Goal: Transaction & Acquisition: Purchase product/service

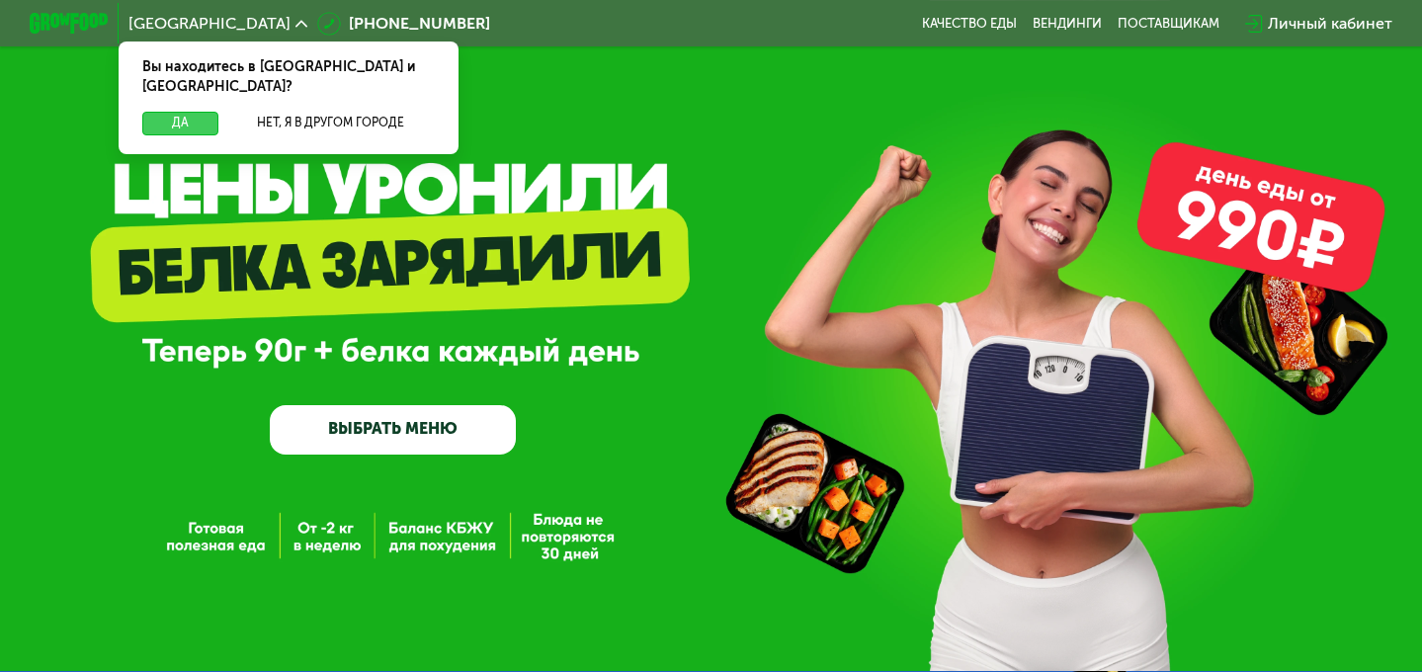
click at [170, 112] on button "Да" at bounding box center [180, 124] width 76 height 24
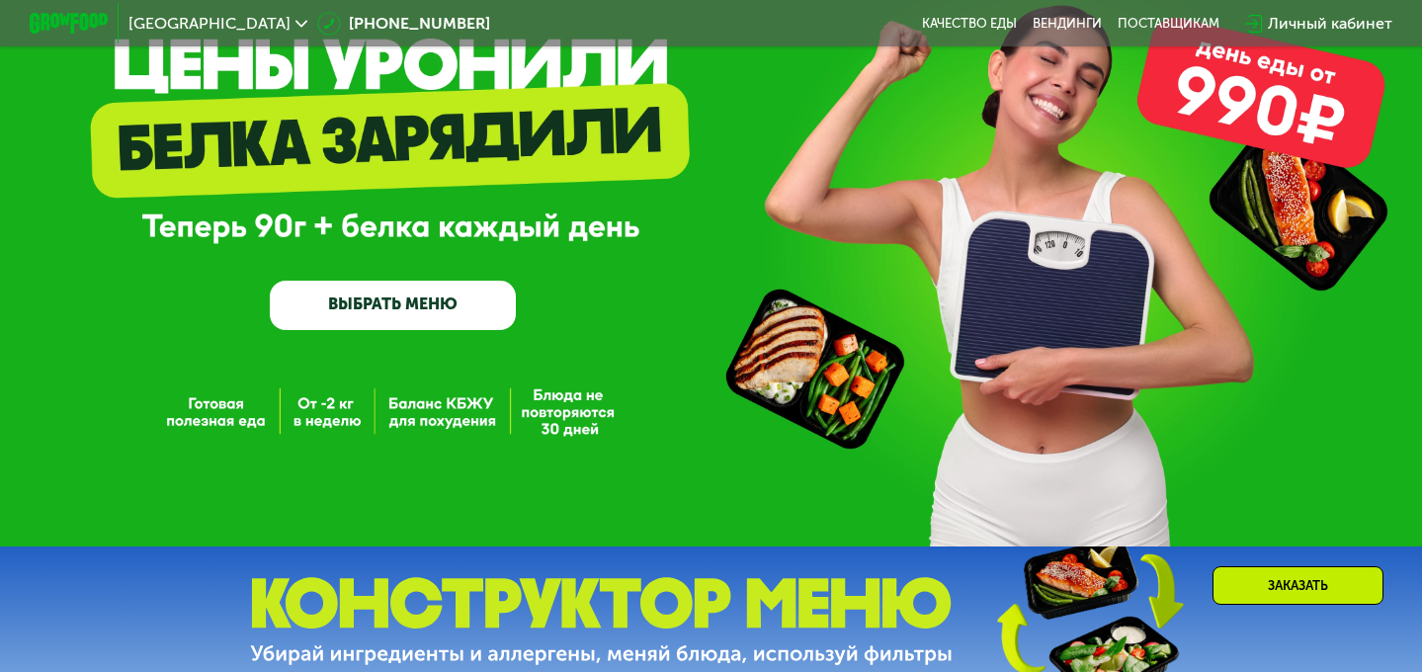
scroll to position [129, 0]
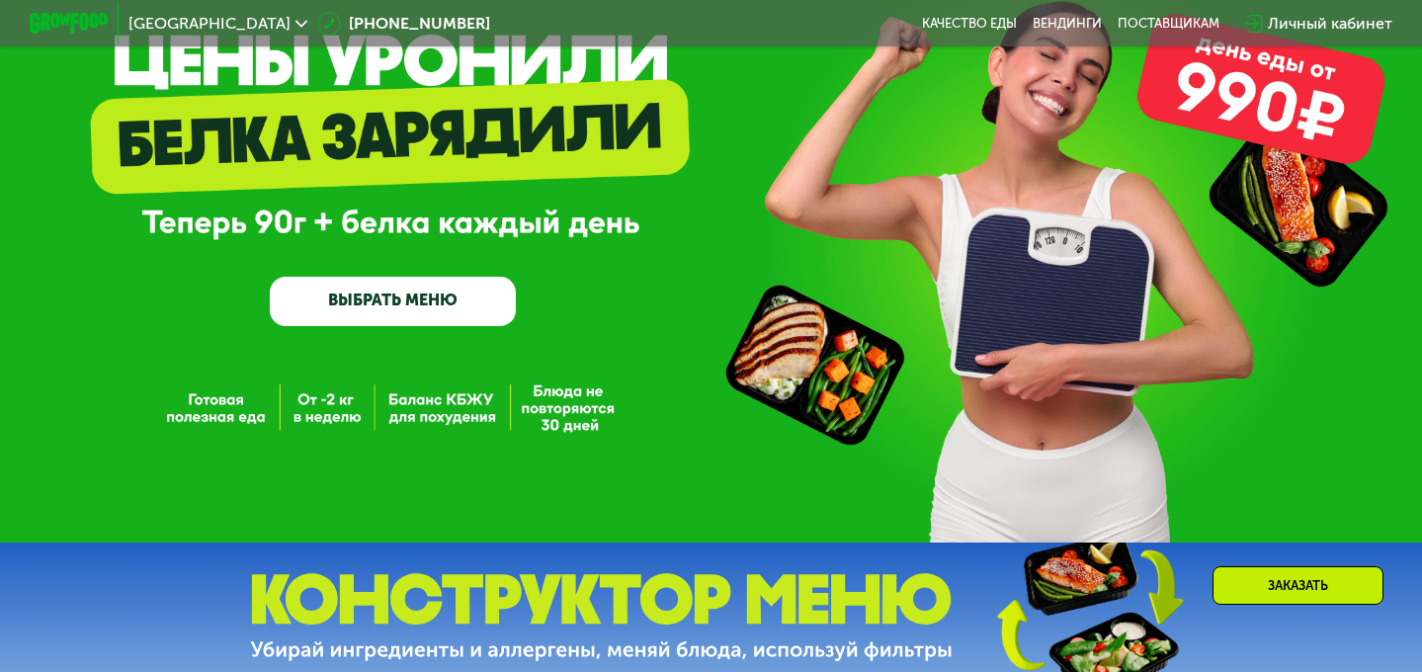
click at [360, 287] on link "ВЫБРАТЬ МЕНЮ" at bounding box center [393, 301] width 246 height 49
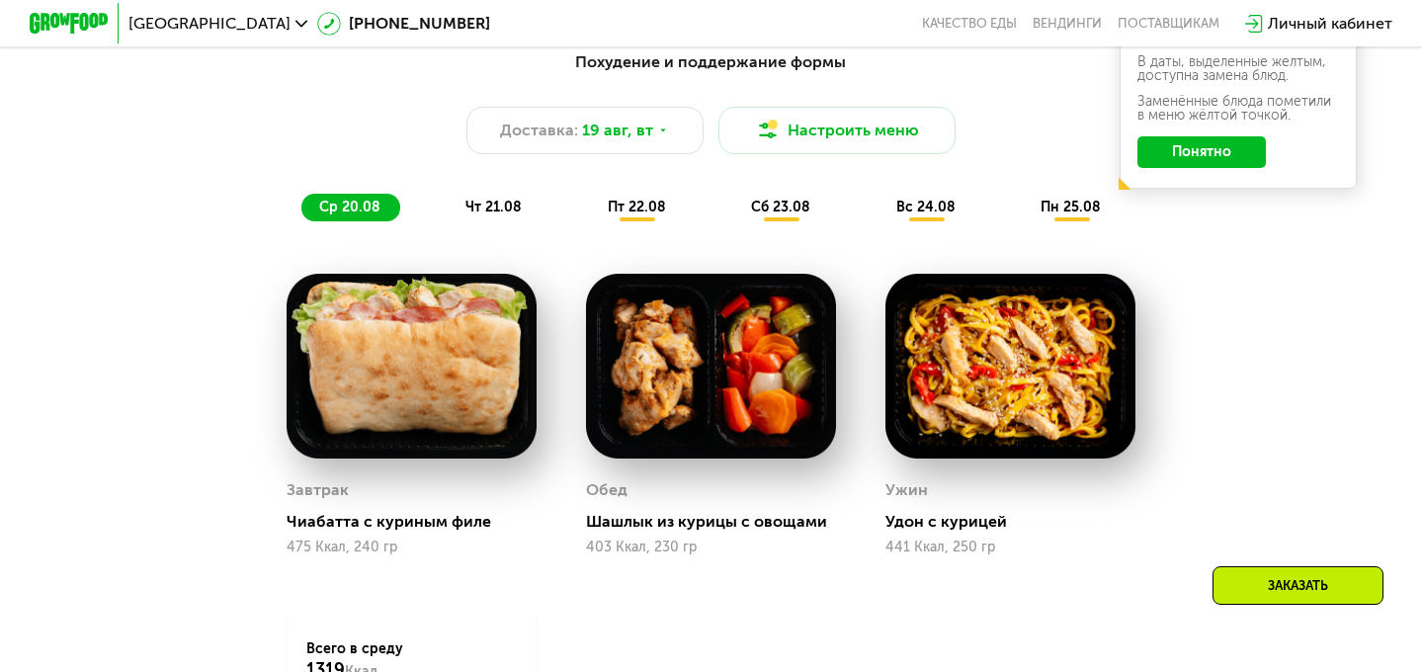
scroll to position [1055, 0]
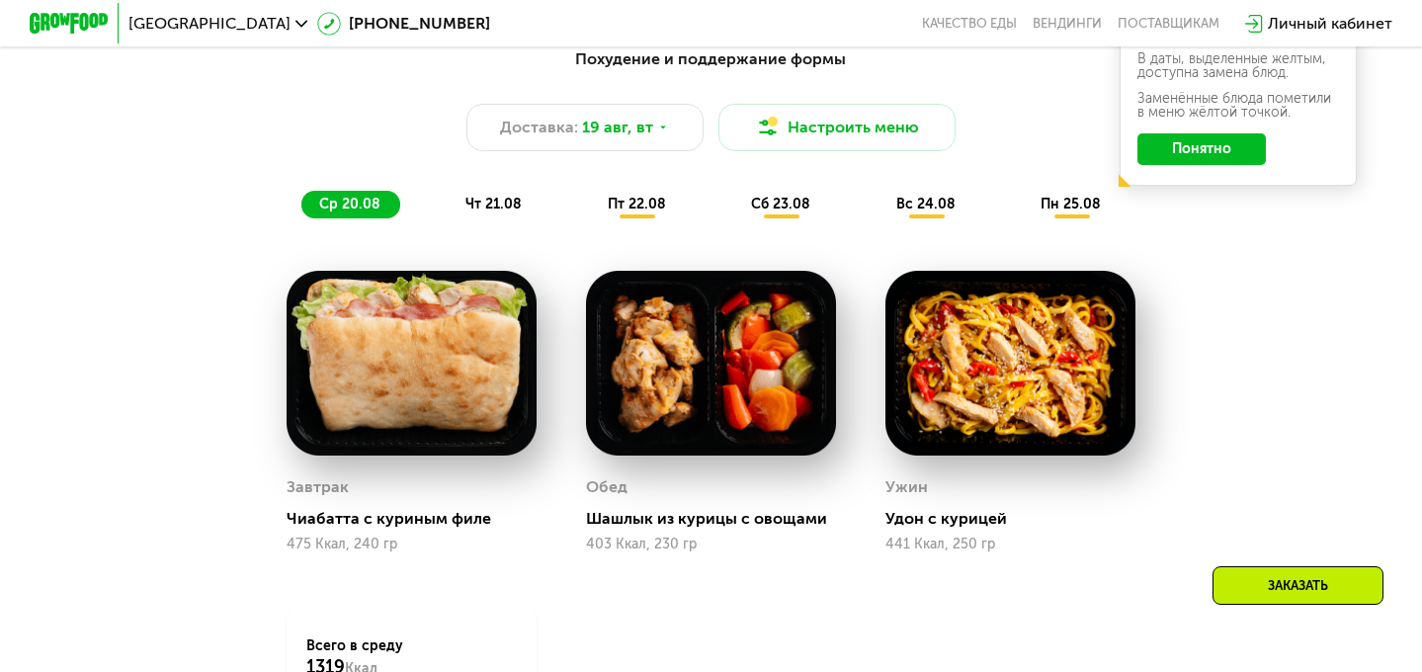
click at [480, 185] on div "Похудение и поддержание формы Доставка: 19 авг, вт Настроить меню ср 20.08 чт 2…" at bounding box center [711, 132] width 1169 height 171
click at [481, 205] on span "чт 21.08" at bounding box center [494, 204] width 56 height 17
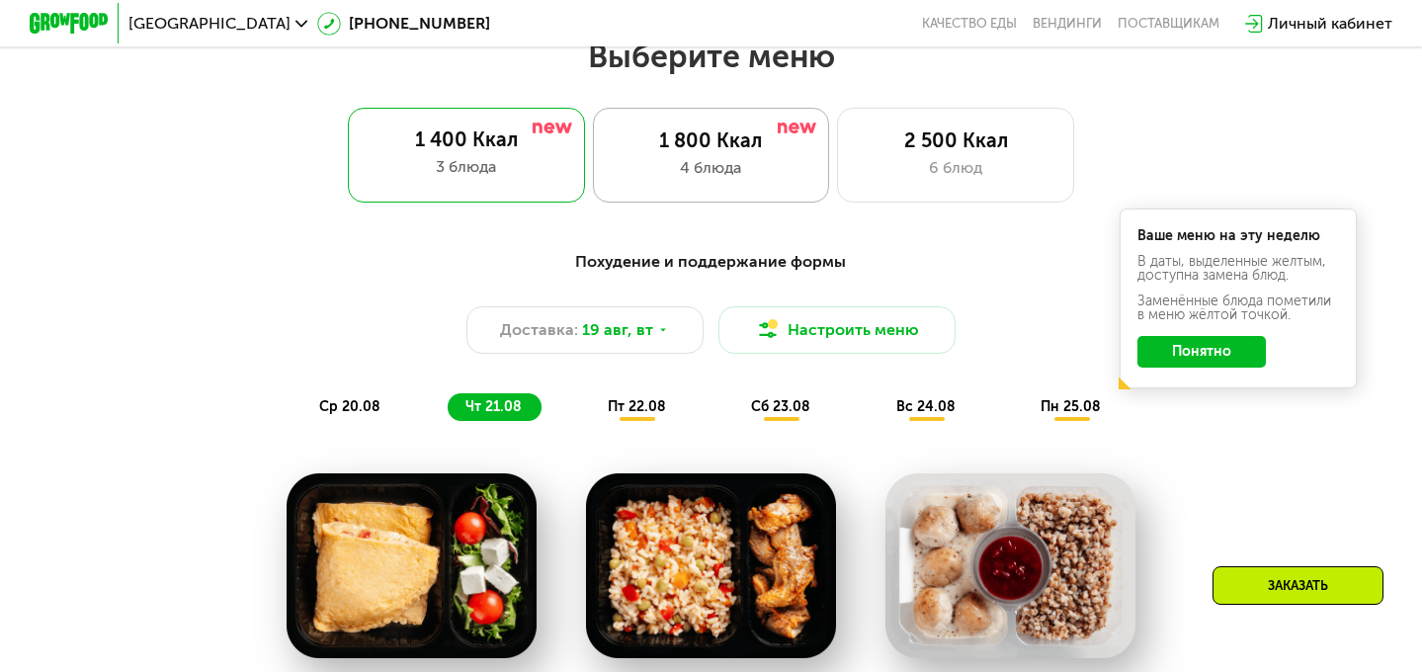
click at [837, 125] on div "1 800 Ккал 4 блюда" at bounding box center [955, 155] width 237 height 95
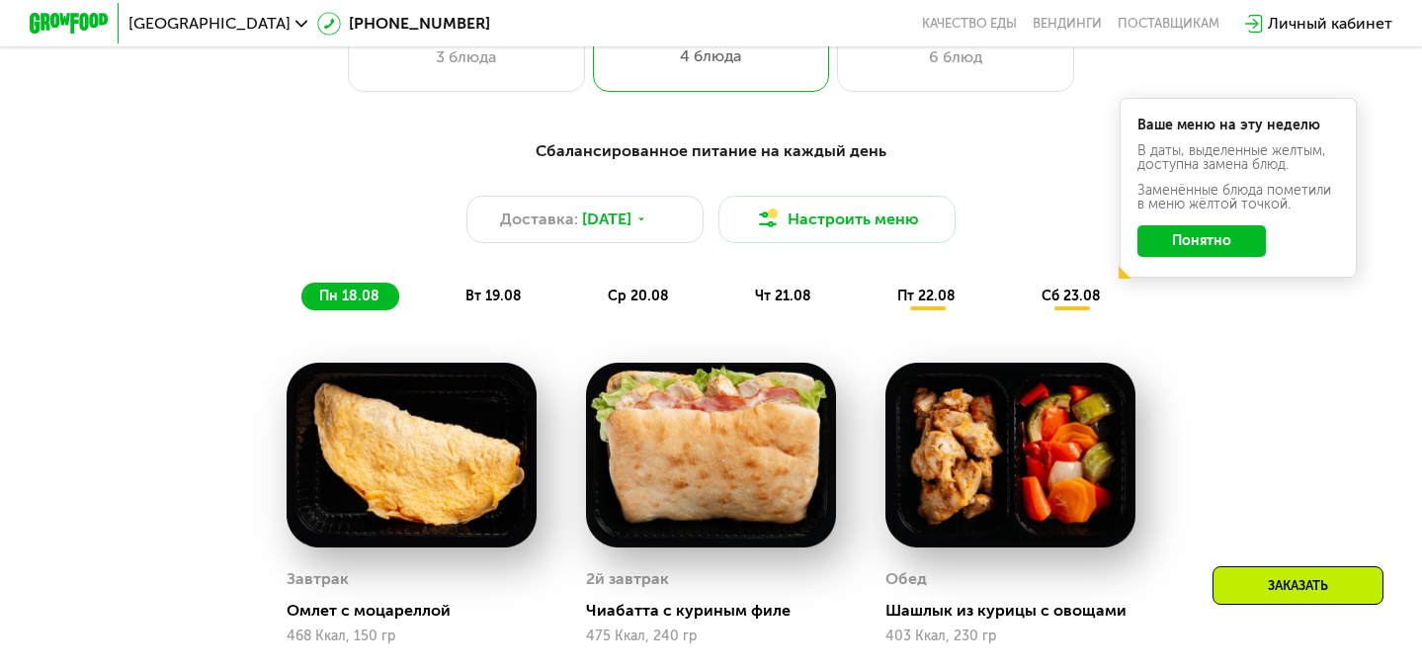
scroll to position [877, 0]
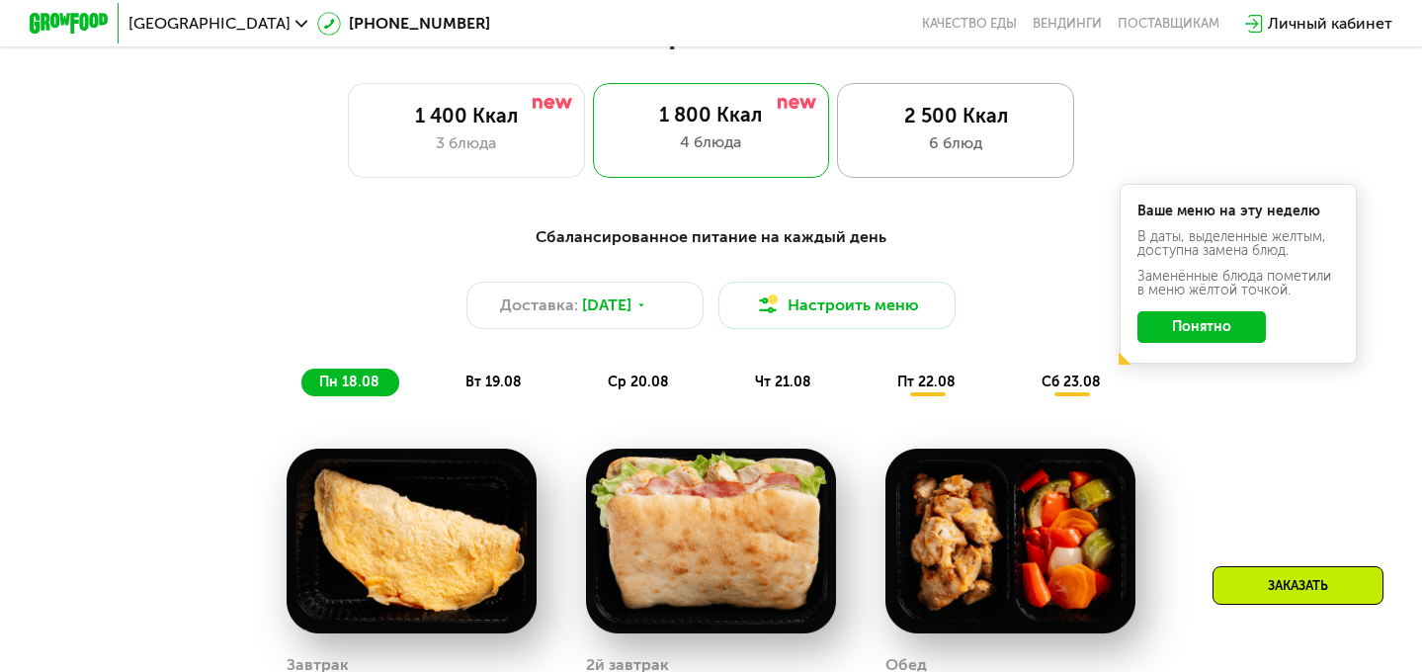
click at [923, 135] on div "6 блюд" at bounding box center [956, 143] width 196 height 24
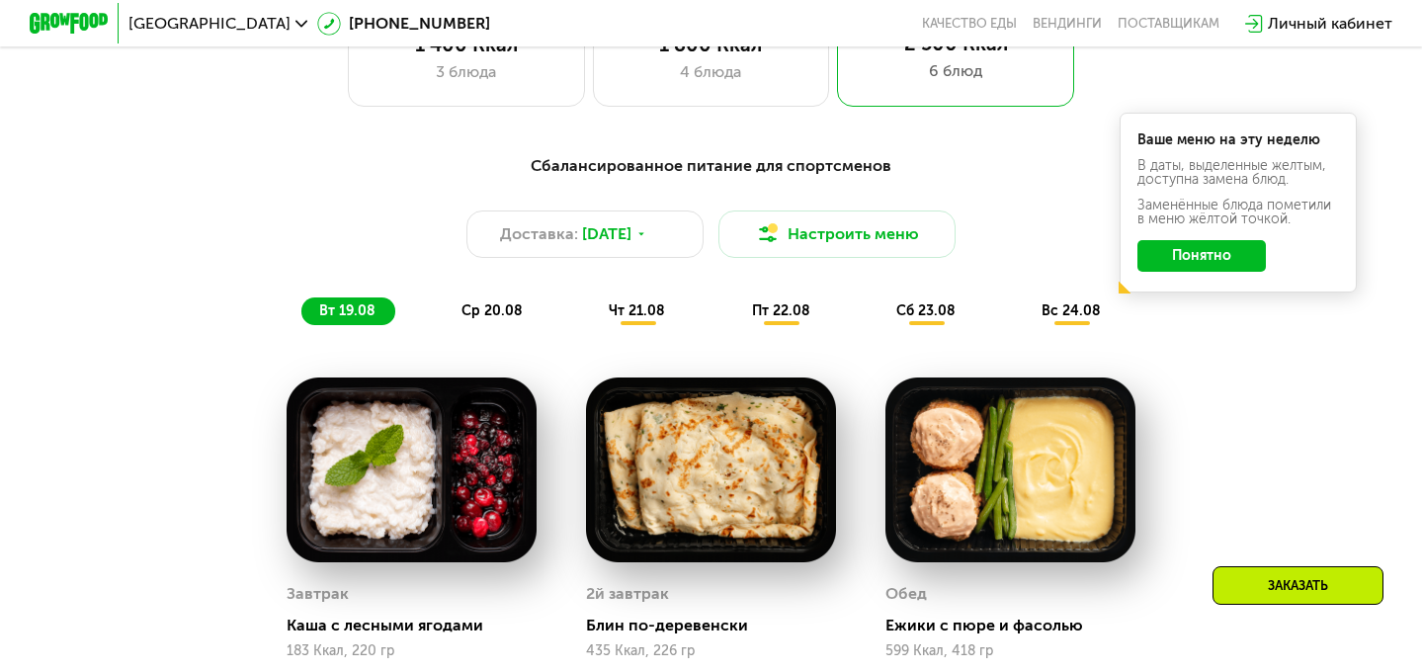
scroll to position [916, 0]
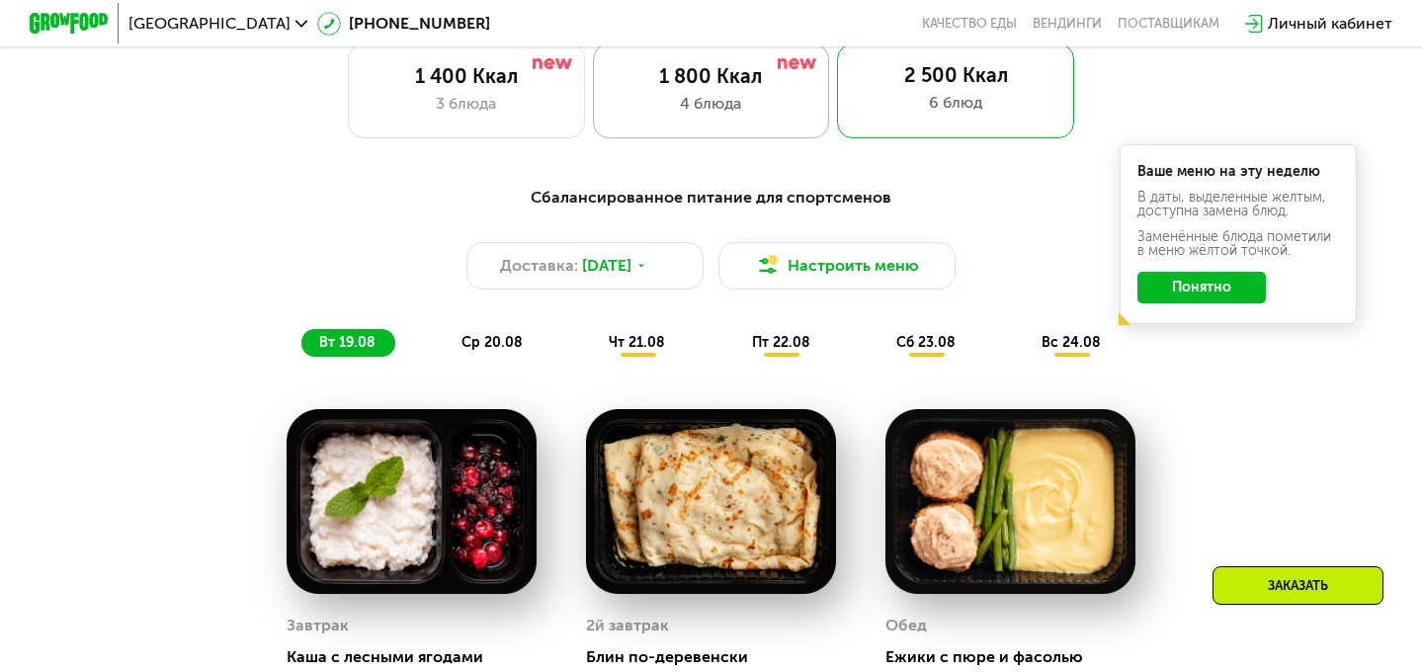
click at [726, 103] on div "4 блюда" at bounding box center [712, 104] width 196 height 24
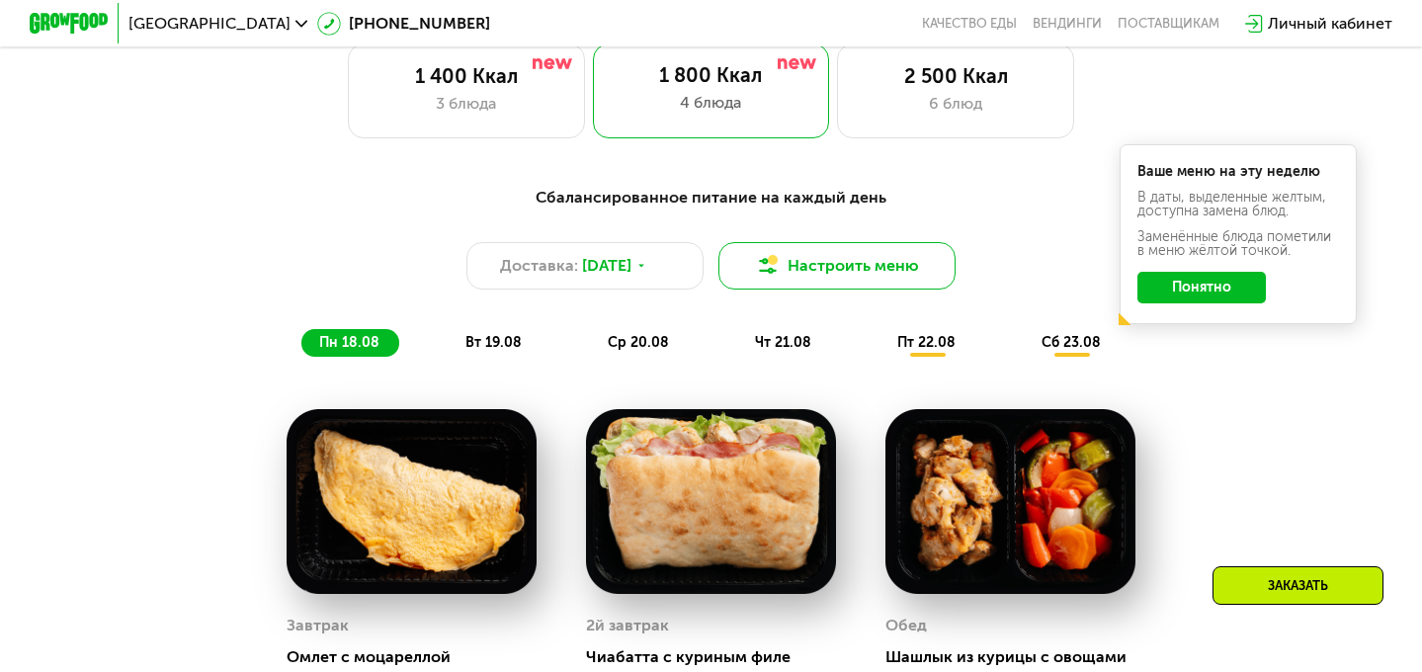
click at [799, 263] on button "Настроить меню" at bounding box center [837, 265] width 237 height 47
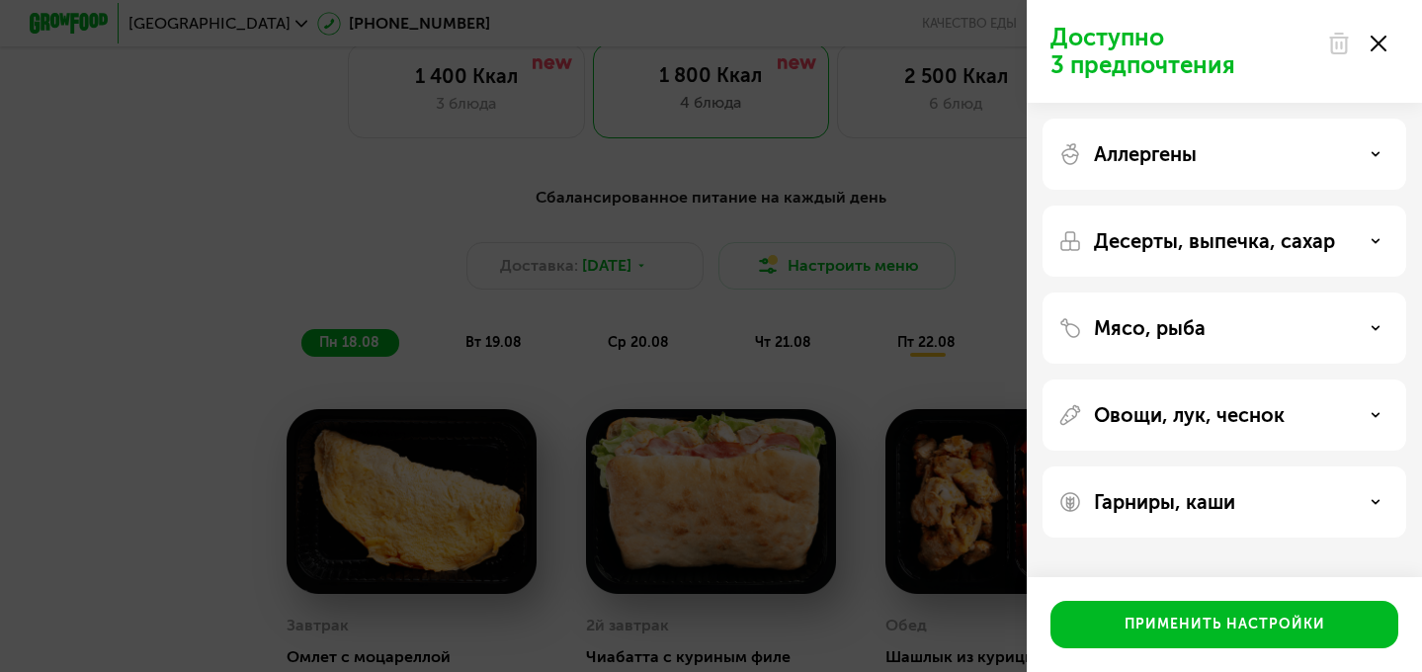
click at [1282, 293] on div "Десерты, выпечка, сахар" at bounding box center [1225, 328] width 364 height 71
click at [1284, 247] on p "Десерты, выпечка, сахар" at bounding box center [1214, 241] width 241 height 24
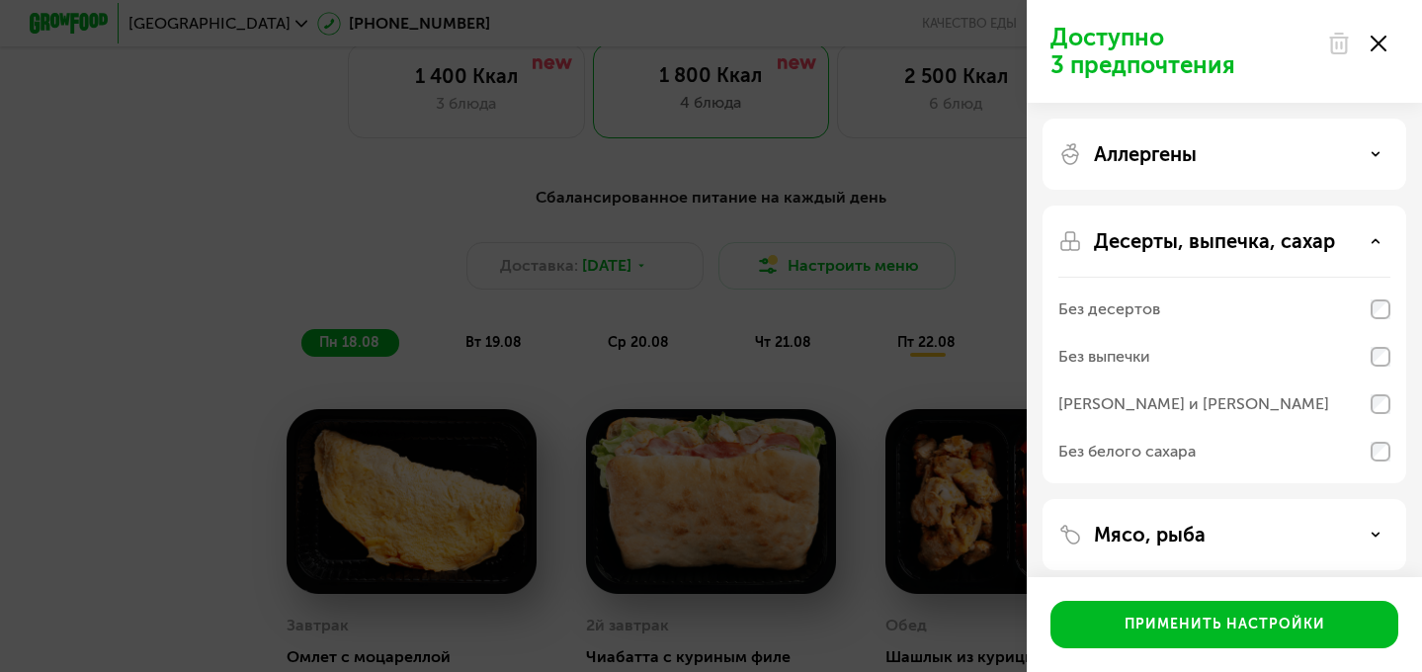
click at [1249, 446] on div "Без белого сахара" at bounding box center [1225, 451] width 332 height 47
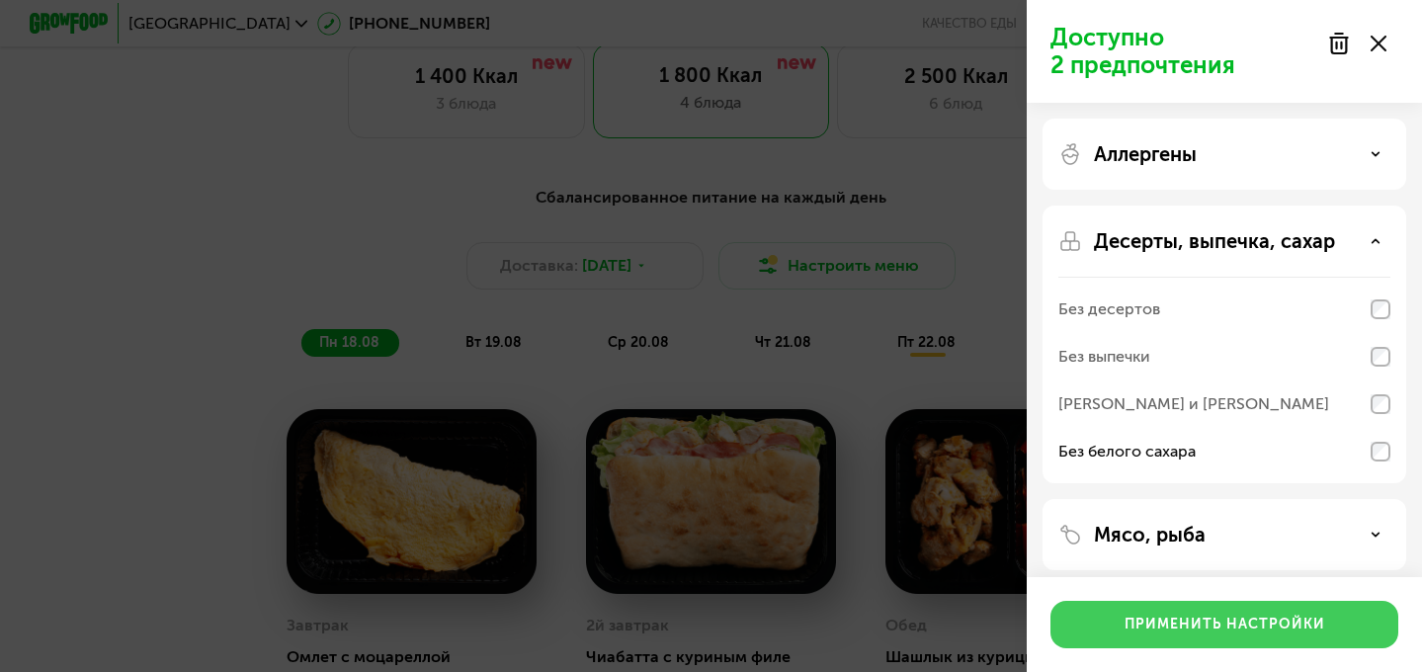
click at [1150, 627] on div "Применить настройки" at bounding box center [1225, 625] width 201 height 20
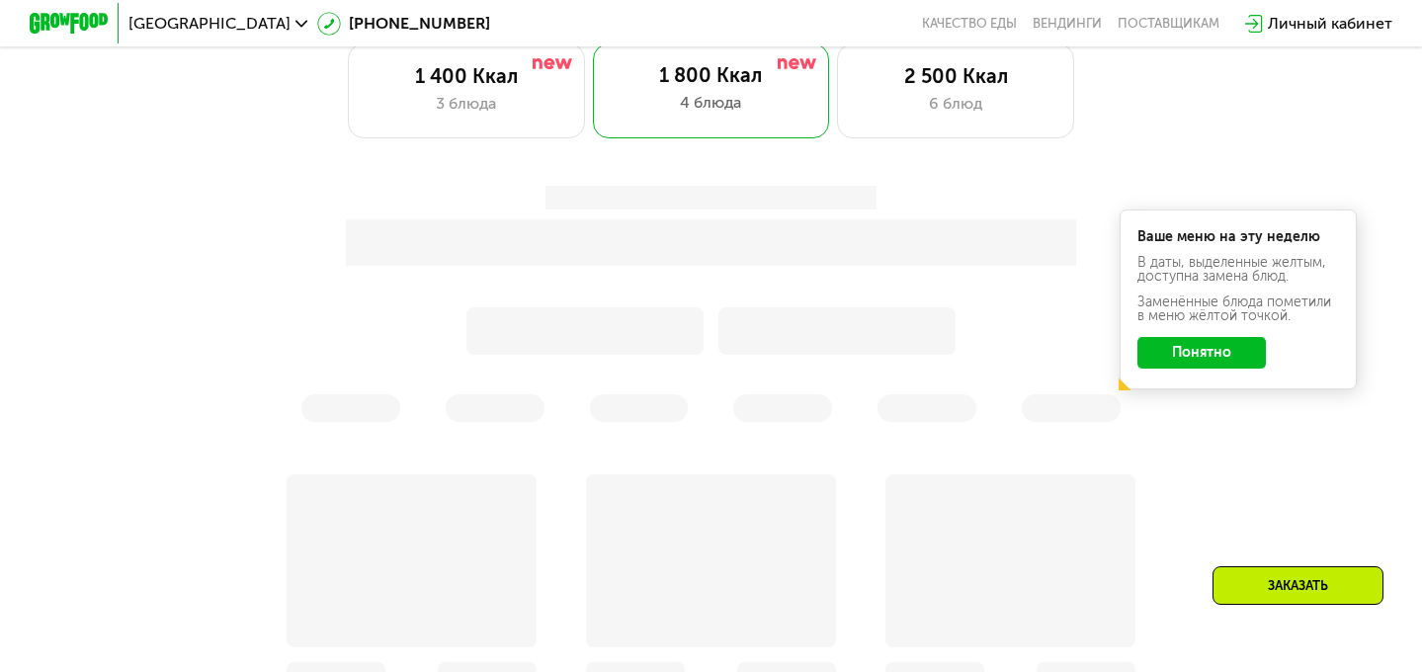
click at [1225, 353] on button "Понятно" at bounding box center [1202, 353] width 129 height 32
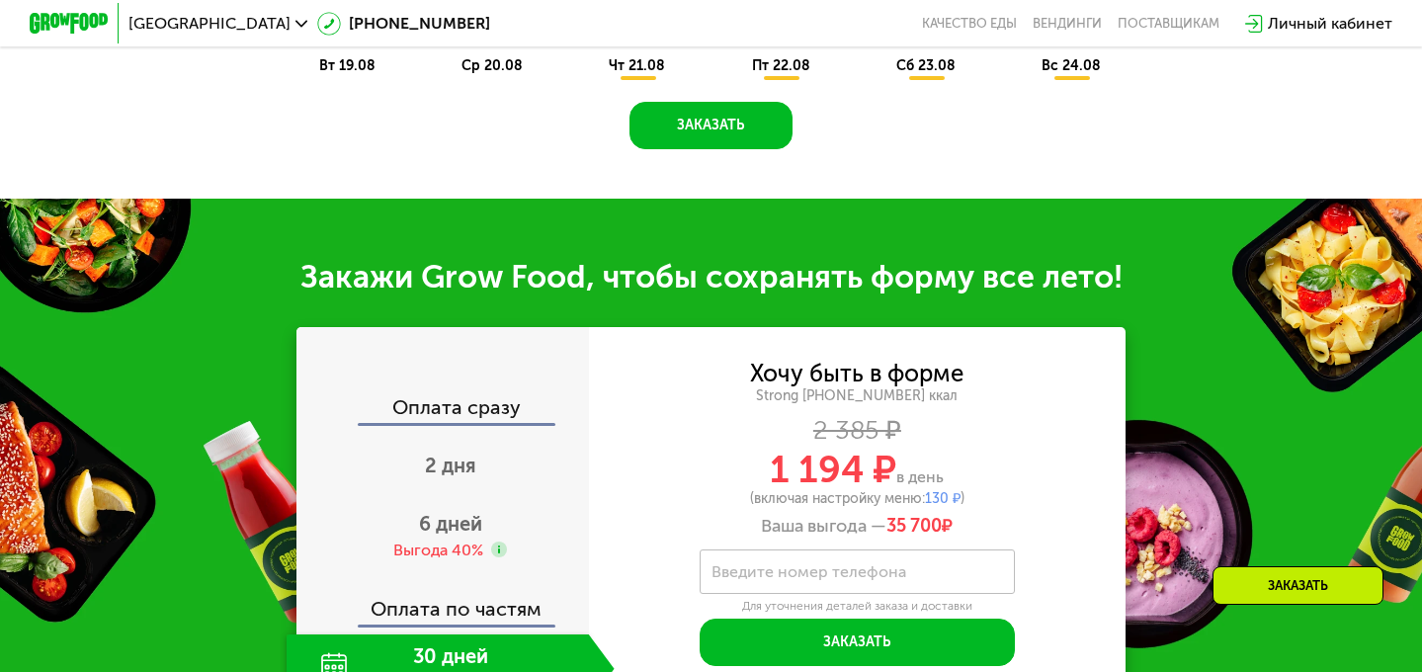
scroll to position [999, 0]
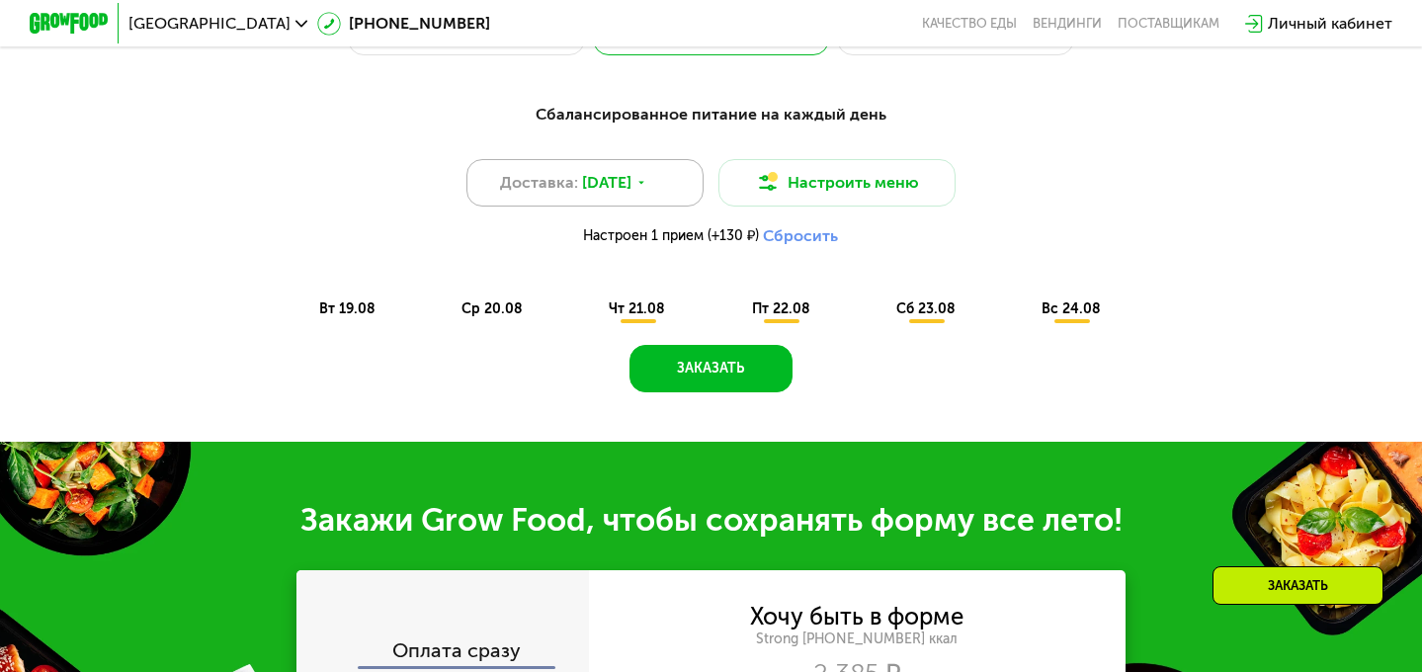
click at [620, 196] on div "Доставка: 18 авг, пн" at bounding box center [585, 182] width 237 height 47
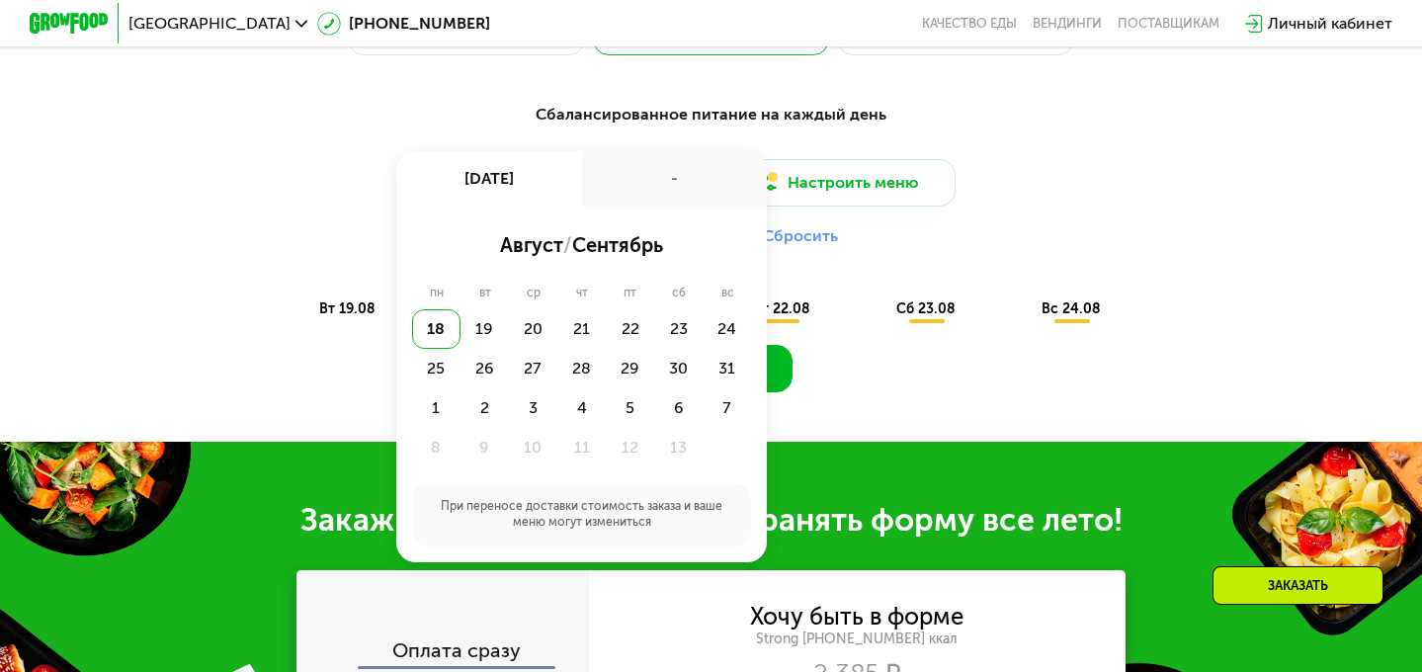
click at [482, 128] on div "Сбалансированное питание на каждый день Доставка: 18 авг, пн 18 авг, пн - авгус…" at bounding box center [711, 213] width 1169 height 220
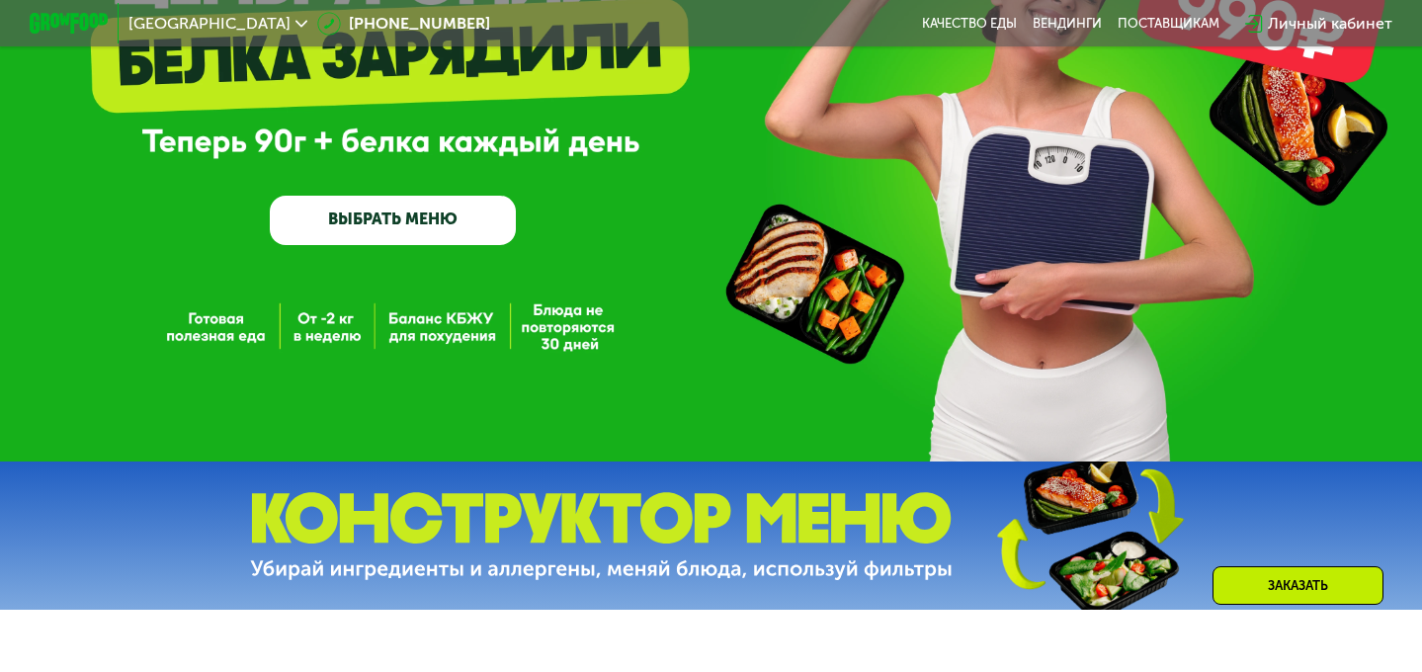
scroll to position [212, 0]
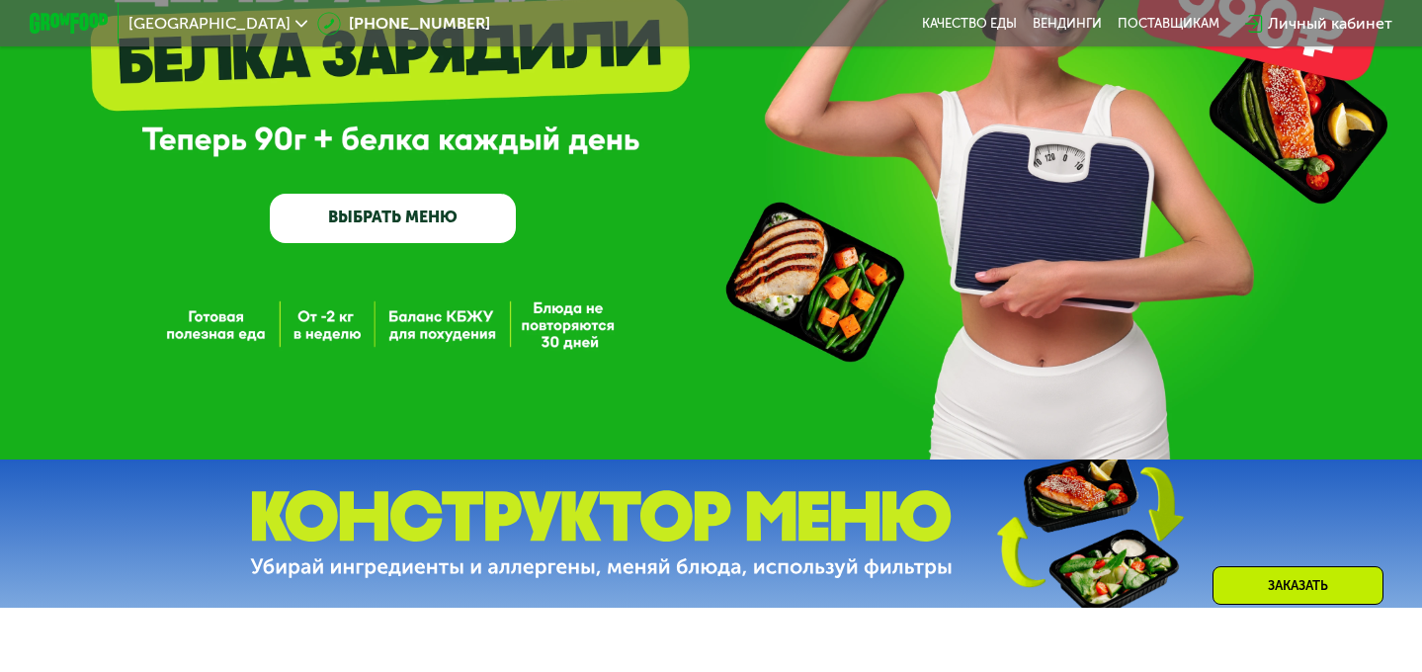
click at [350, 217] on link "ВЫБРАТЬ МЕНЮ" at bounding box center [393, 218] width 246 height 49
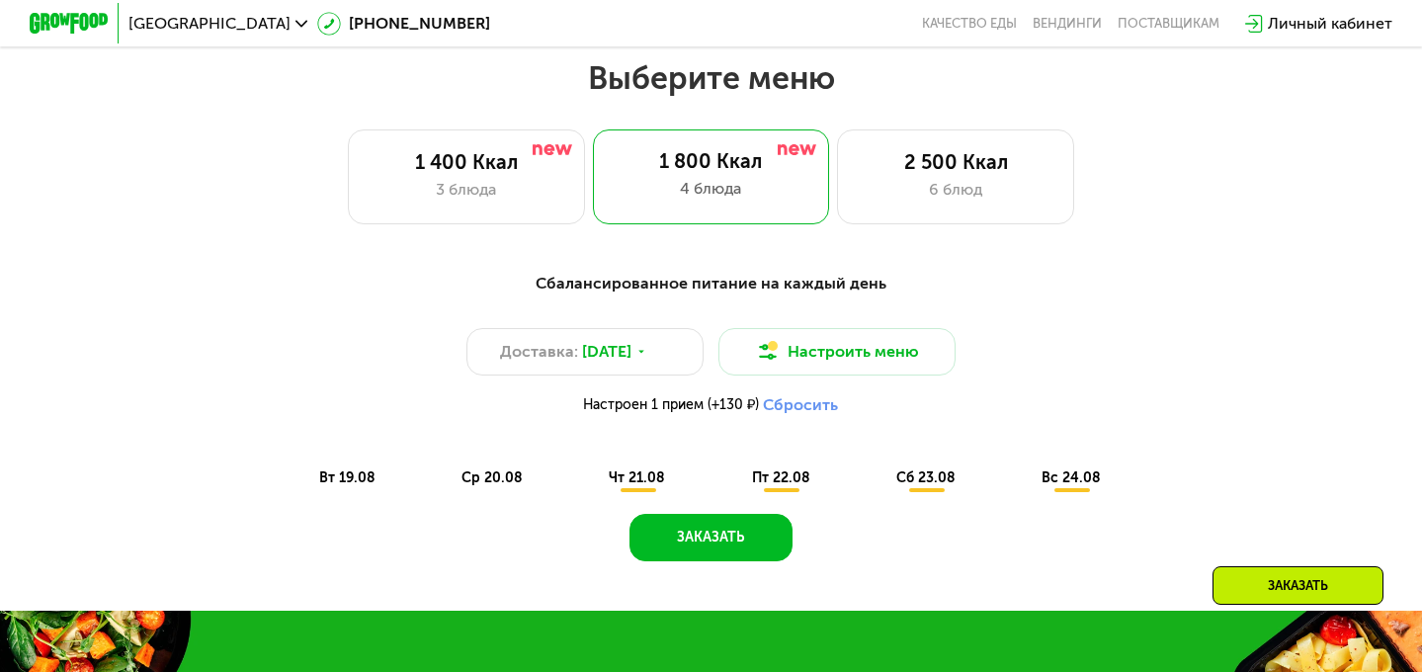
scroll to position [842, 0]
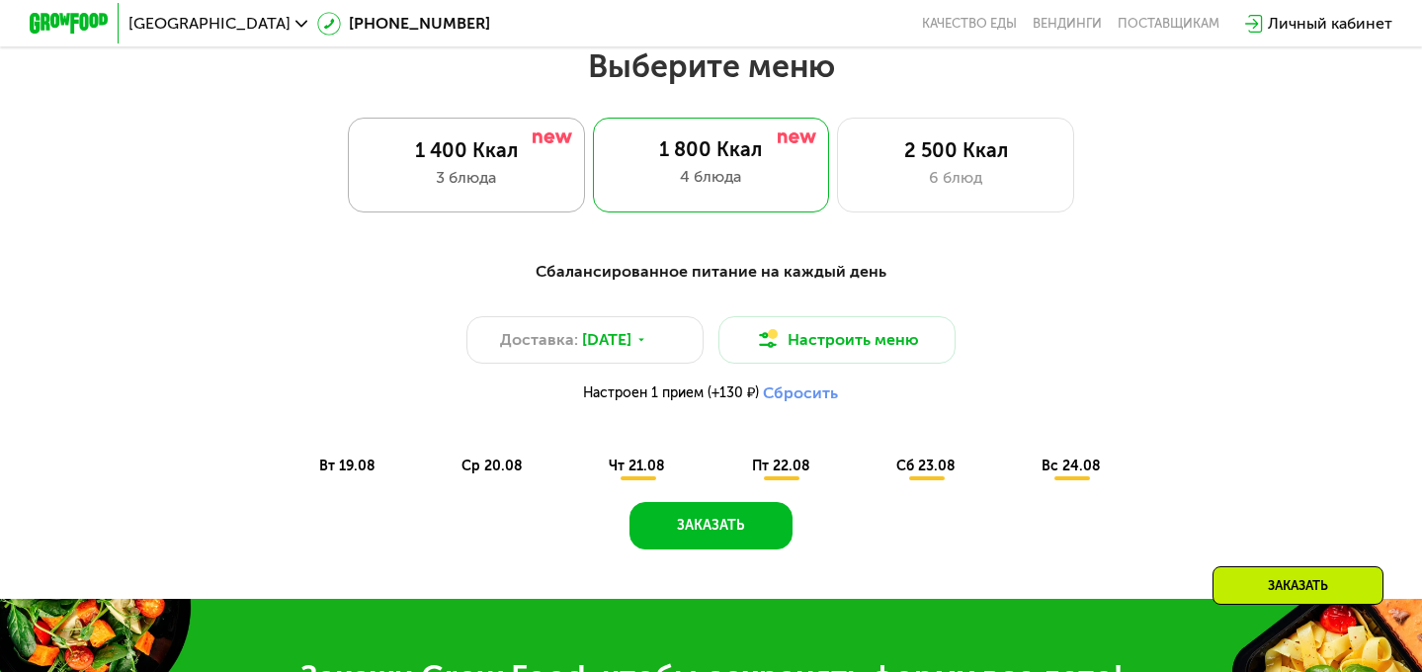
click at [504, 176] on div "3 блюда" at bounding box center [467, 178] width 196 height 24
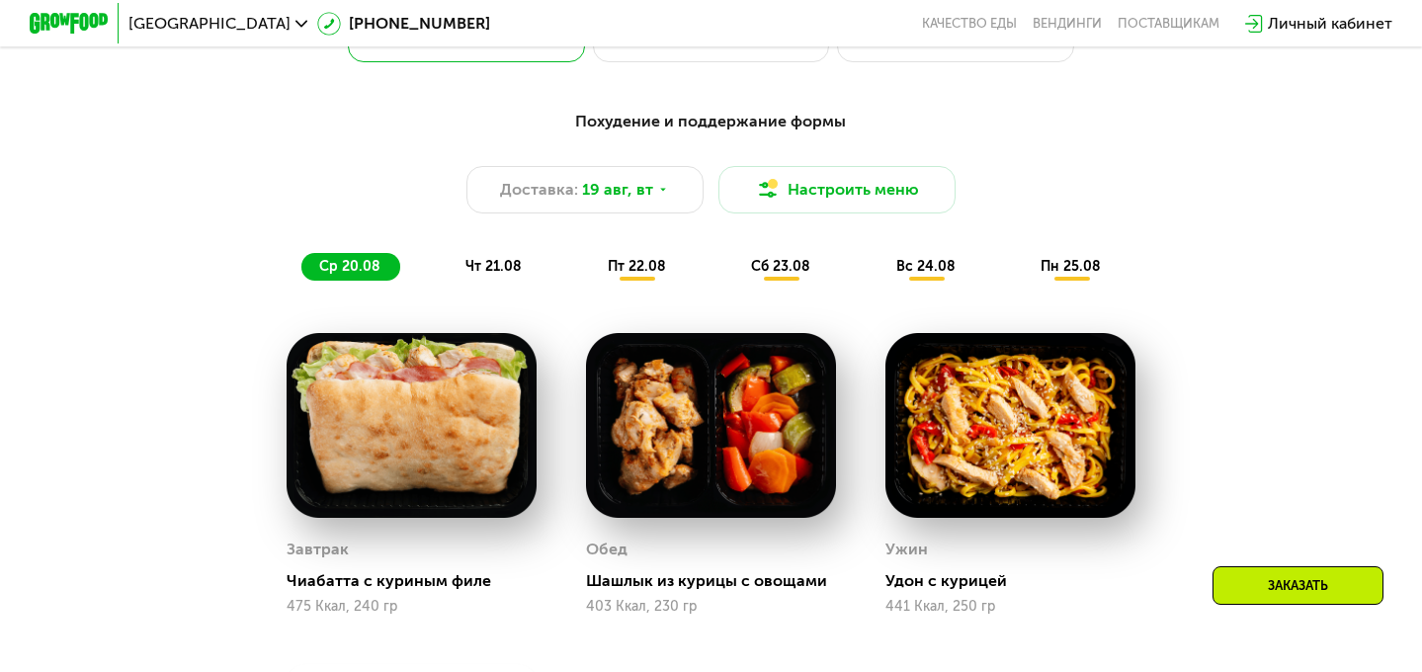
scroll to position [1002, 0]
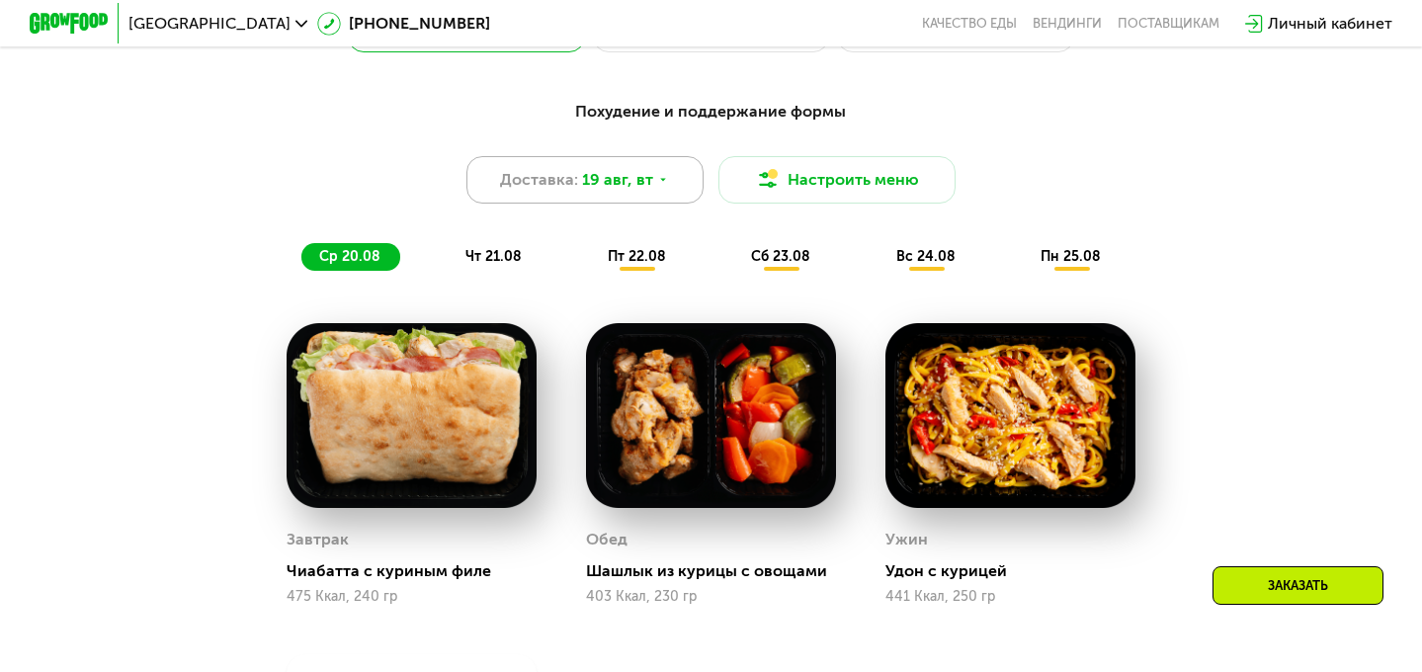
click at [627, 175] on span "19 авг, вт" at bounding box center [617, 180] width 71 height 24
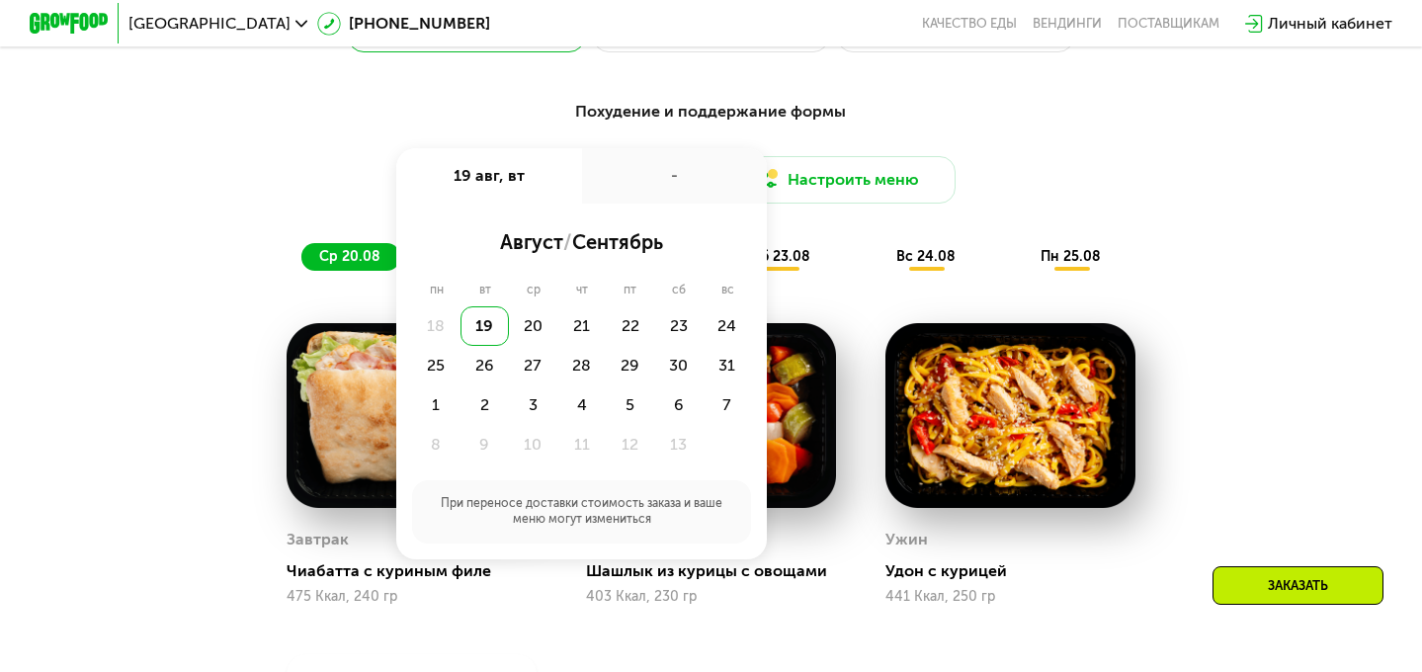
click at [627, 175] on div "-" at bounding box center [675, 175] width 186 height 55
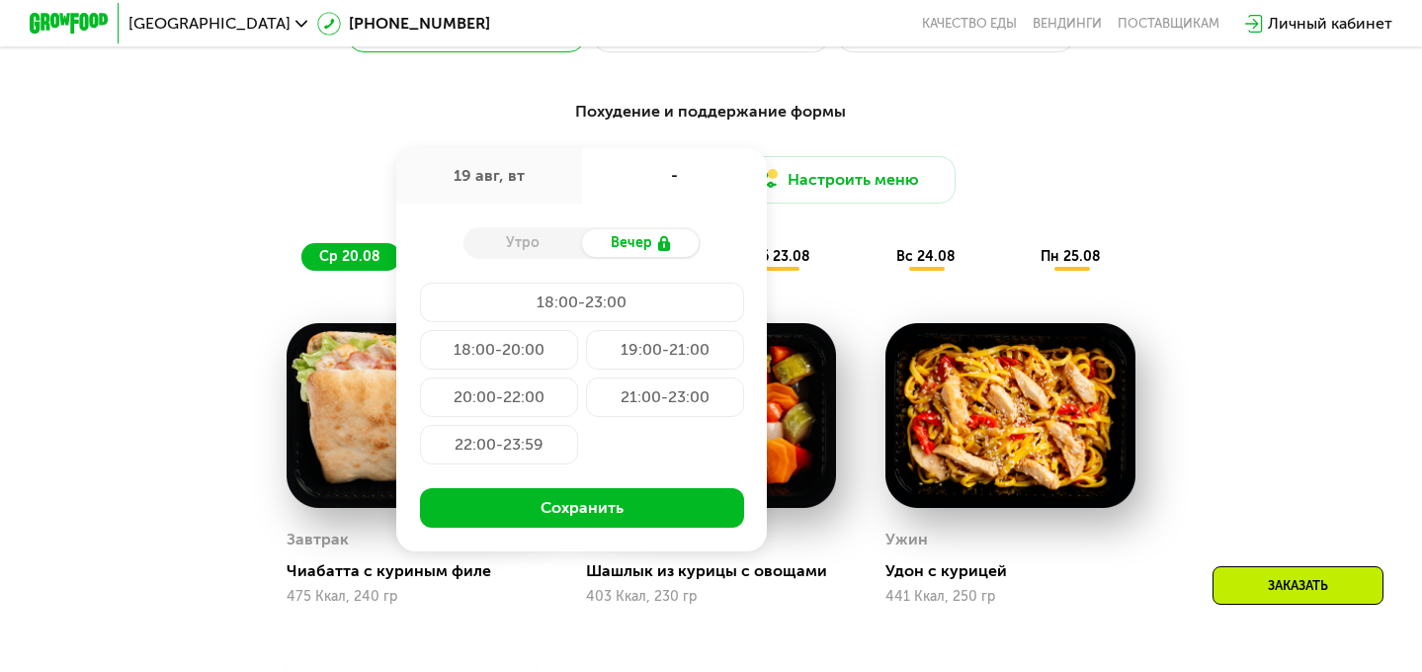
click at [385, 126] on div "Похудение и поддержание формы Доставка: 19 авг, вт 19 авг, вт - Утро Вечер 18:0…" at bounding box center [711, 185] width 1169 height 171
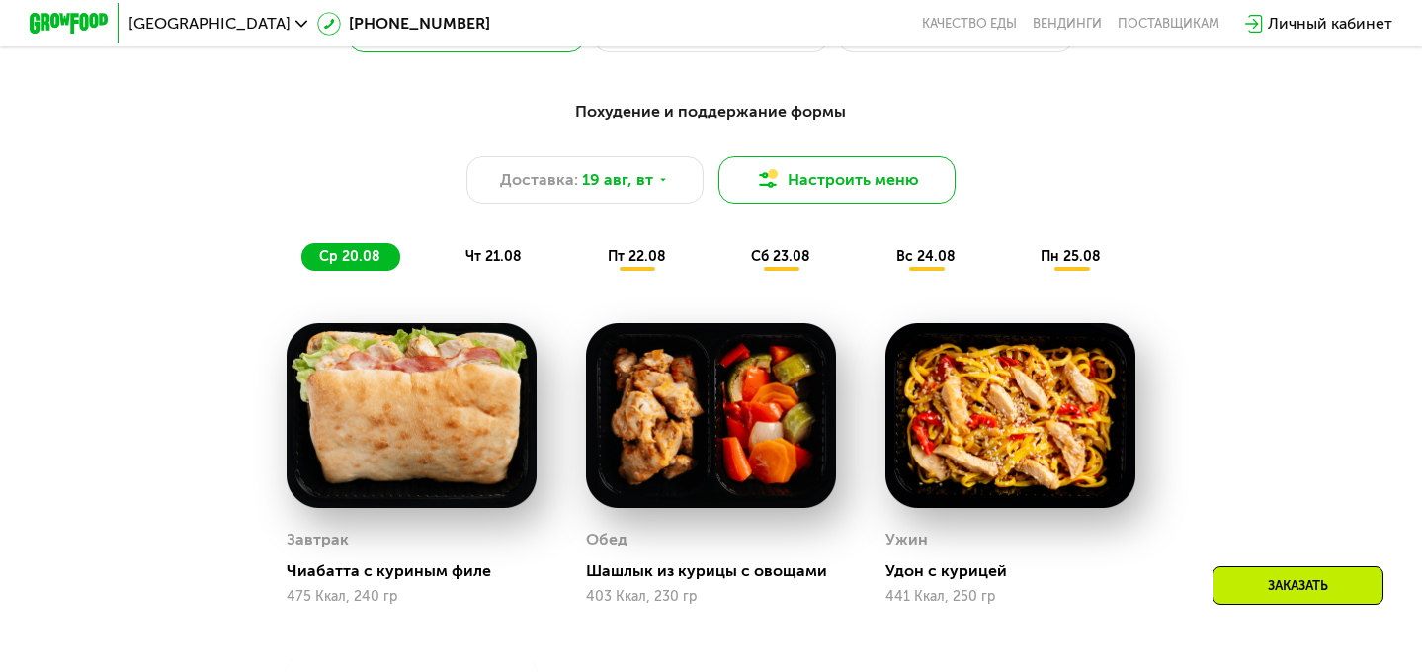
click at [836, 189] on button "Настроить меню" at bounding box center [837, 179] width 237 height 47
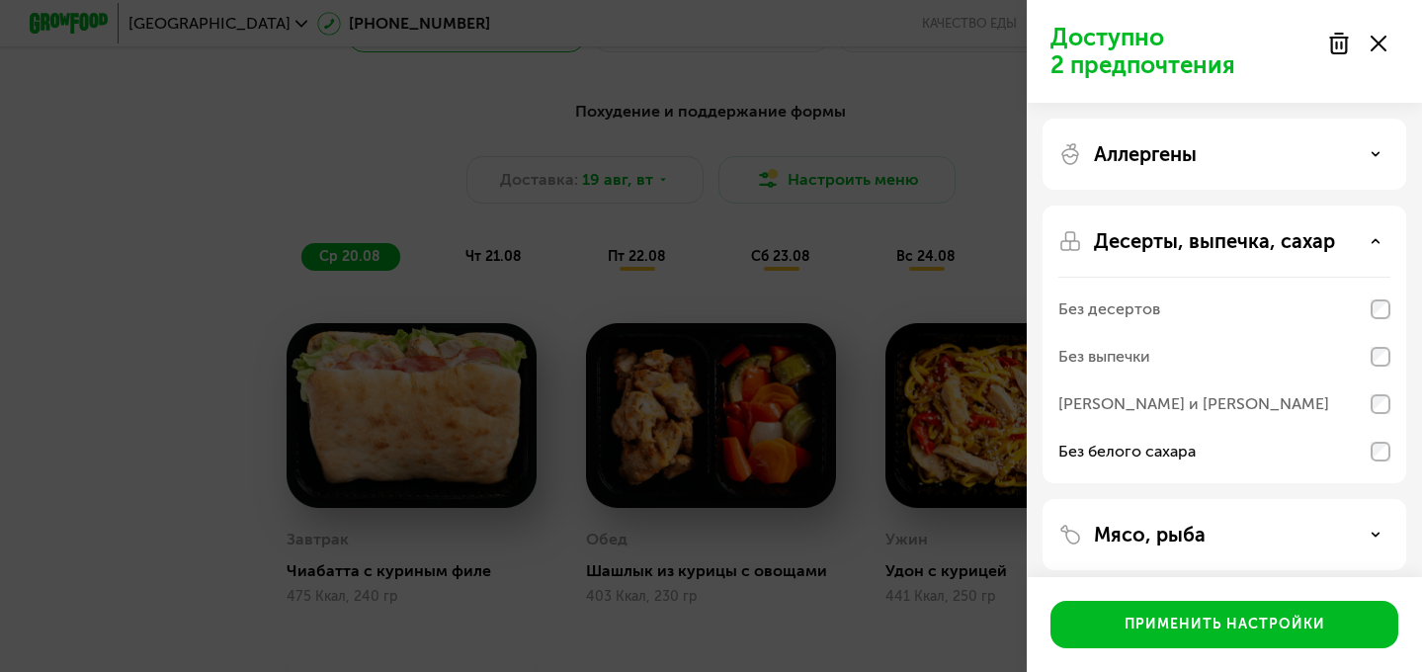
click at [1368, 450] on div "Без белого сахара" at bounding box center [1225, 451] width 332 height 47
click at [1378, 62] on div at bounding box center [1357, 44] width 83 height 40
click at [1399, 48] on div "Доступно 3 предпочтения" at bounding box center [1224, 51] width 395 height 103
click at [1394, 47] on div at bounding box center [1357, 44] width 83 height 40
click at [1380, 43] on use at bounding box center [1379, 44] width 16 height 16
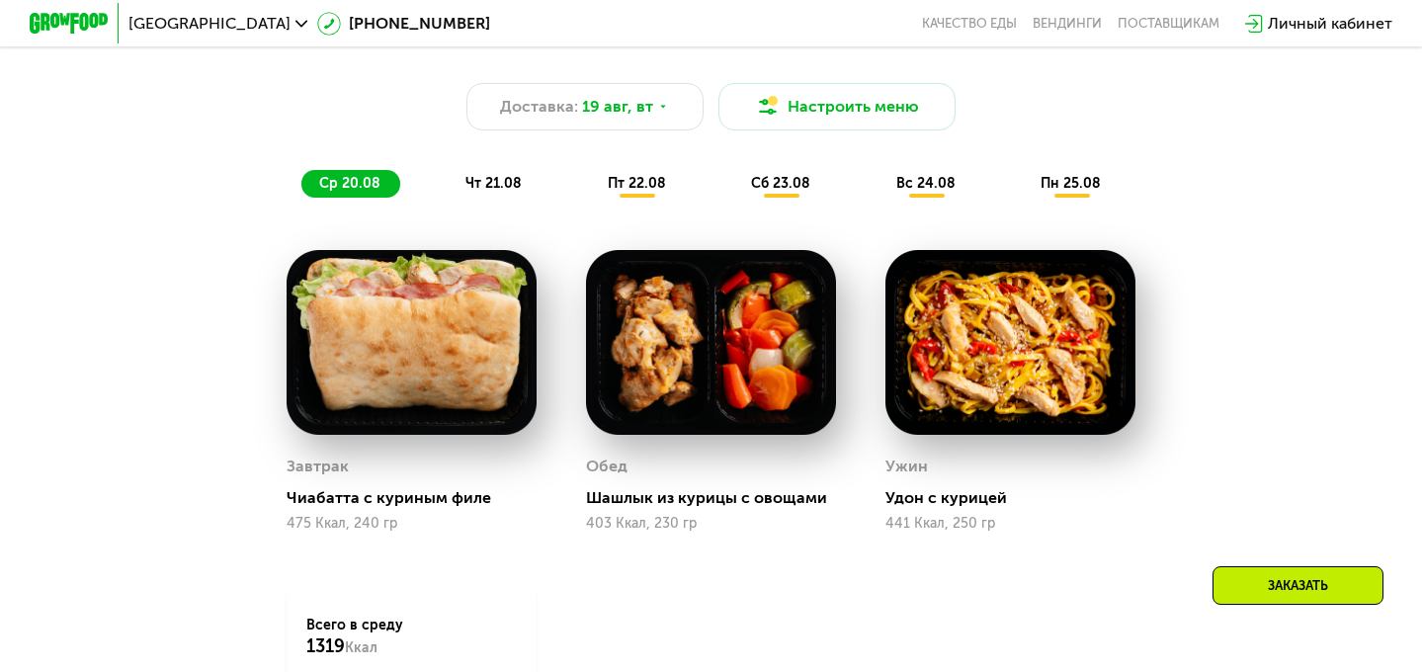
scroll to position [1108, 0]
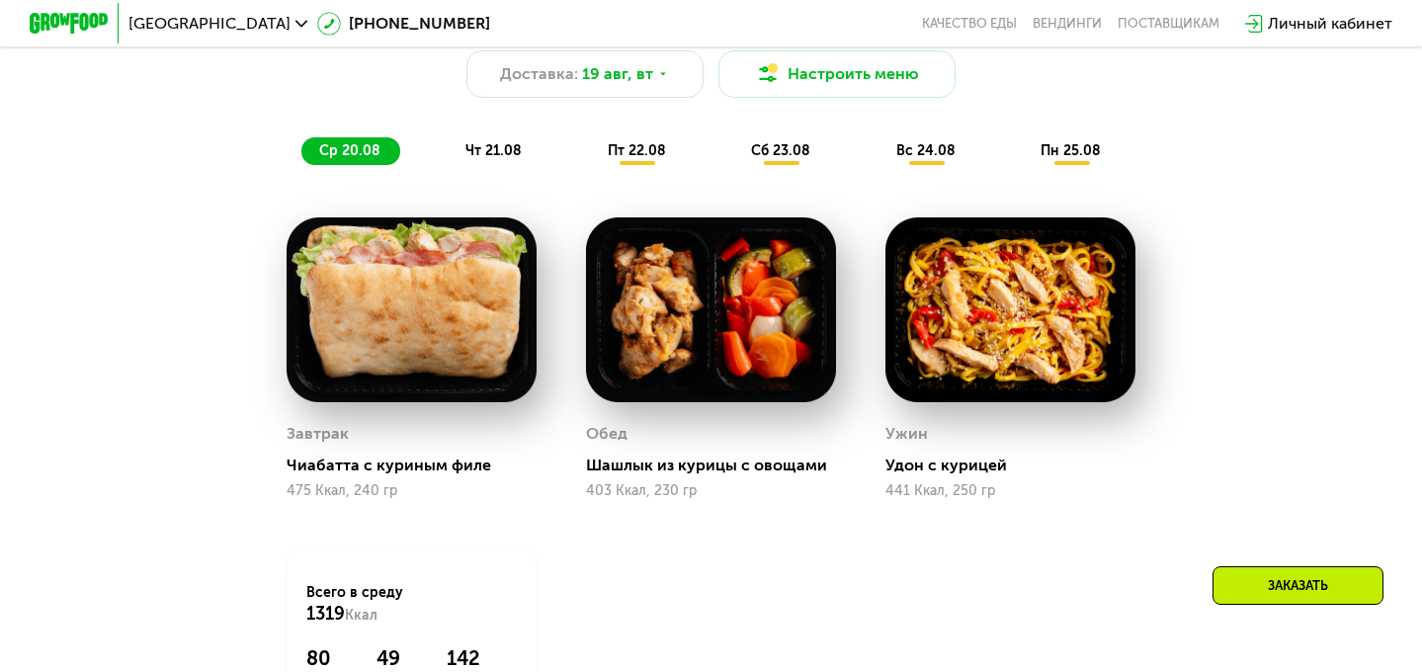
click at [590, 140] on div "чт 21.08" at bounding box center [638, 151] width 96 height 28
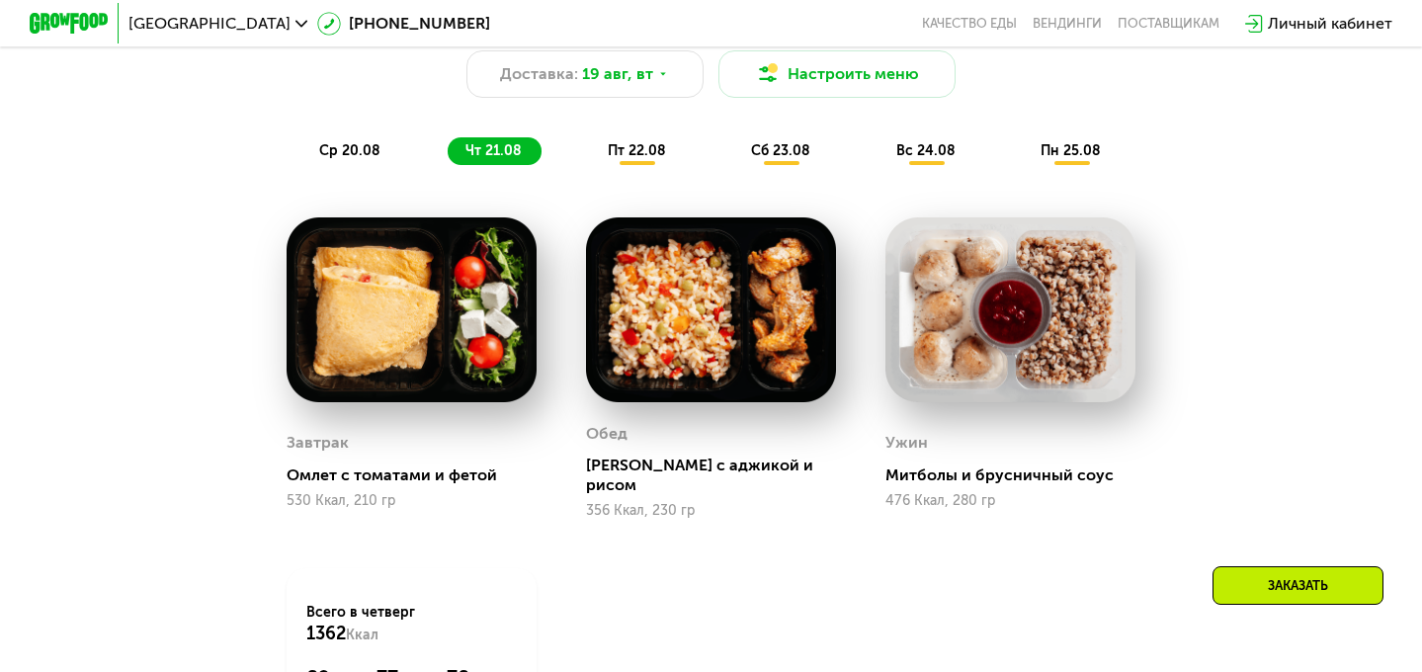
click at [632, 164] on div "ср 20.08 чт 21.08 пт 22.08 сб 23.08 вс 24.08 пн 25.08" at bounding box center [711, 151] width 819 height 28
click at [646, 154] on span "пт 22.08" at bounding box center [637, 150] width 58 height 17
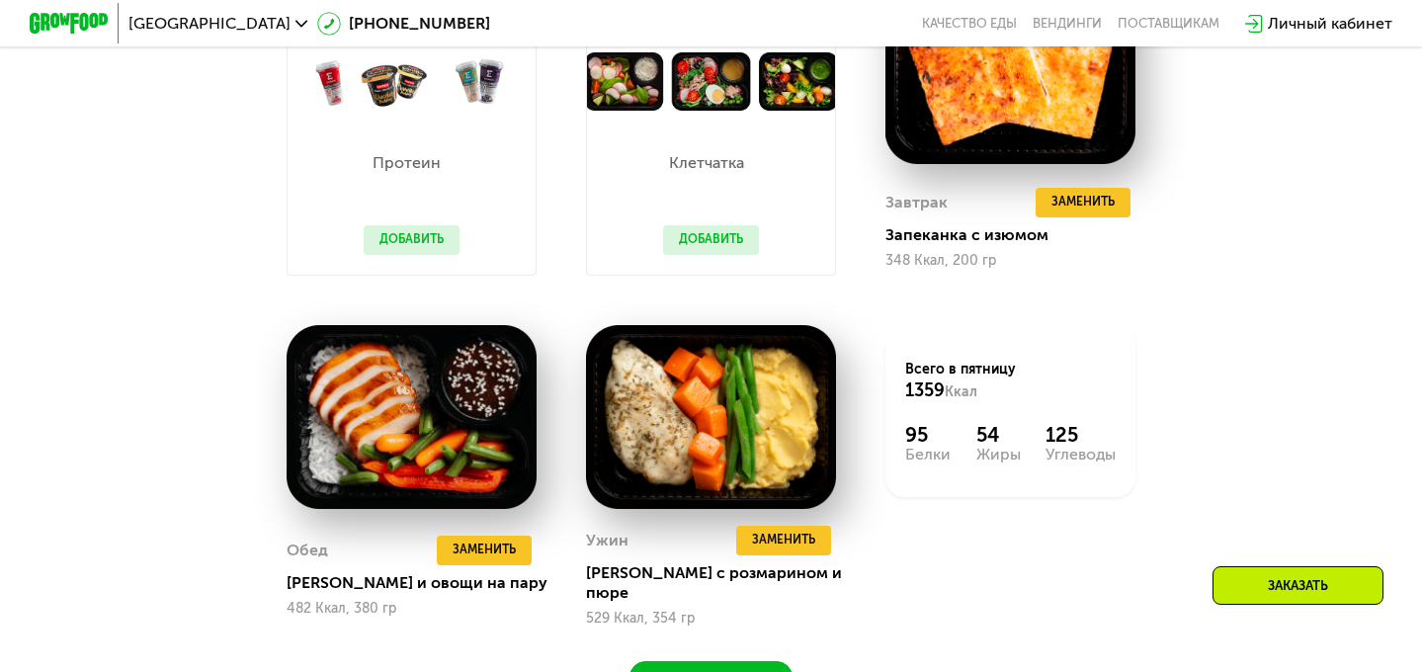
scroll to position [1348, 0]
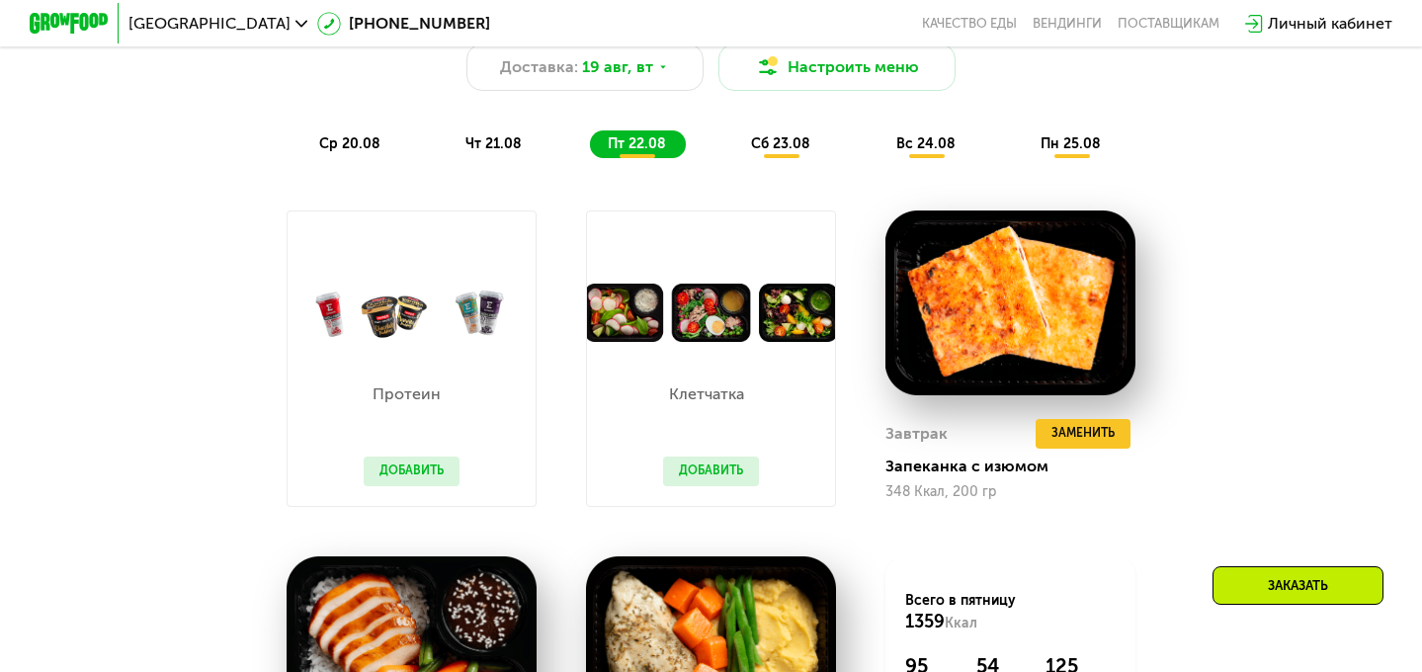
click at [780, 142] on span "сб 23.08" at bounding box center [780, 143] width 59 height 17
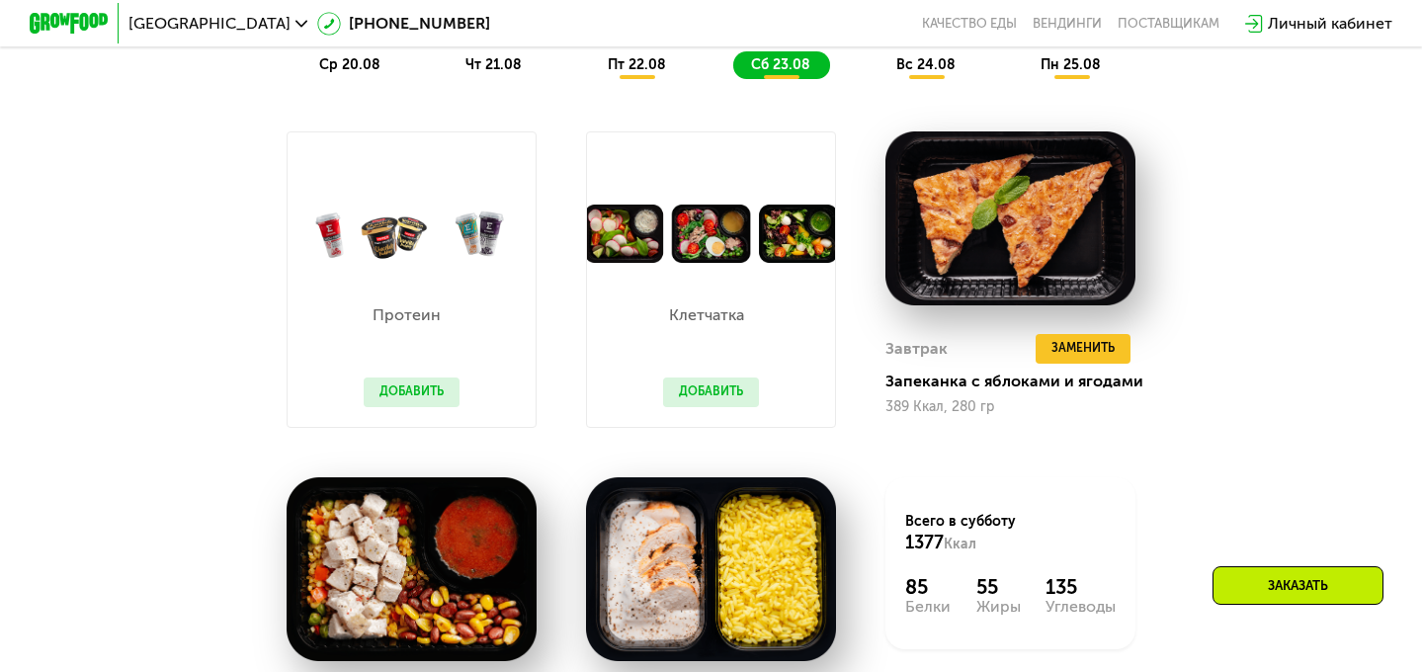
scroll to position [1142, 0]
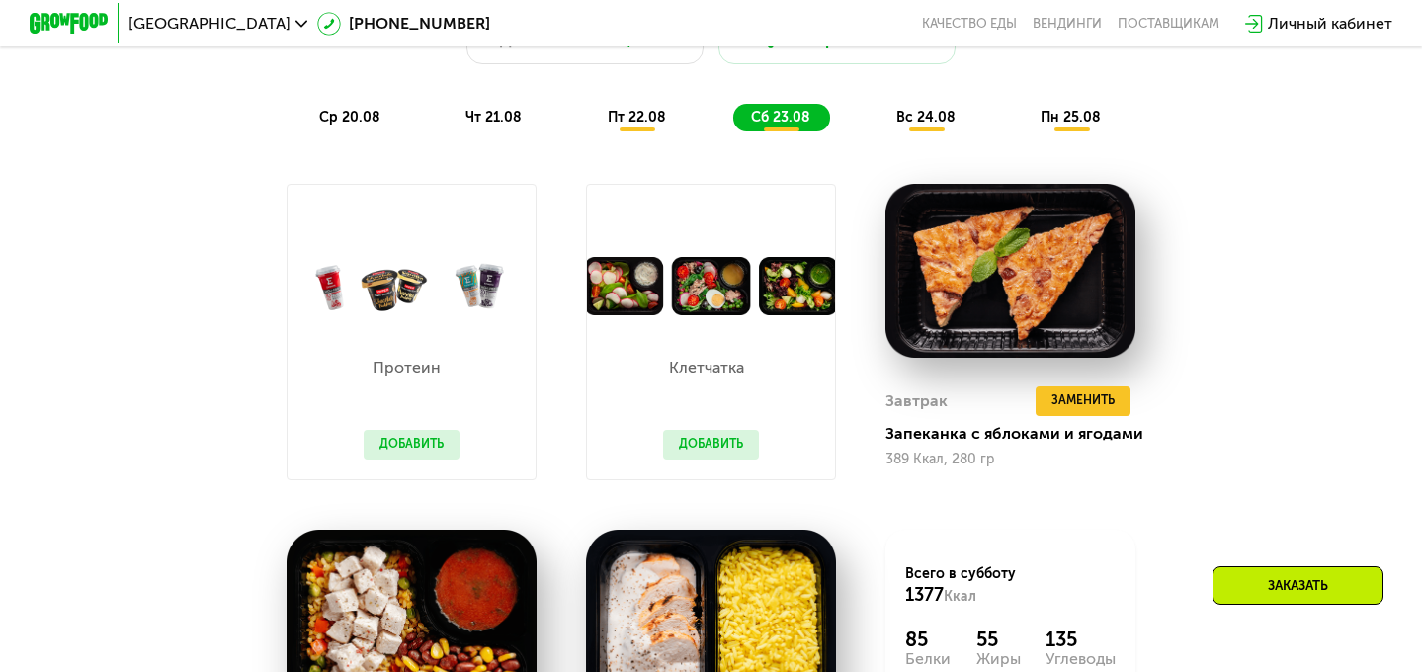
click at [906, 121] on span "вс 24.08" at bounding box center [926, 117] width 59 height 17
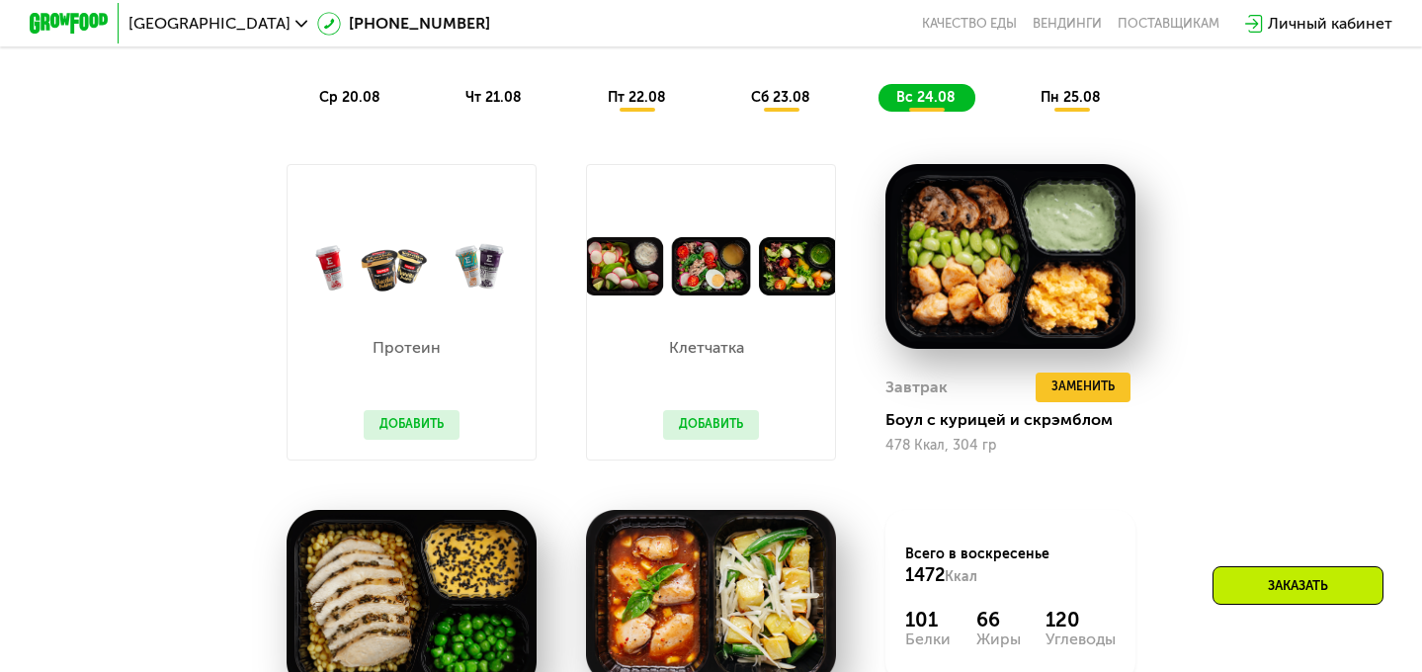
scroll to position [1161, 0]
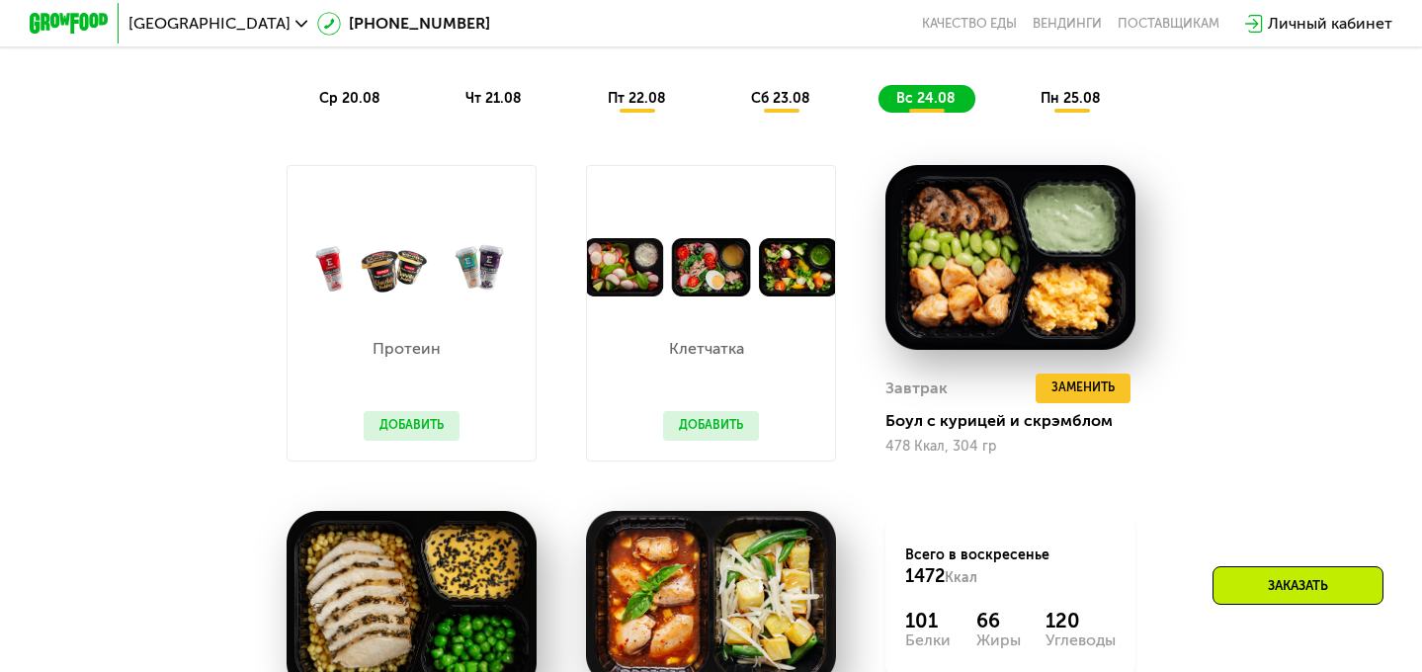
click at [1049, 99] on span "пн 25.08" at bounding box center [1071, 98] width 60 height 17
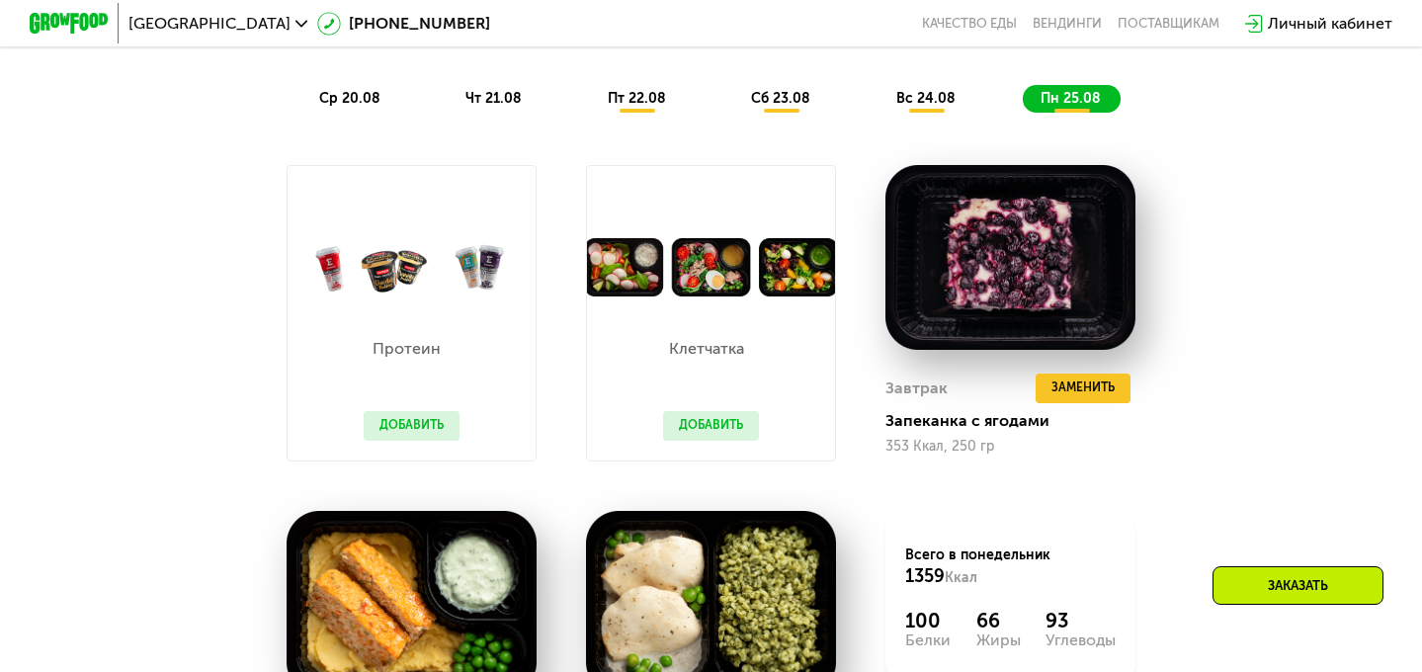
click at [341, 95] on span "ср 20.08" at bounding box center [349, 98] width 61 height 17
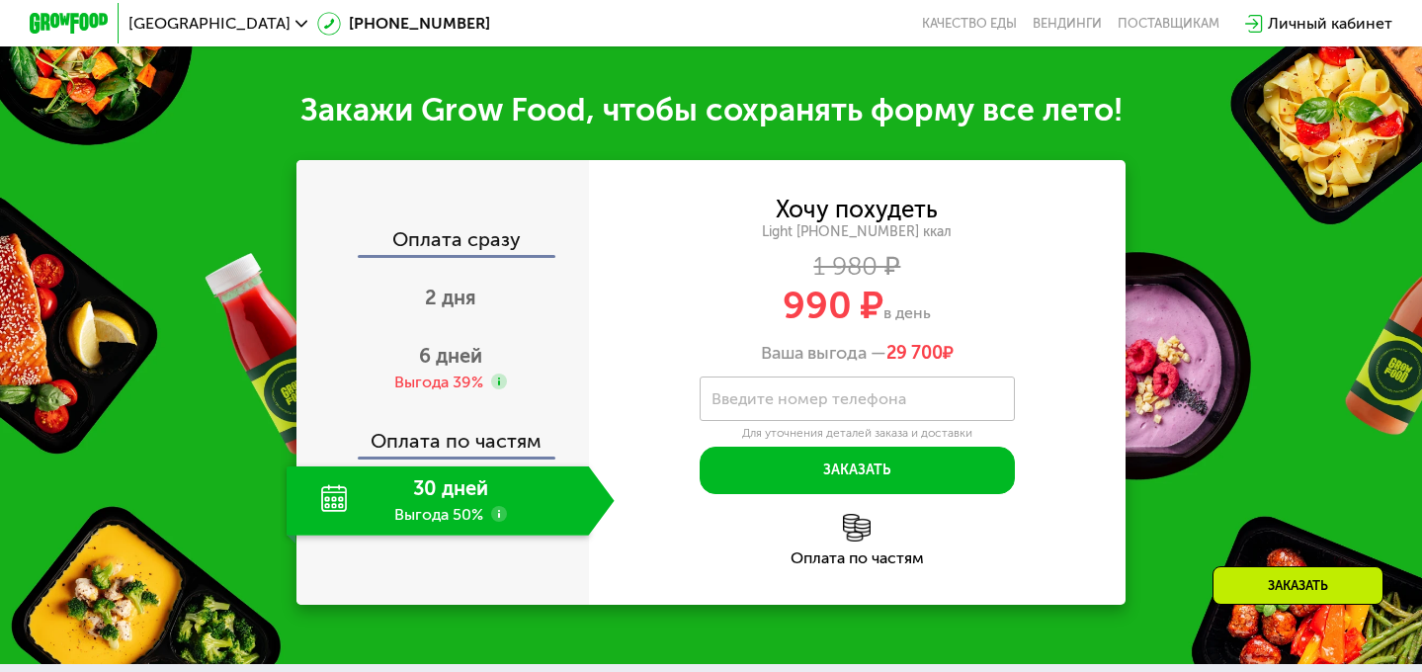
scroll to position [1928, 0]
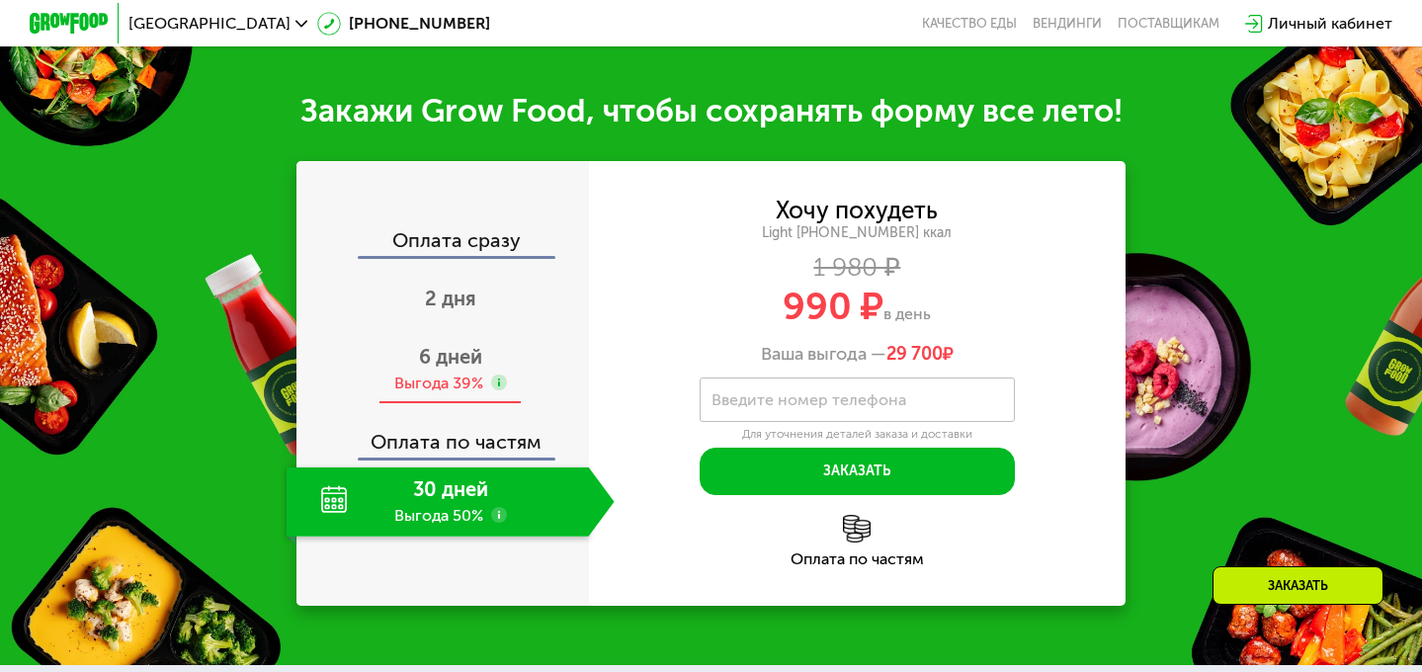
click at [461, 380] on div "Выгода 39%" at bounding box center [438, 384] width 89 height 22
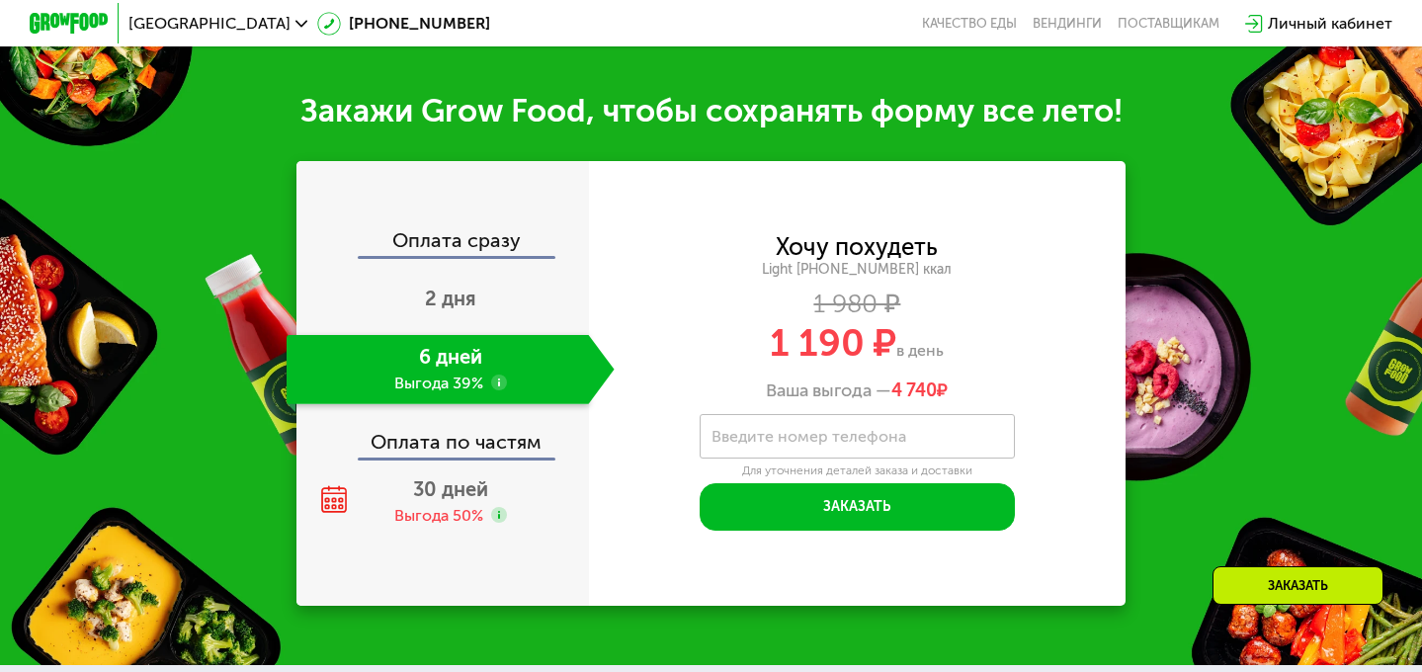
click at [448, 238] on div "Оплата сразу" at bounding box center [444, 243] width 291 height 26
click at [449, 320] on div "2 дня" at bounding box center [451, 300] width 328 height 69
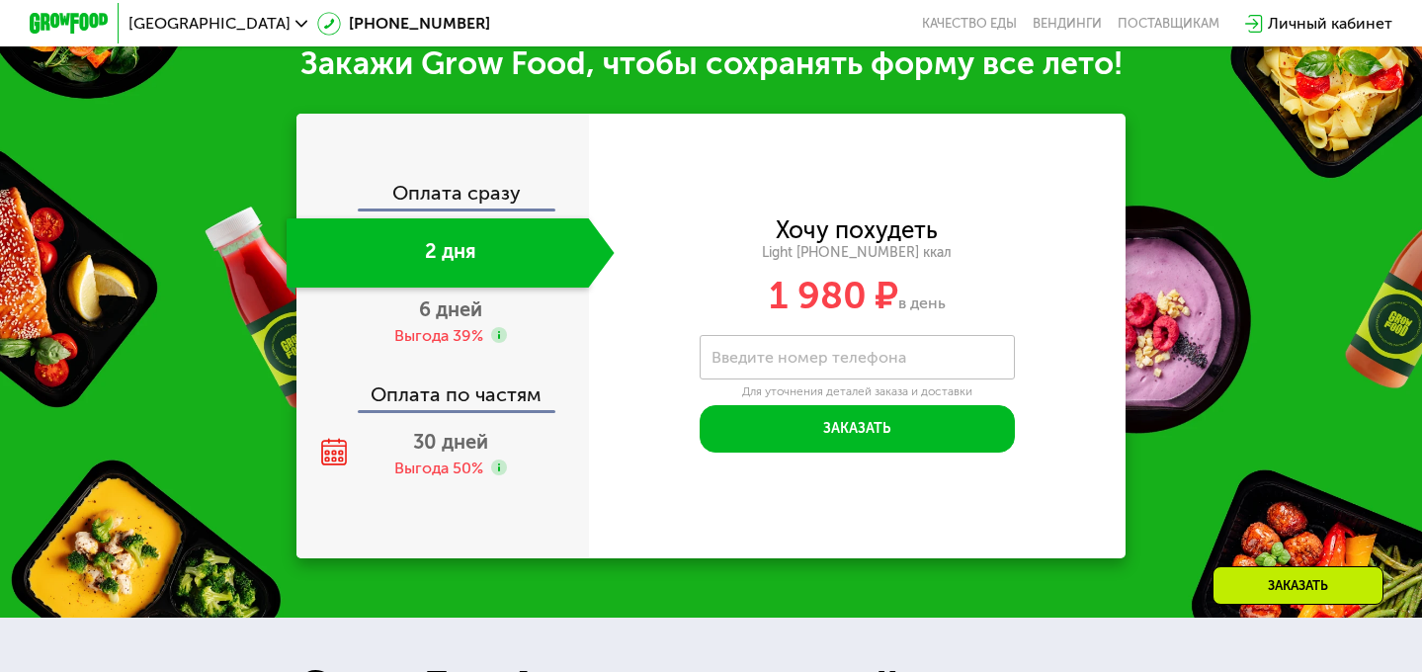
scroll to position [1976, 0]
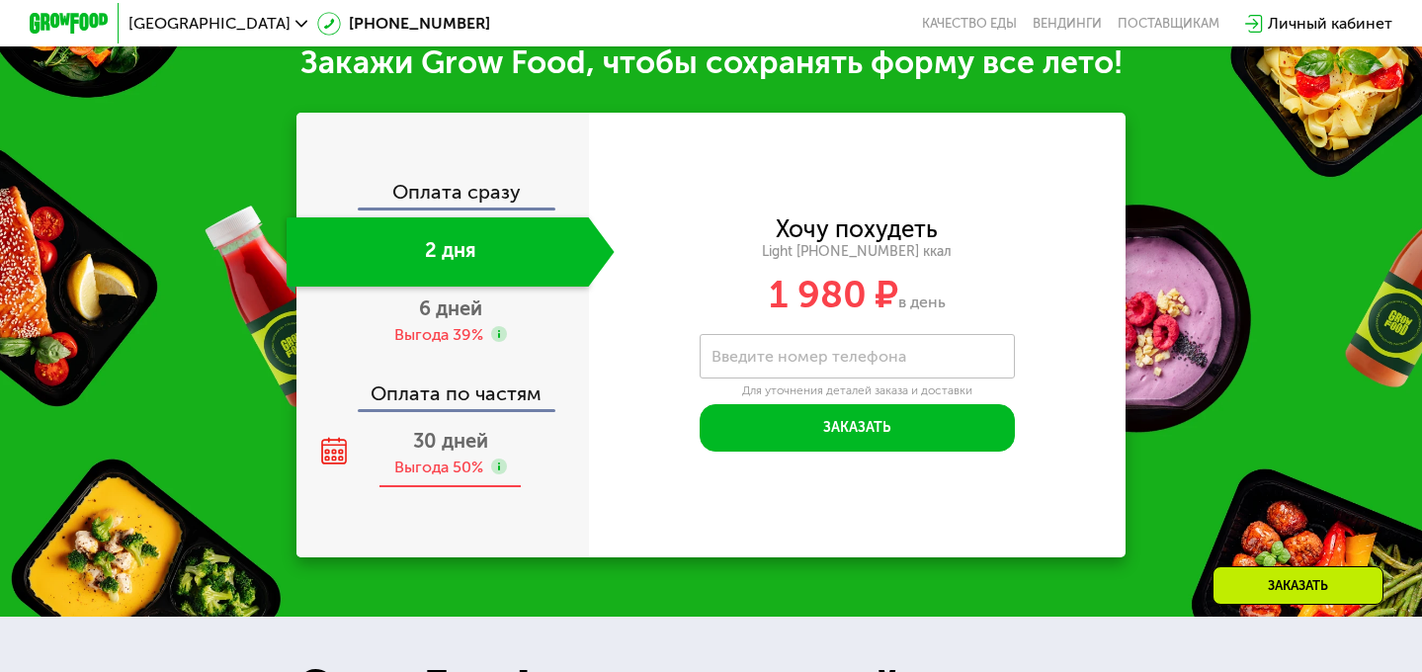
click at [447, 446] on span "30 дней" at bounding box center [450, 441] width 75 height 24
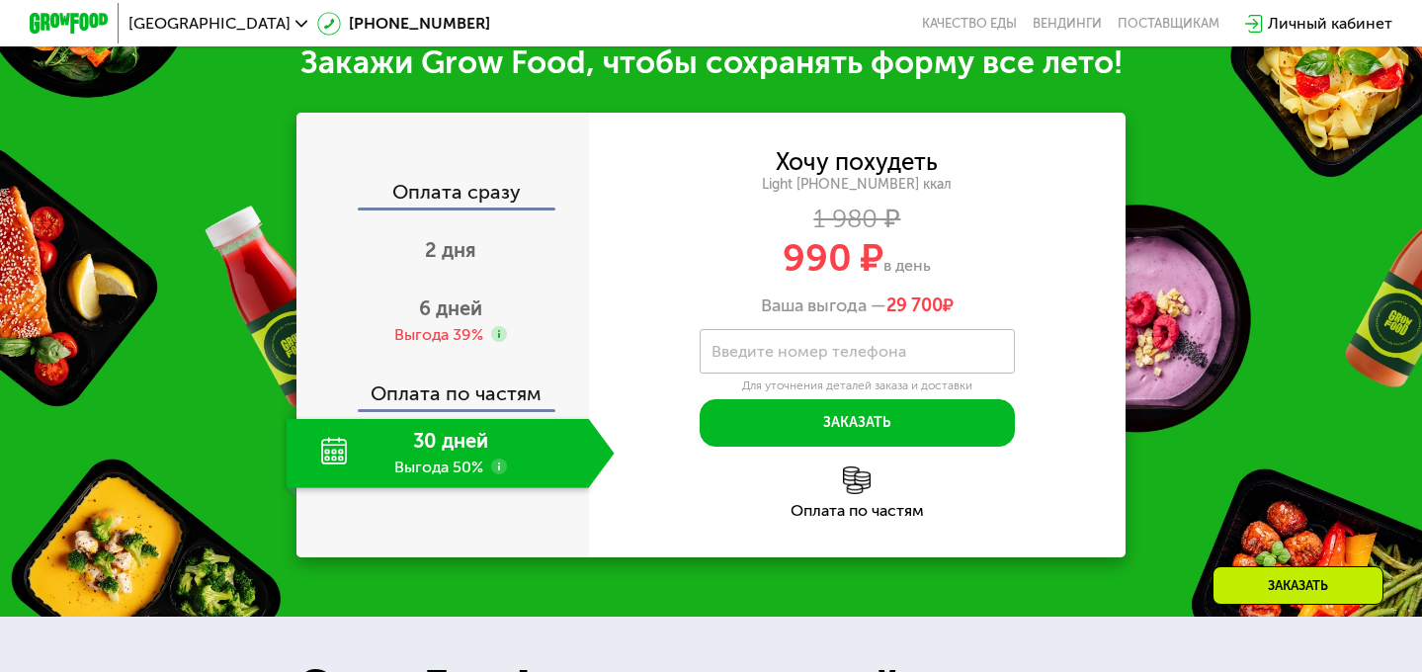
click at [476, 401] on div "Оплата по частям" at bounding box center [444, 386] width 291 height 45
click at [474, 342] on div "Выгода 39%" at bounding box center [438, 335] width 89 height 22
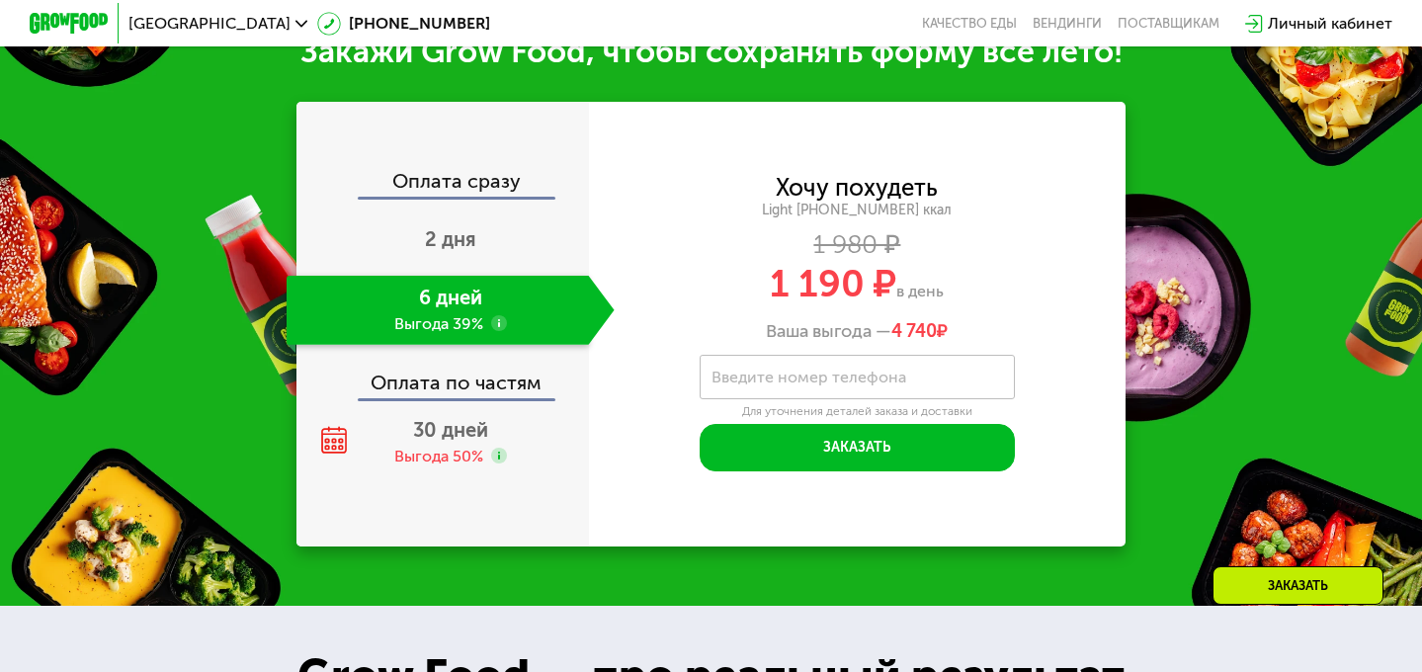
scroll to position [1988, 0]
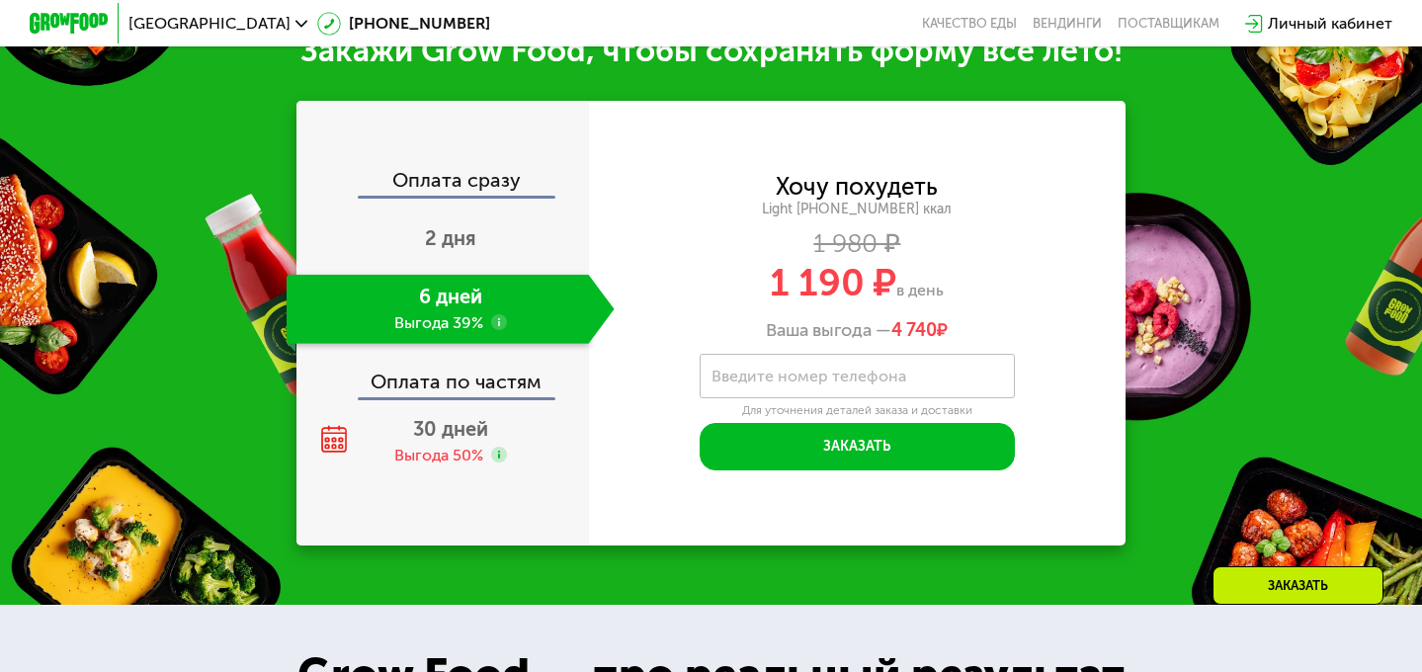
click at [461, 173] on div "Оплата сразу" at bounding box center [444, 183] width 291 height 26
click at [461, 235] on span "2 дня" at bounding box center [450, 238] width 51 height 24
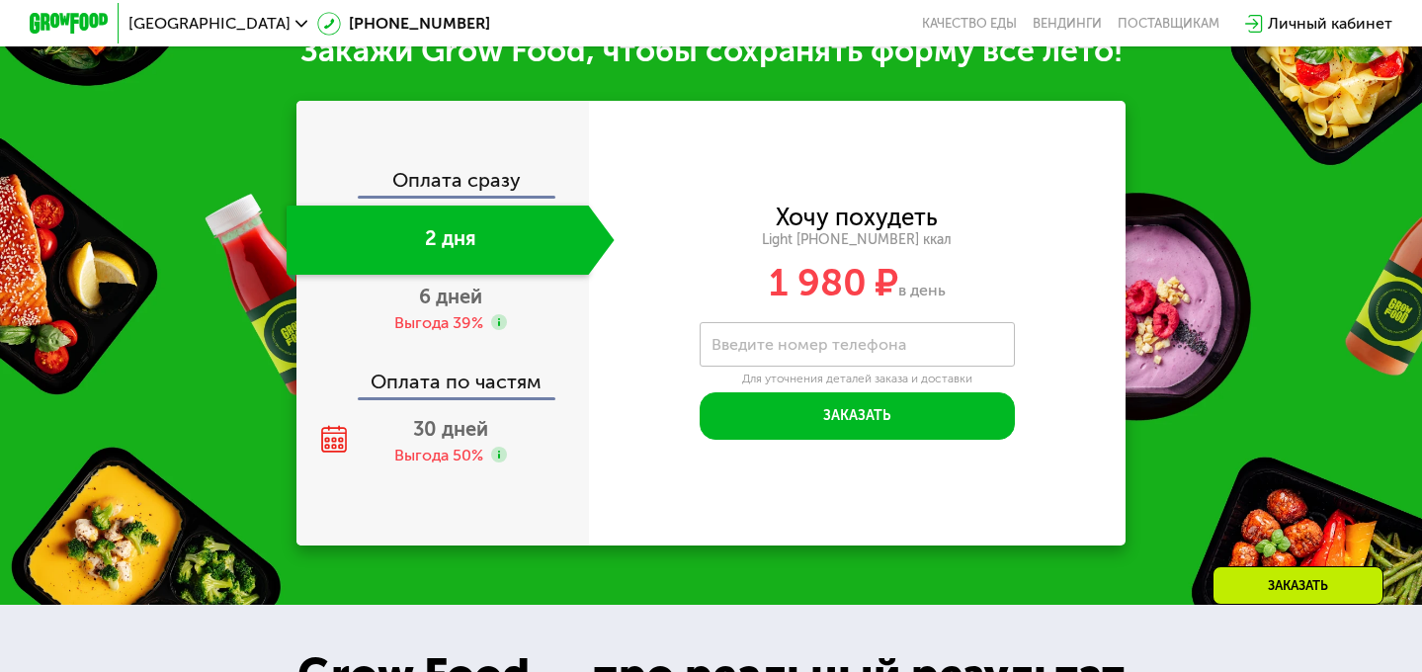
click at [425, 170] on div "Оплата сразу" at bounding box center [444, 183] width 291 height 26
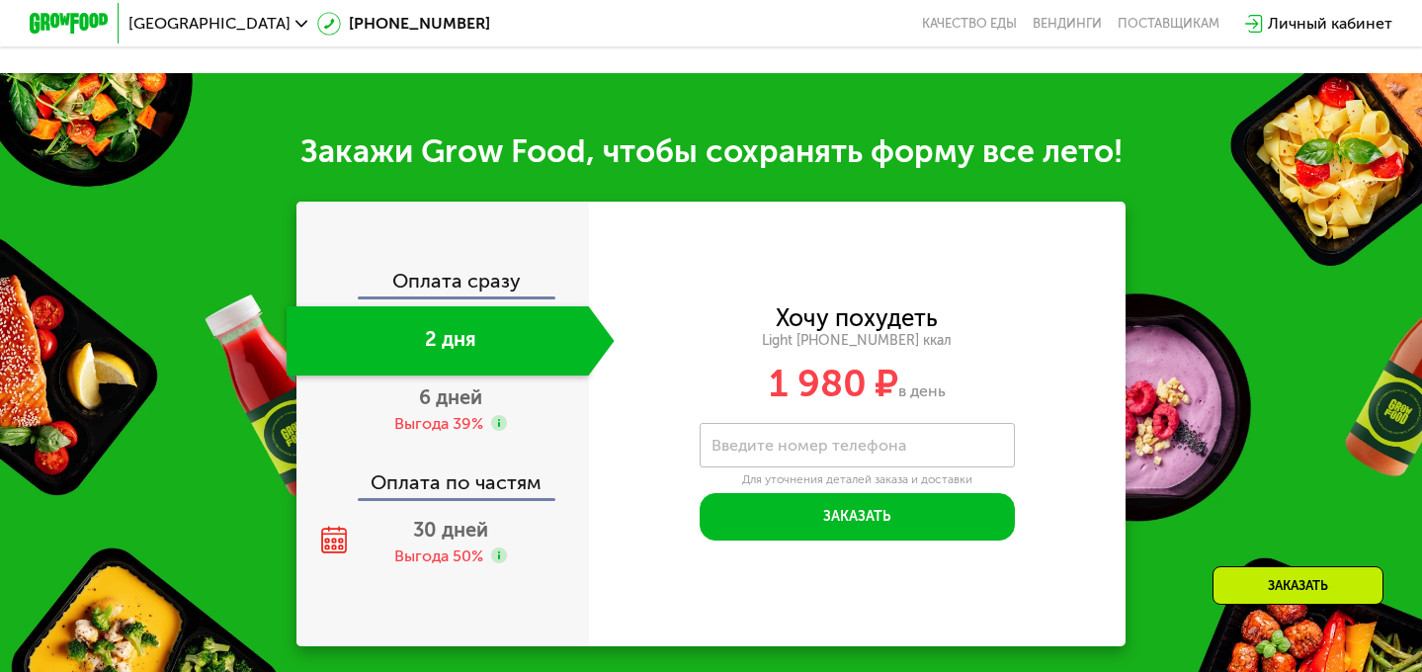
scroll to position [1892, 0]
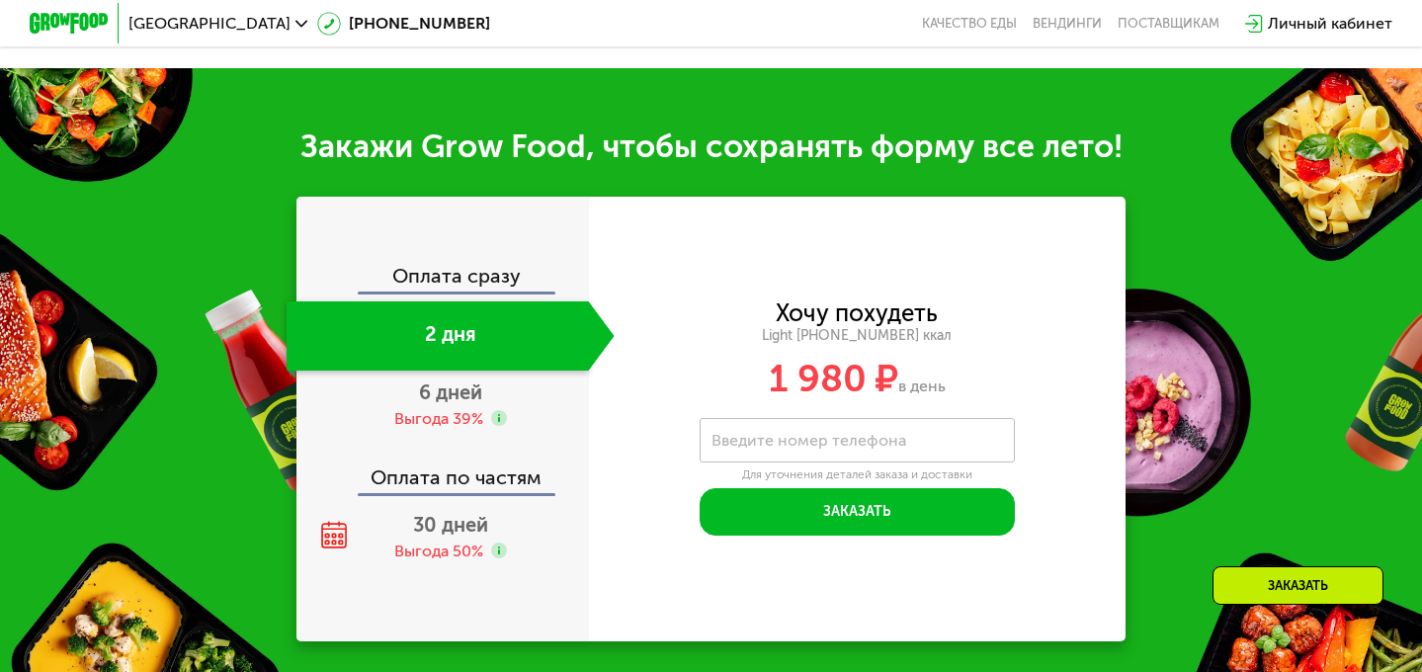
click at [462, 286] on div "Оплата сразу" at bounding box center [444, 279] width 291 height 26
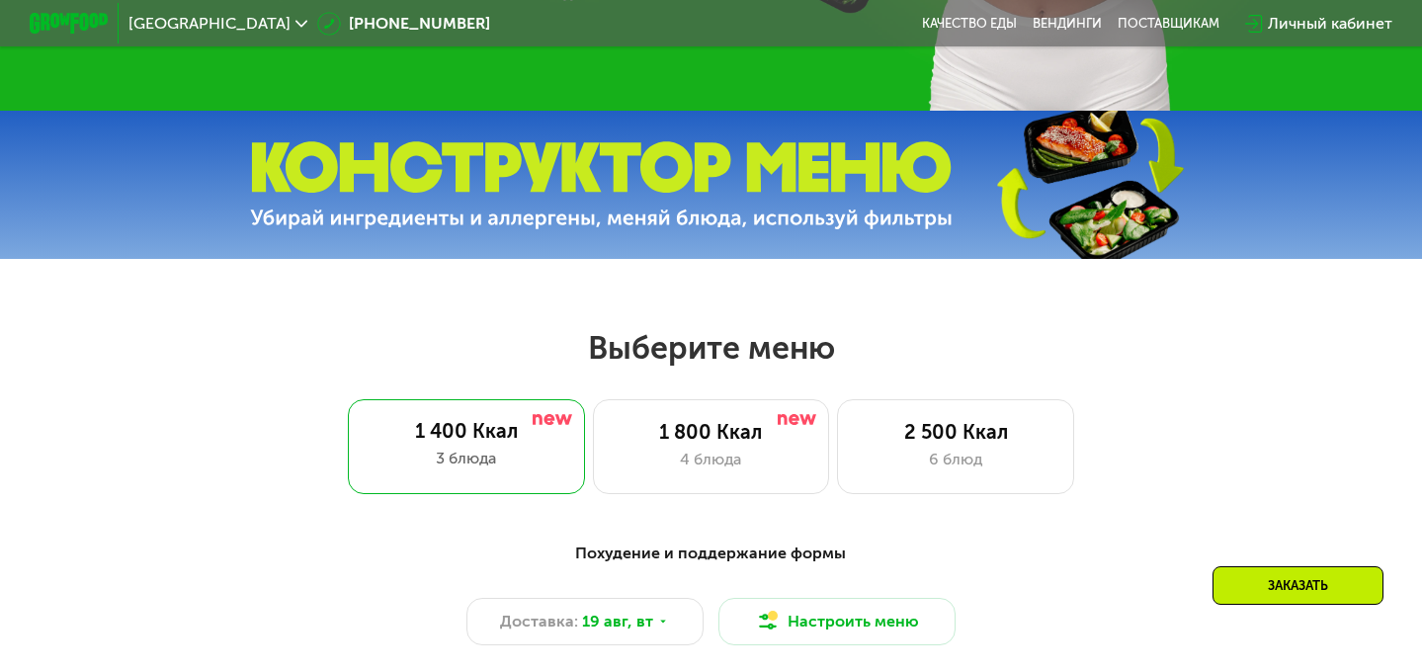
scroll to position [602, 0]
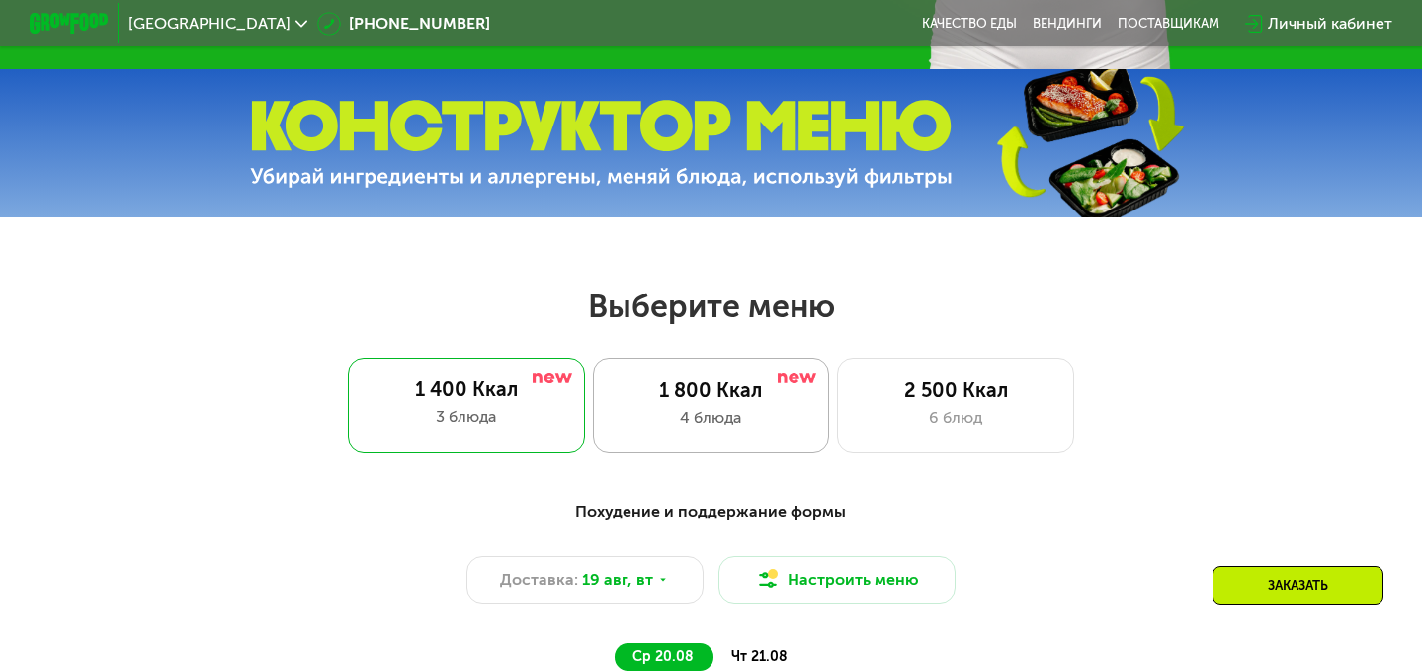
click at [837, 437] on div "1 800 Ккал 4 блюда" at bounding box center [955, 405] width 237 height 95
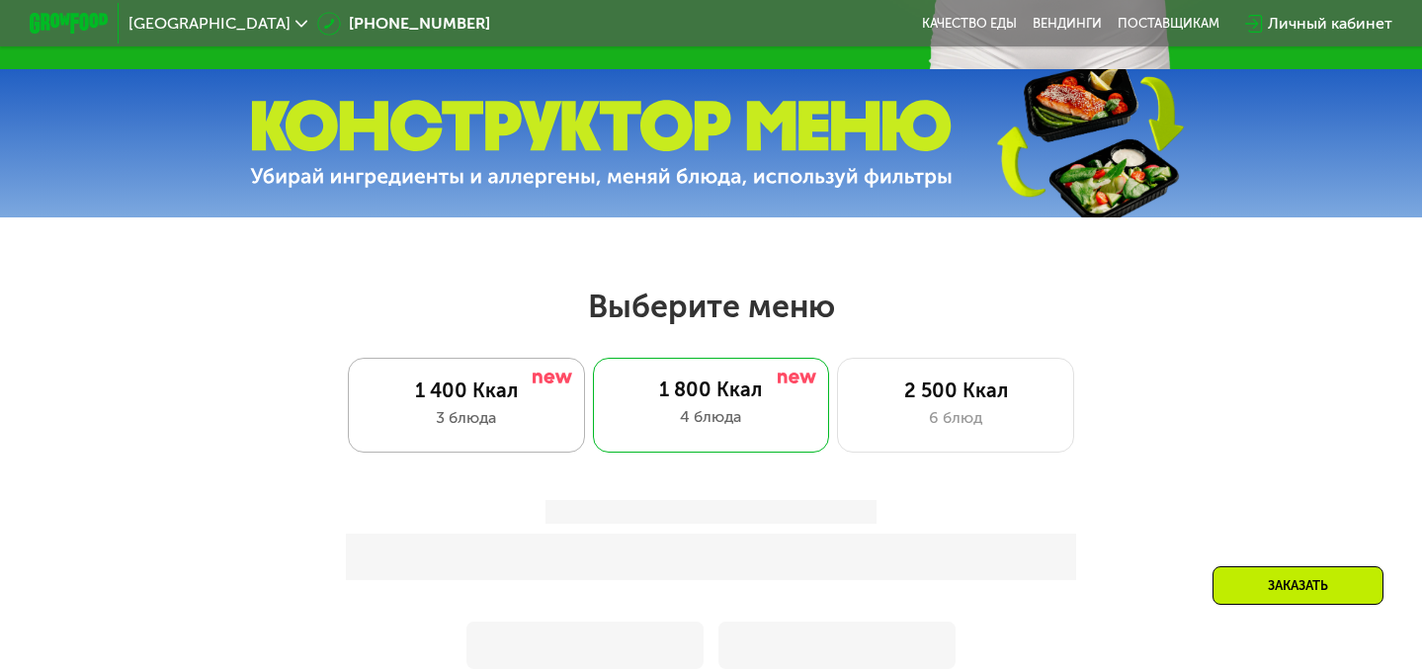
click at [593, 405] on div "1 400 Ккал 3 блюда" at bounding box center [711, 405] width 237 height 95
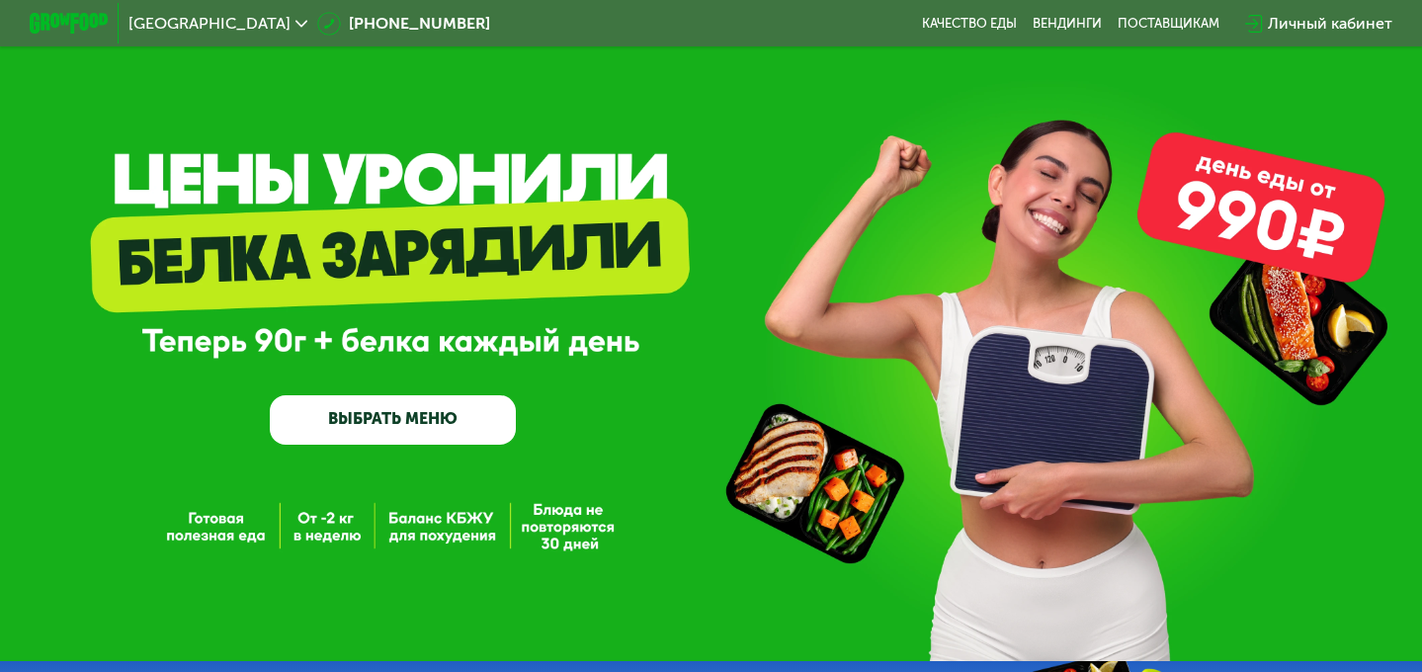
scroll to position [0, 0]
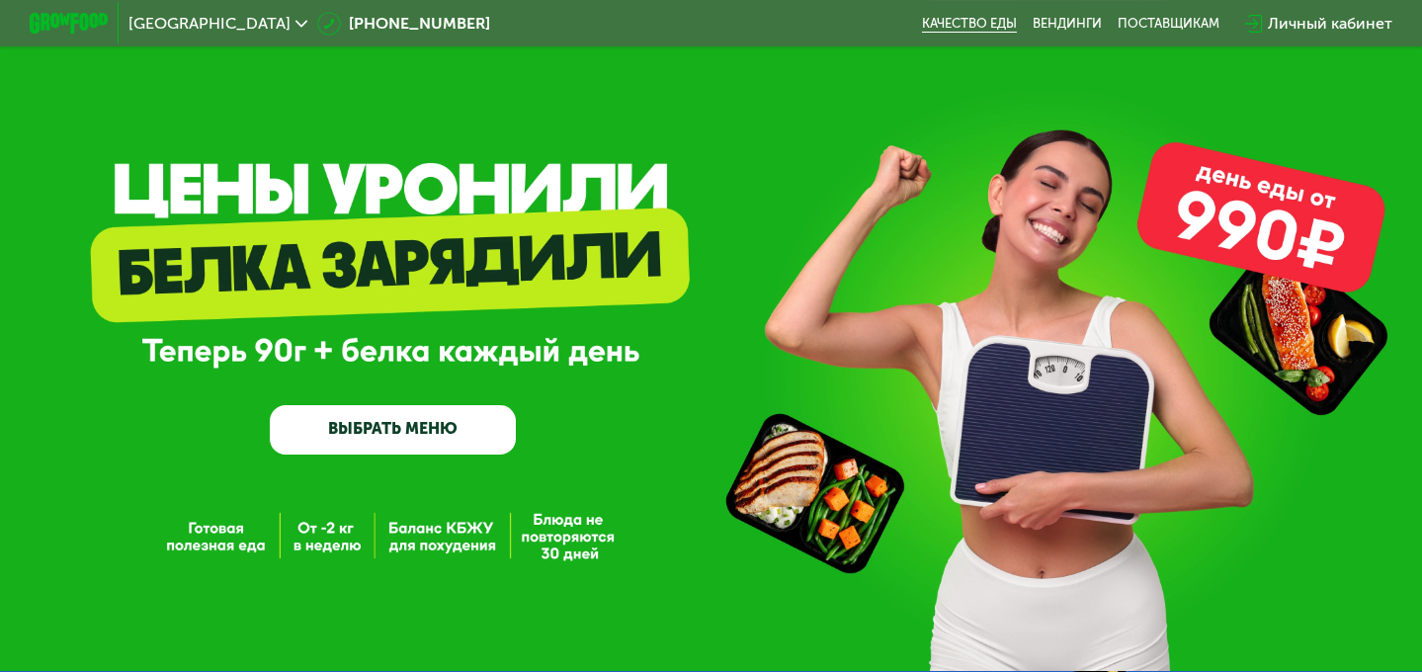
click at [986, 25] on link "Качество еды" at bounding box center [969, 24] width 95 height 16
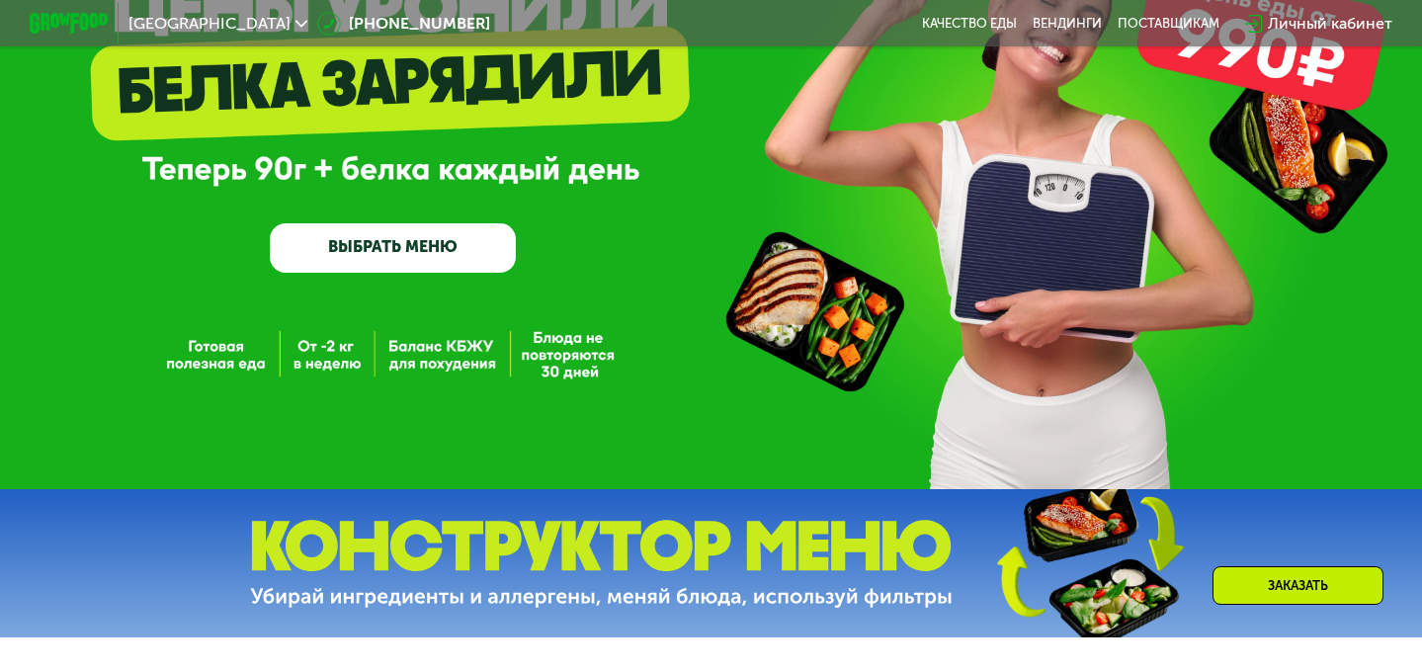
scroll to position [183, 0]
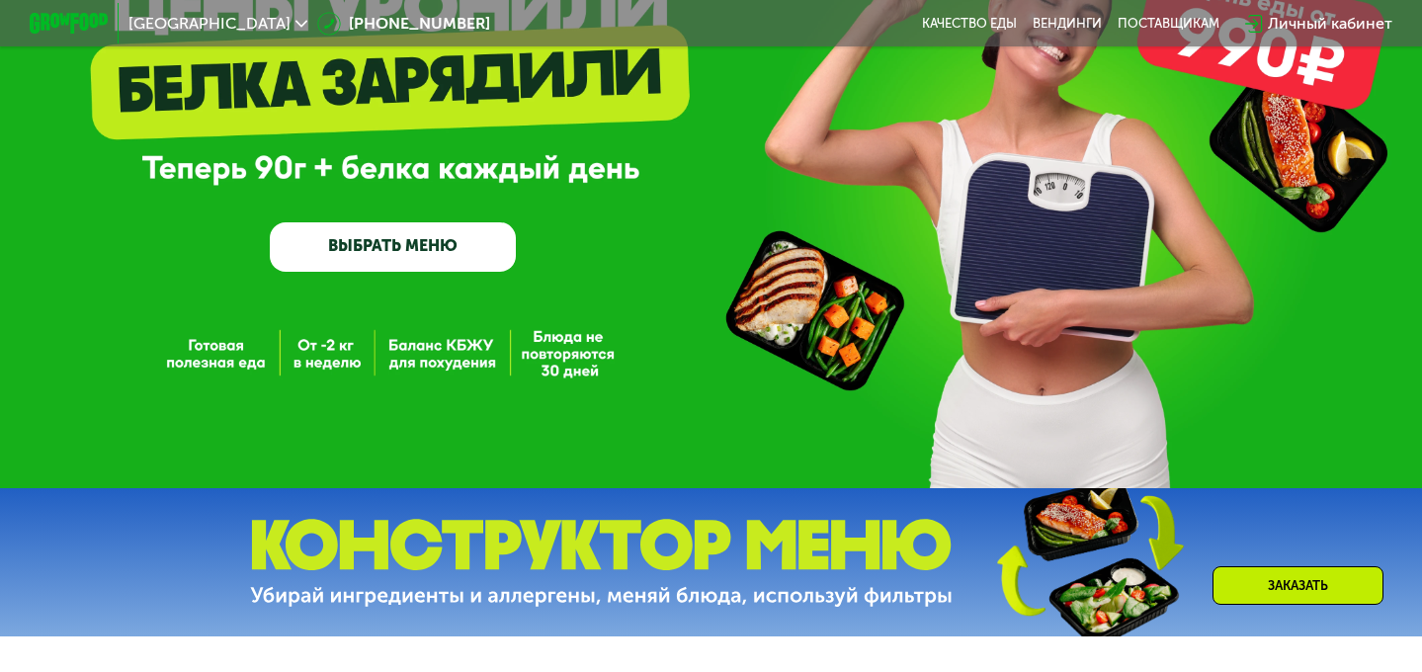
click at [357, 250] on link "ВЫБРАТЬ МЕНЮ" at bounding box center [393, 246] width 246 height 49
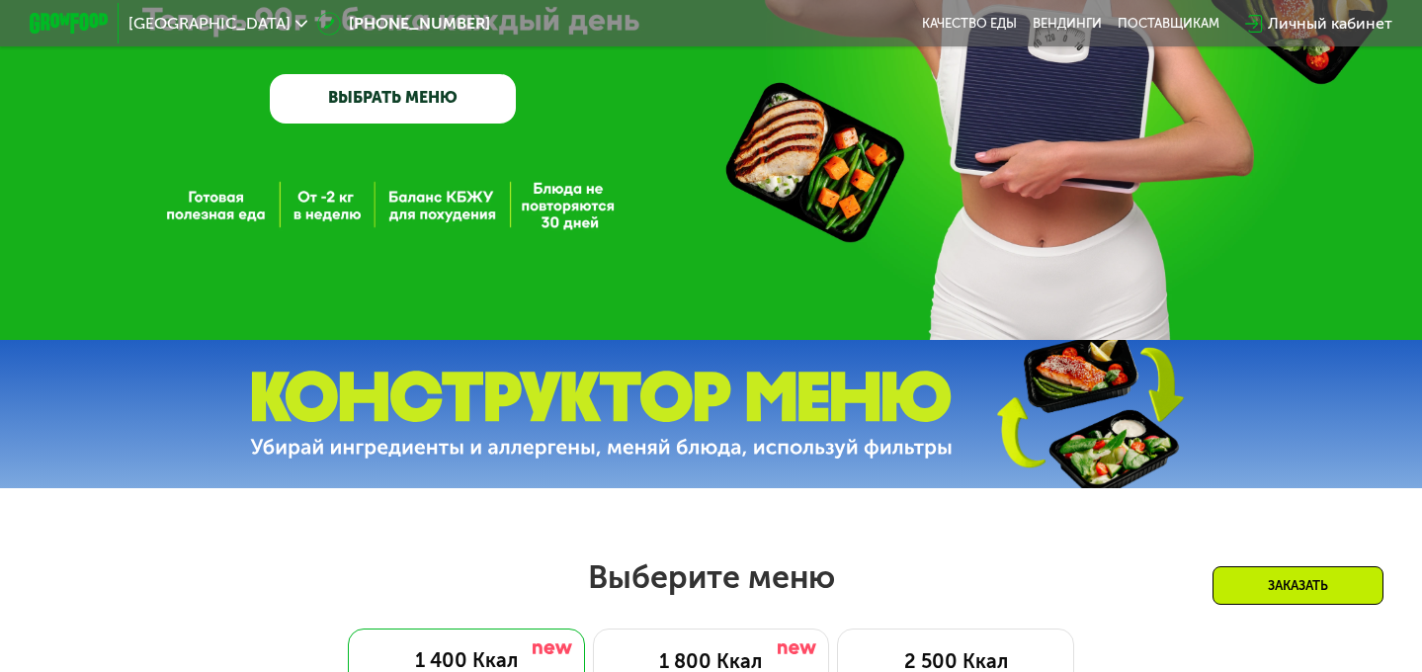
click at [418, 261] on div "GrowFood — доставка правильного питания ВЫБРАТЬ МЕНЮ" at bounding box center [711, 4] width 1422 height 671
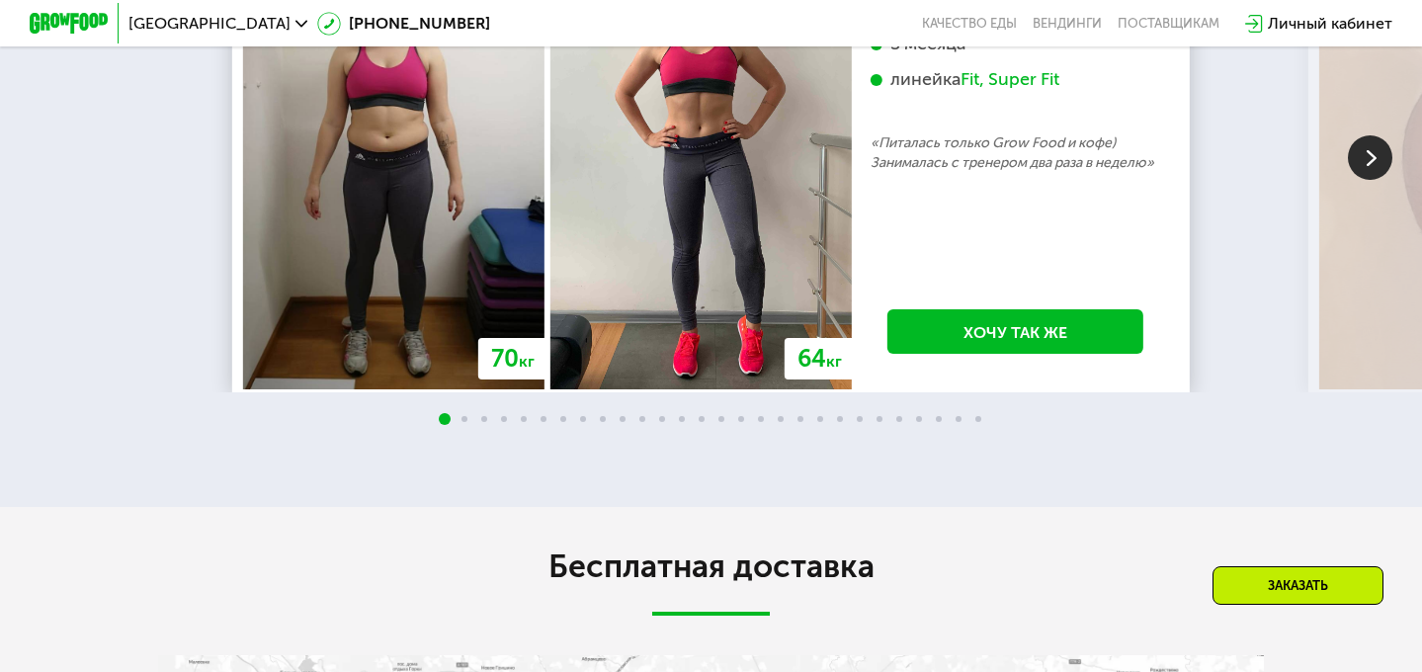
scroll to position [3354, 0]
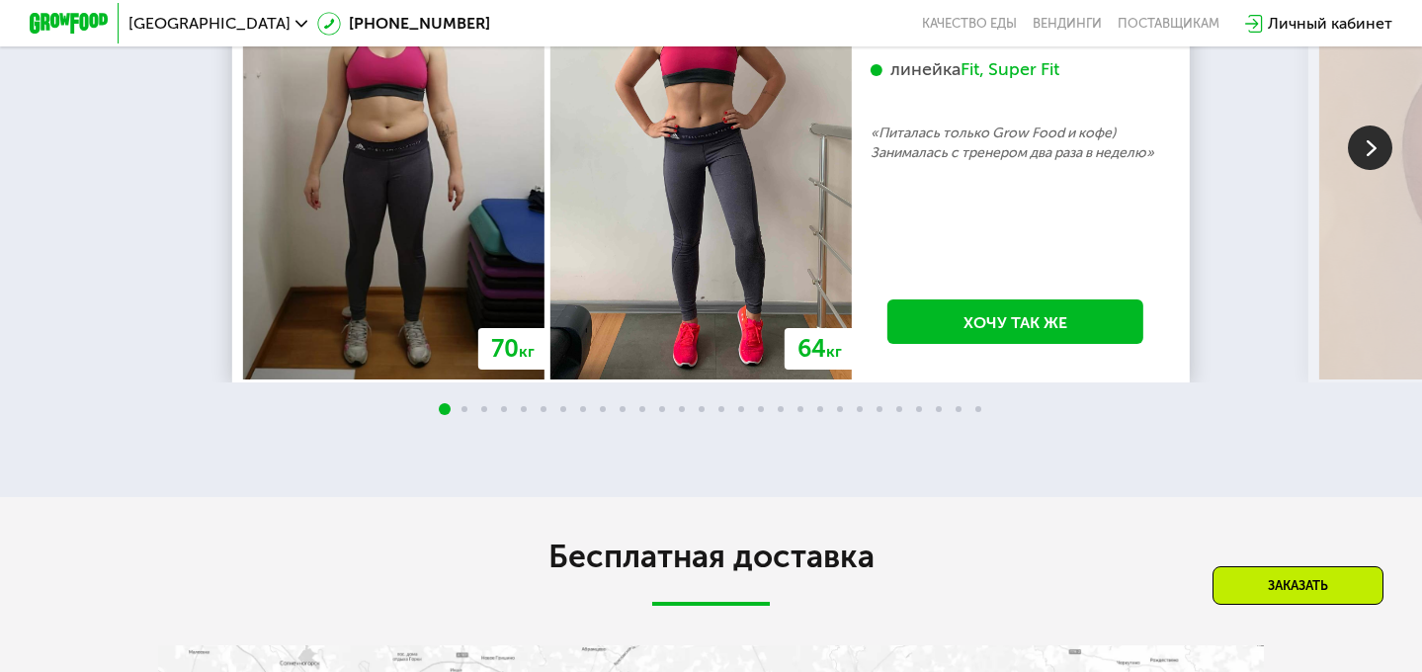
click at [1365, 170] on img at bounding box center [1370, 148] width 44 height 44
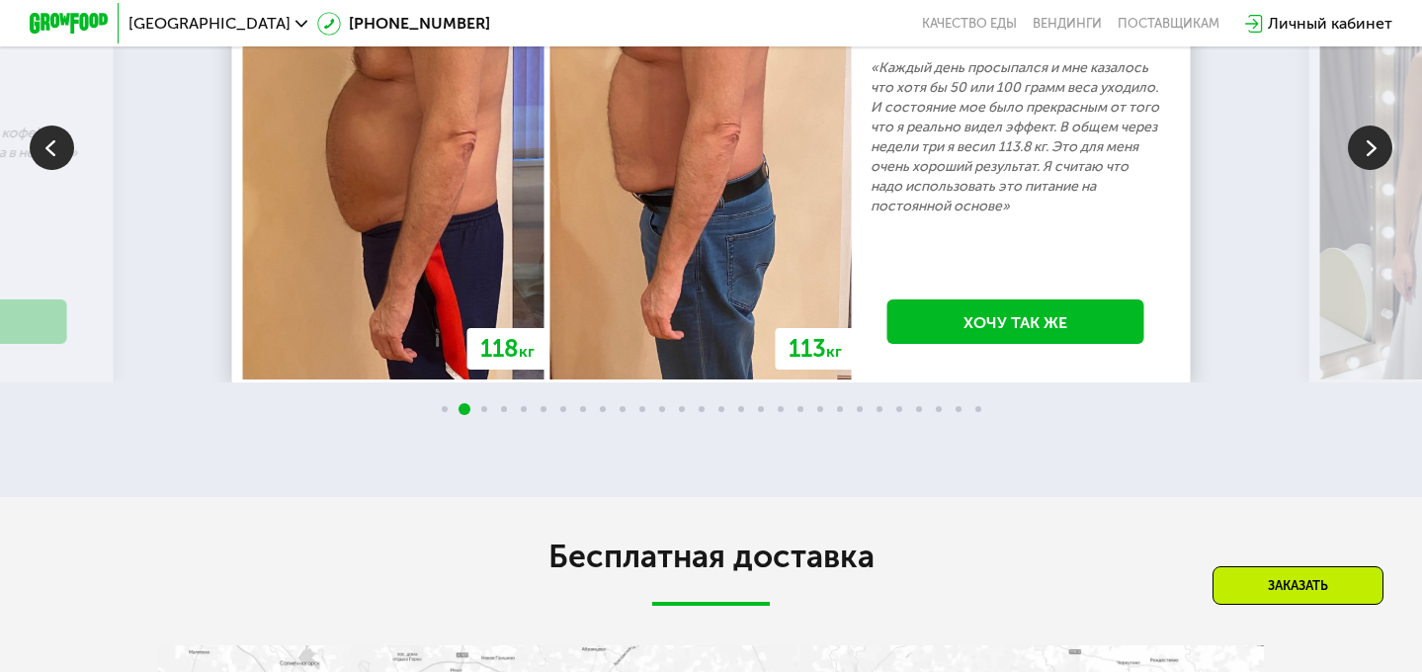
click at [1365, 170] on img at bounding box center [1370, 148] width 44 height 44
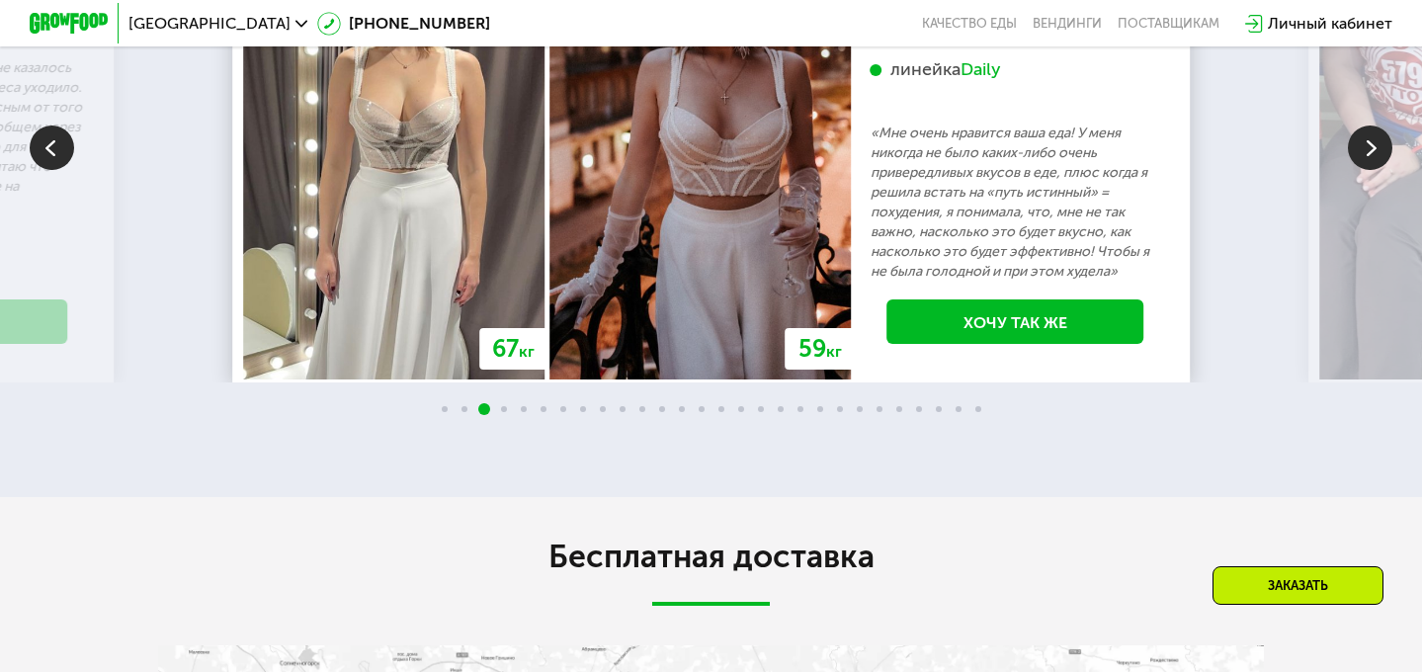
click at [1366, 170] on img at bounding box center [1370, 148] width 44 height 44
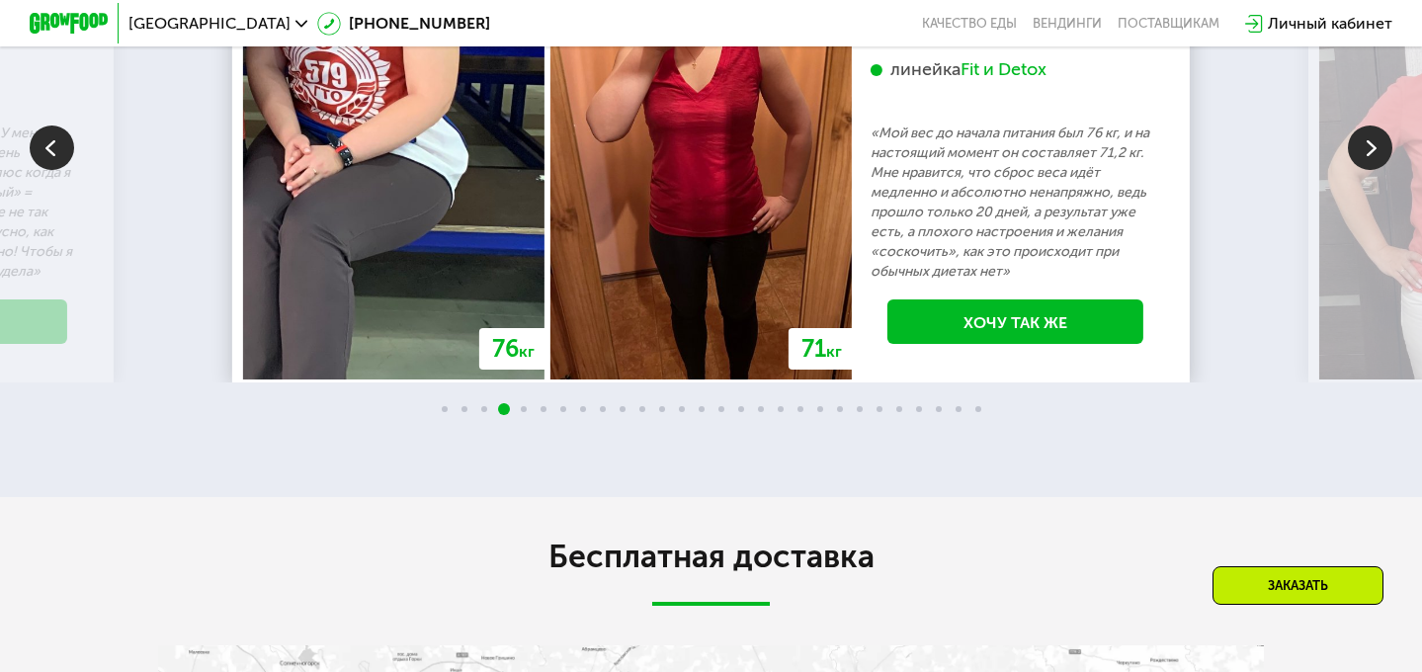
click at [988, 81] on div "Fit и Detox" at bounding box center [1004, 69] width 86 height 23
click at [1368, 170] on img at bounding box center [1370, 148] width 44 height 44
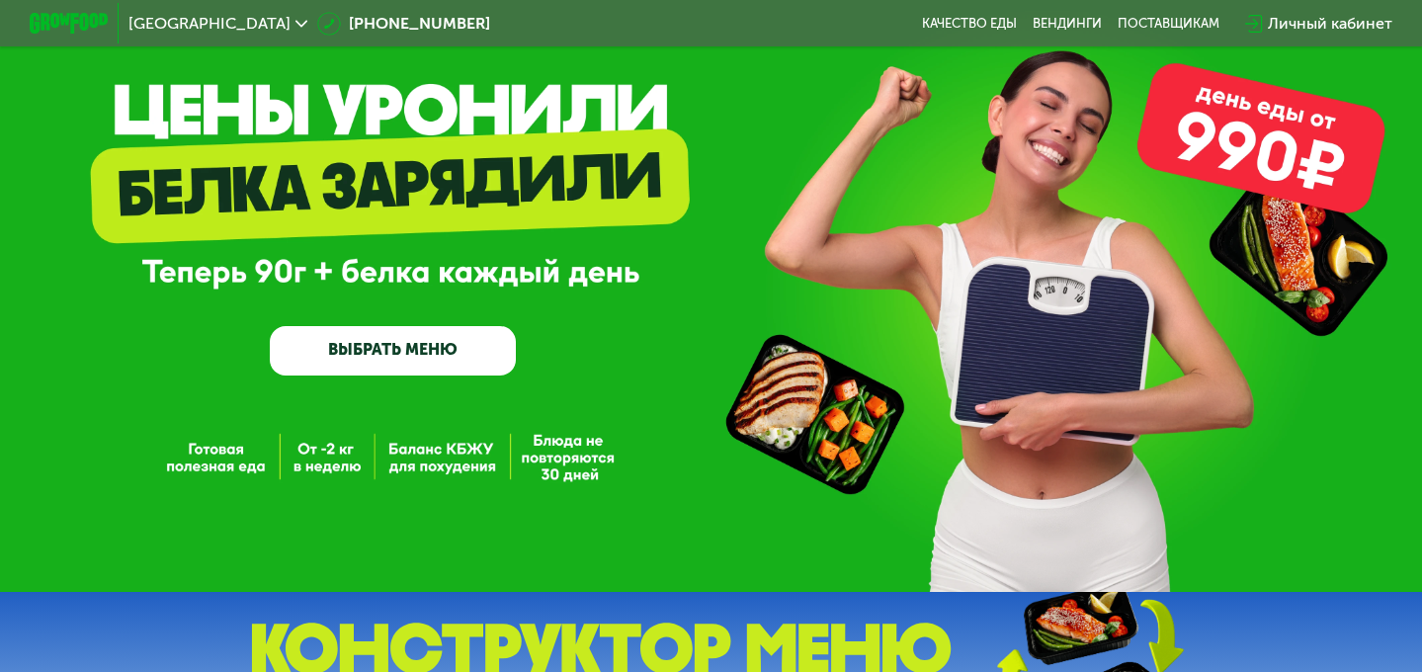
scroll to position [108, 0]
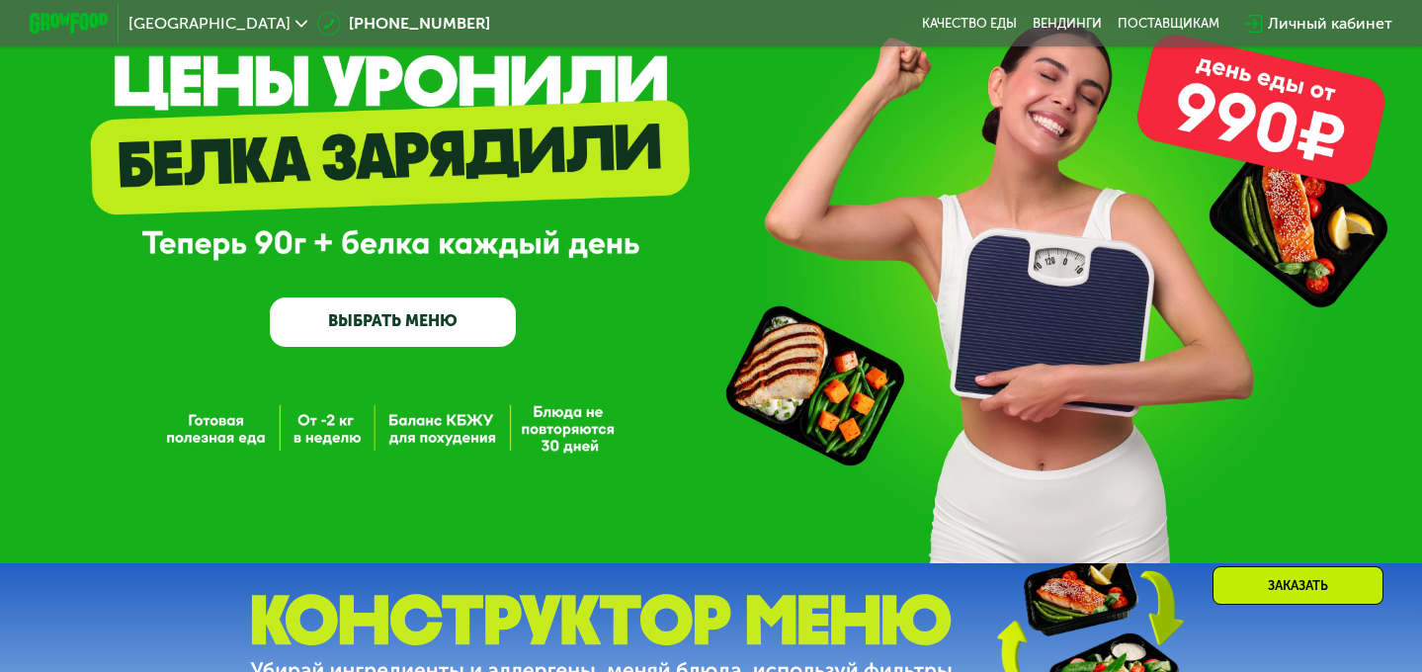
click at [321, 432] on div "GrowFood — доставка правильного питания ВЫБРАТЬ МЕНЮ" at bounding box center [711, 227] width 1422 height 671
click at [396, 331] on link "ВЫБРАТЬ МЕНЮ" at bounding box center [393, 322] width 246 height 49
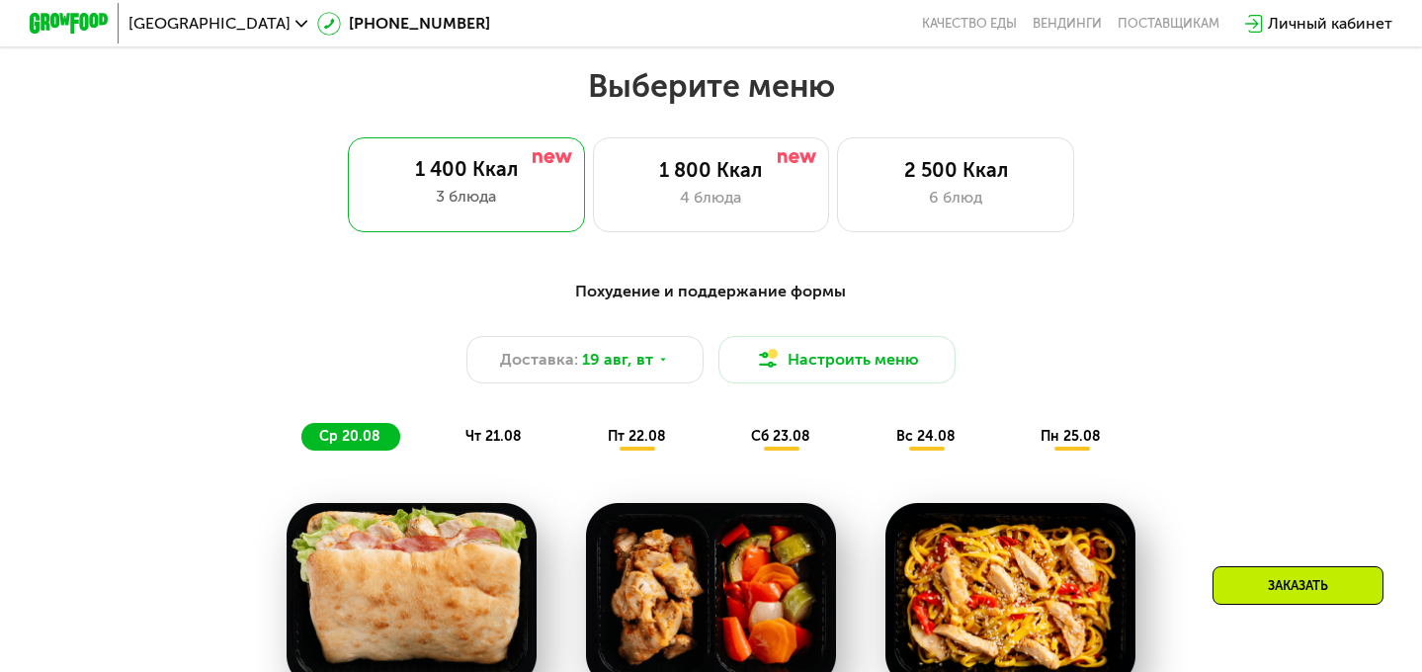
scroll to position [842, 0]
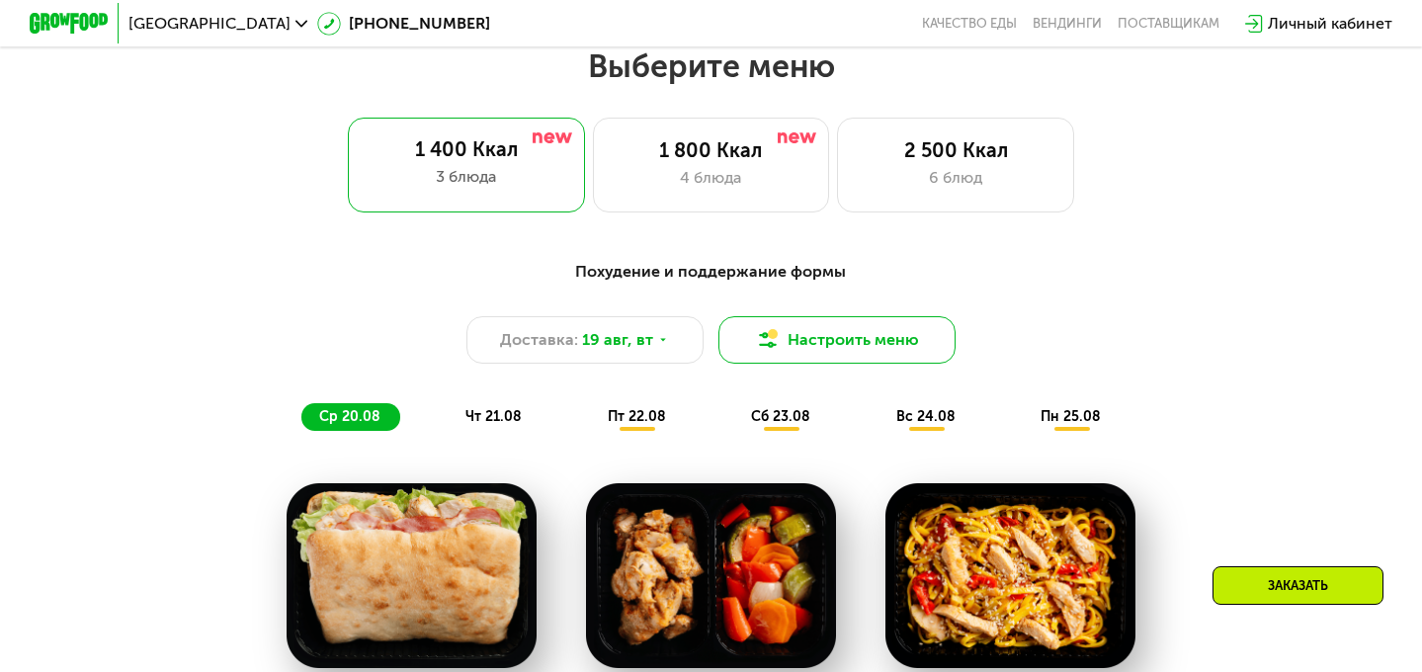
click at [800, 338] on button "Настроить меню" at bounding box center [837, 339] width 237 height 47
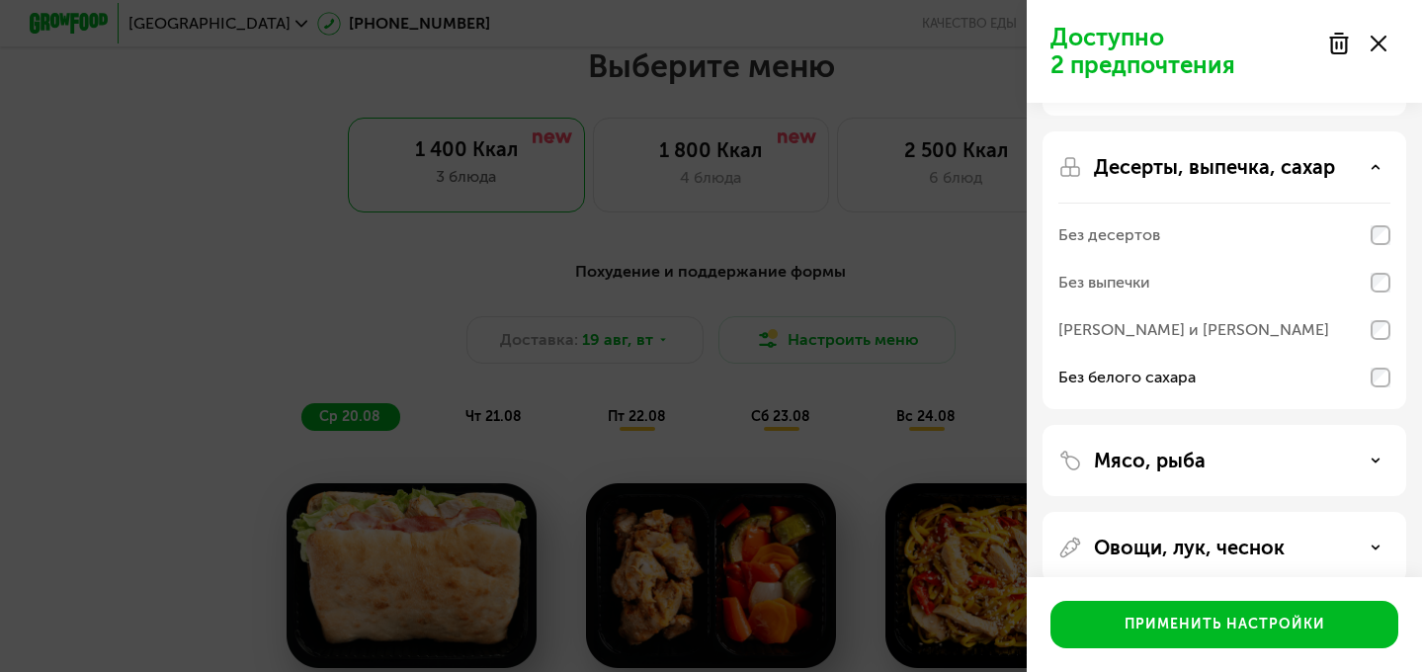
scroll to position [187, 0]
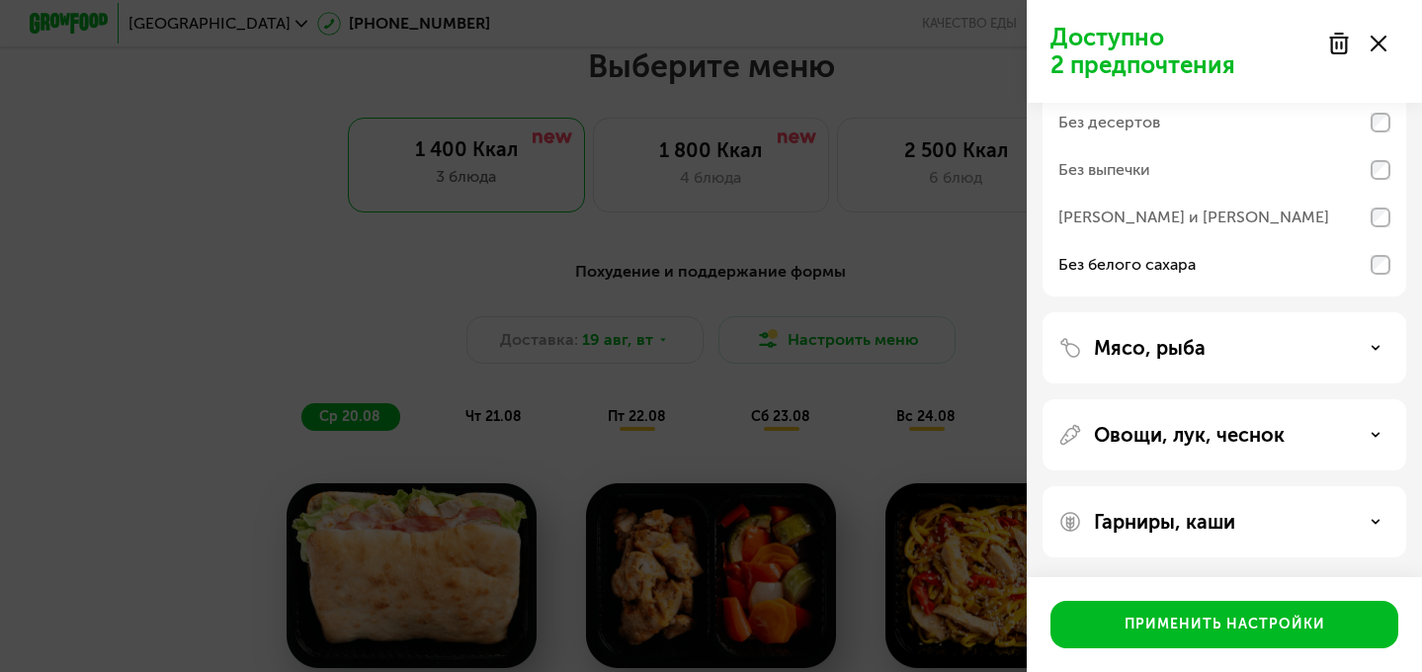
click at [1211, 519] on p "Гарниры, каши" at bounding box center [1164, 522] width 141 height 24
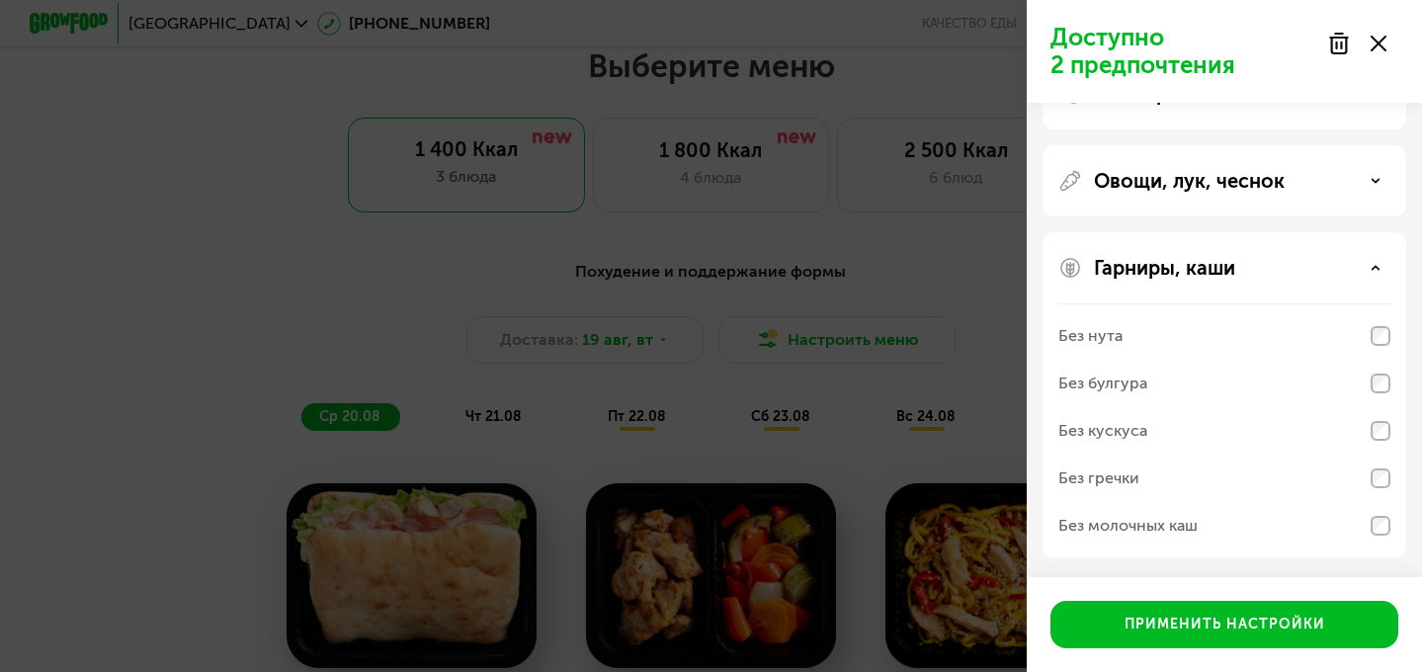
click at [1238, 266] on div "Гарниры, каши" at bounding box center [1225, 268] width 332 height 24
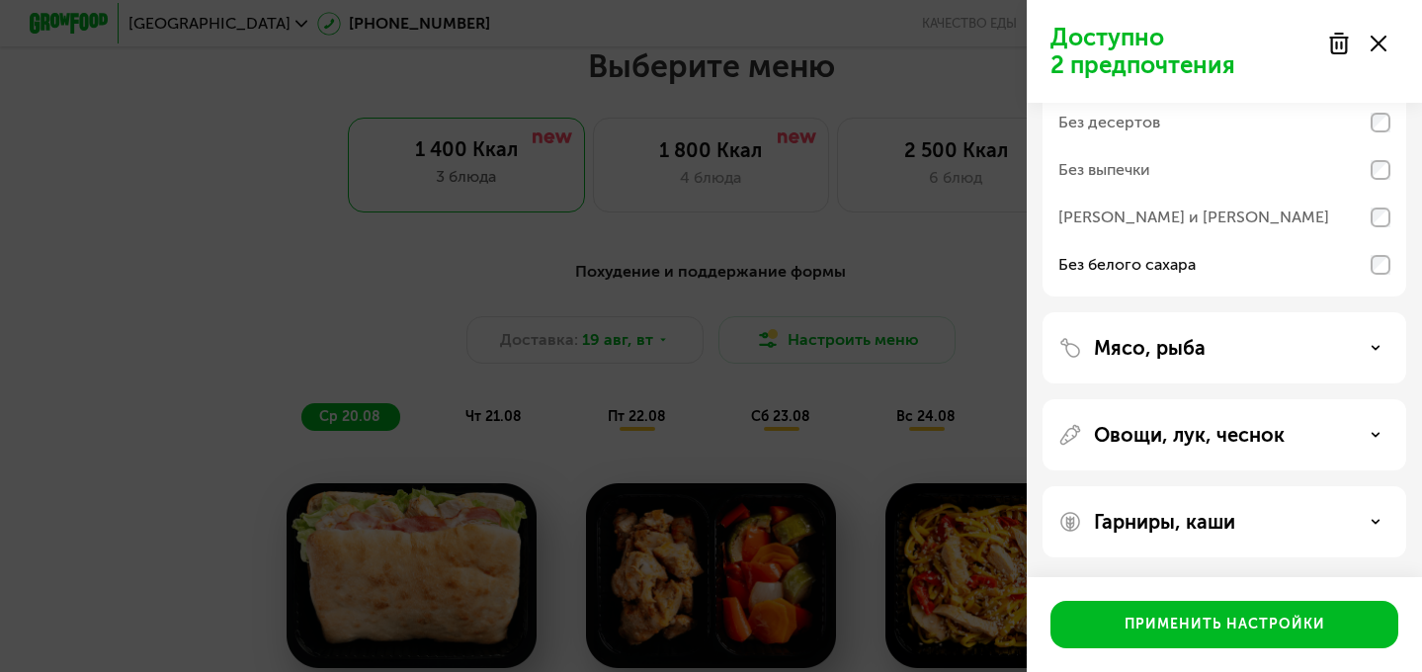
click at [1182, 445] on p "Овощи, лук, чеснок" at bounding box center [1189, 435] width 191 height 24
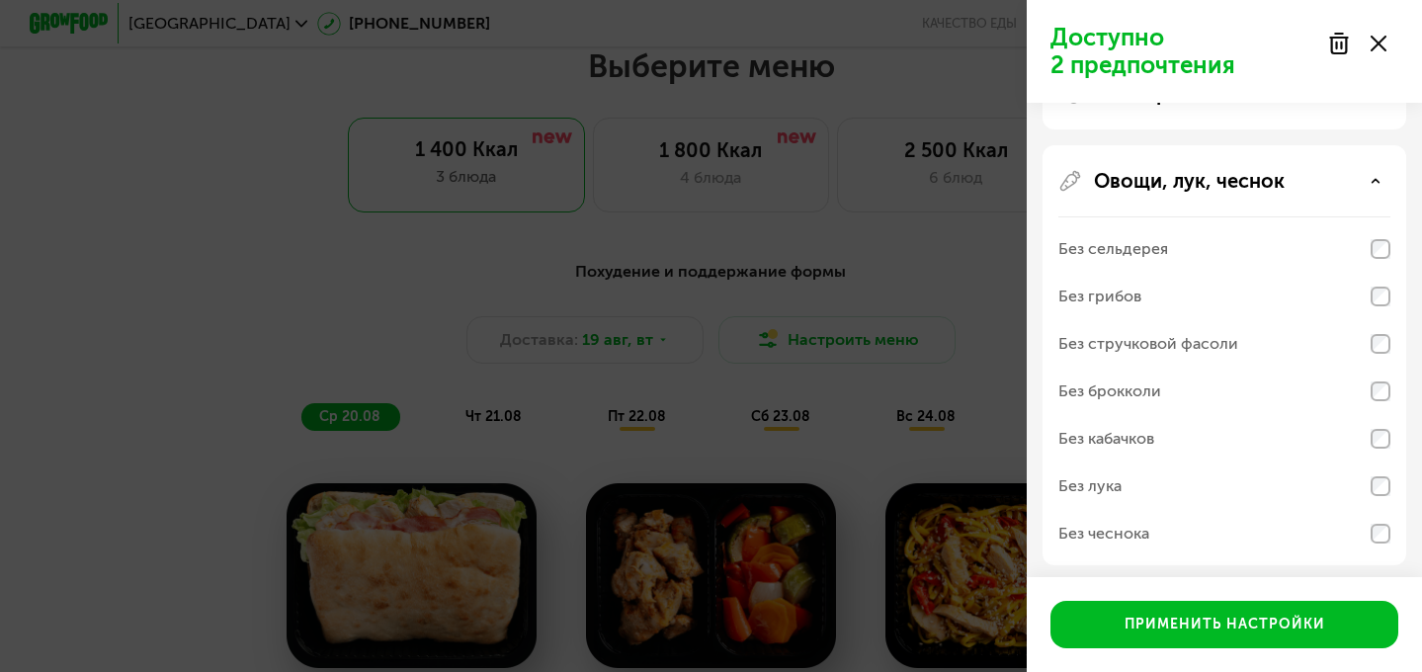
scroll to position [536, 0]
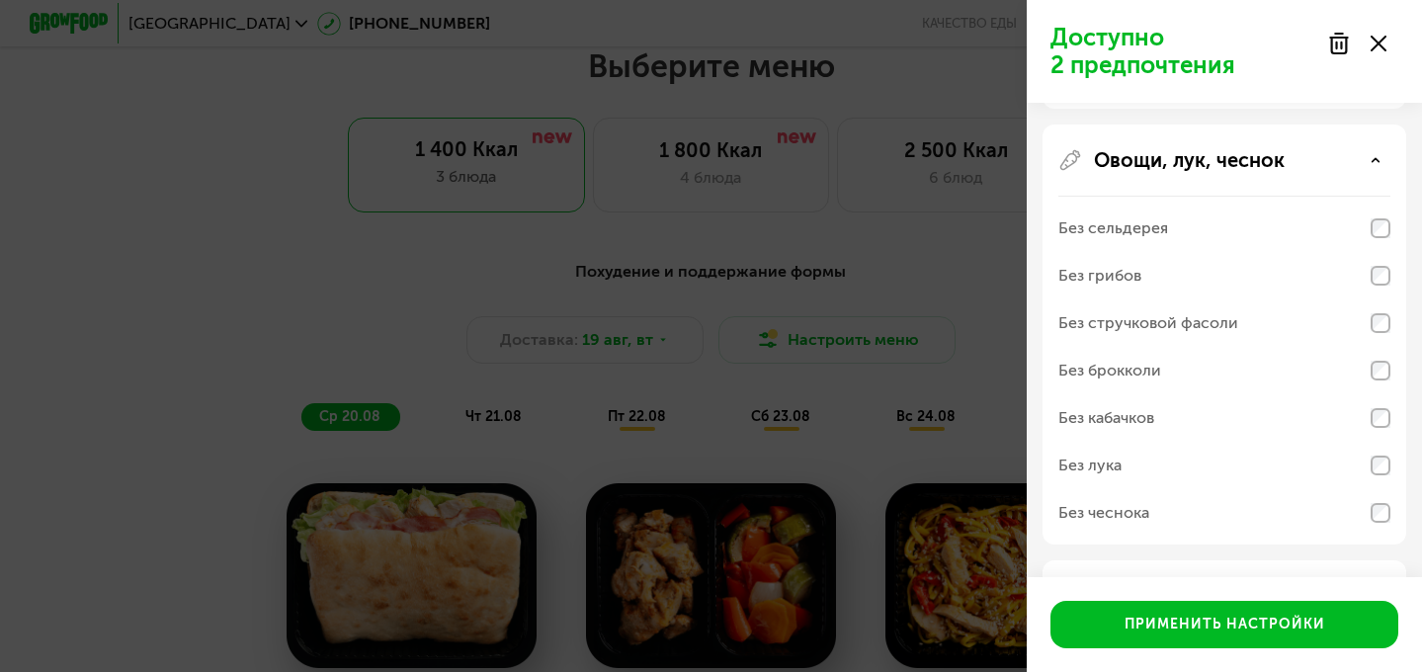
click at [1168, 168] on p "Овощи, лук, чеснок" at bounding box center [1189, 160] width 191 height 24
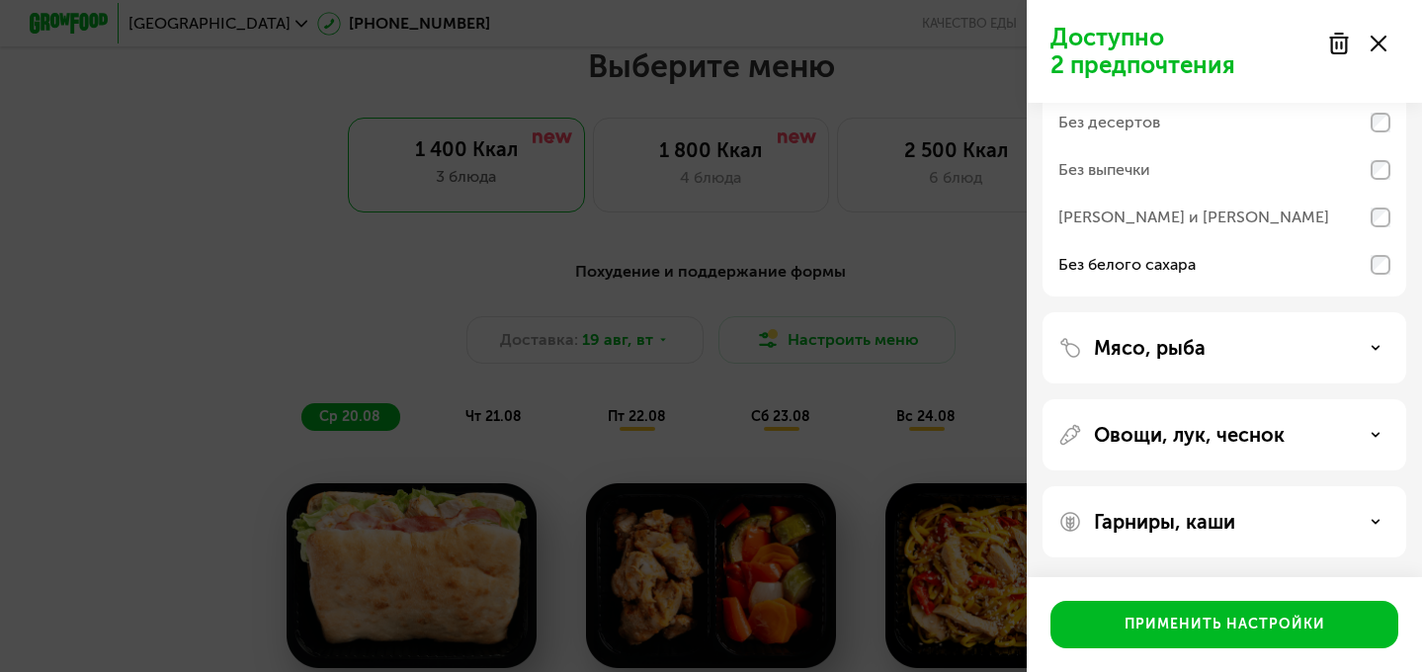
click at [1163, 337] on p "Мясо, рыба" at bounding box center [1150, 348] width 112 height 24
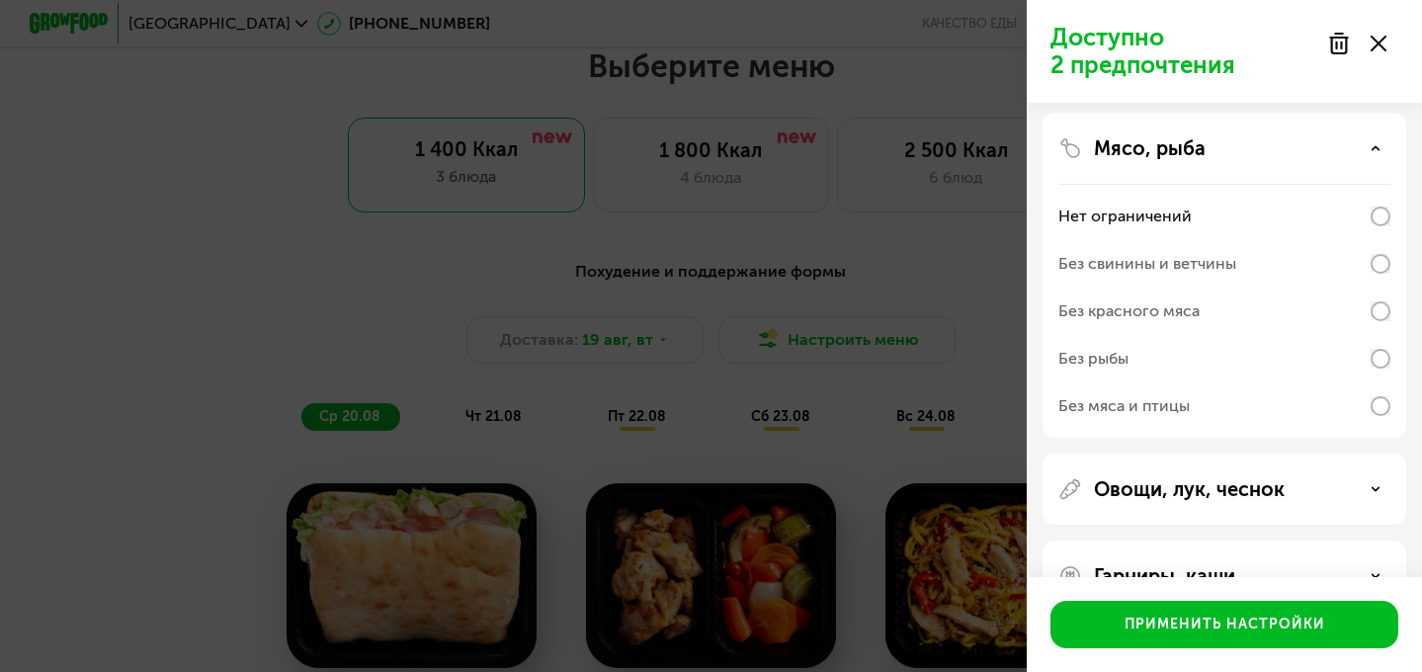
scroll to position [386, 0]
click at [1292, 267] on div "Без свинины и ветчины" at bounding box center [1225, 264] width 332 height 47
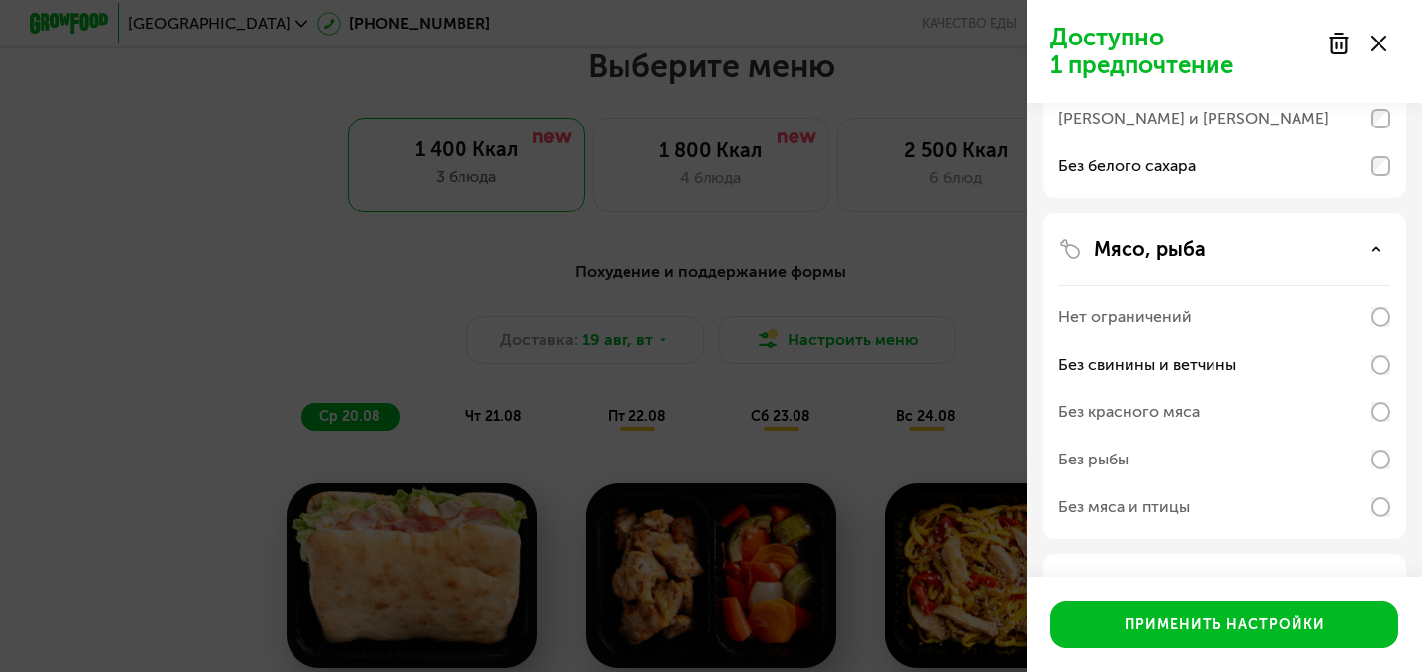
click at [1266, 255] on div "Мясо, рыба" at bounding box center [1225, 249] width 332 height 24
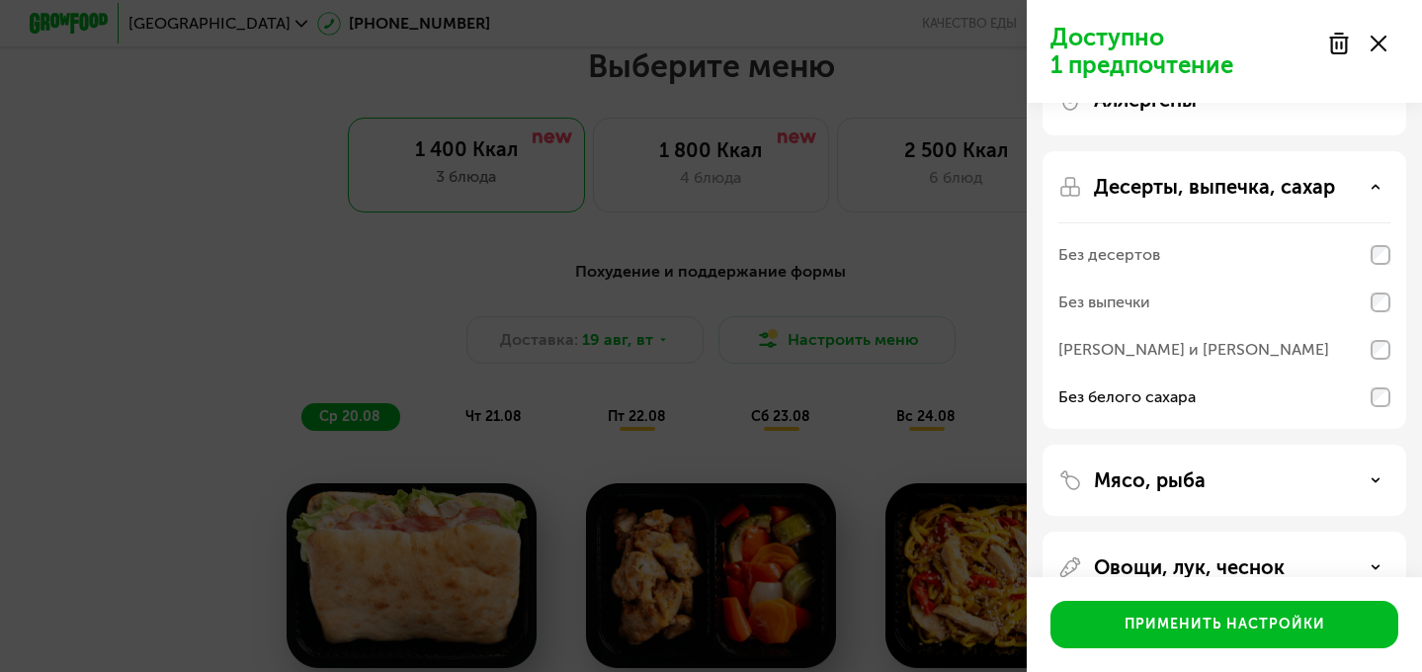
scroll to position [15, 0]
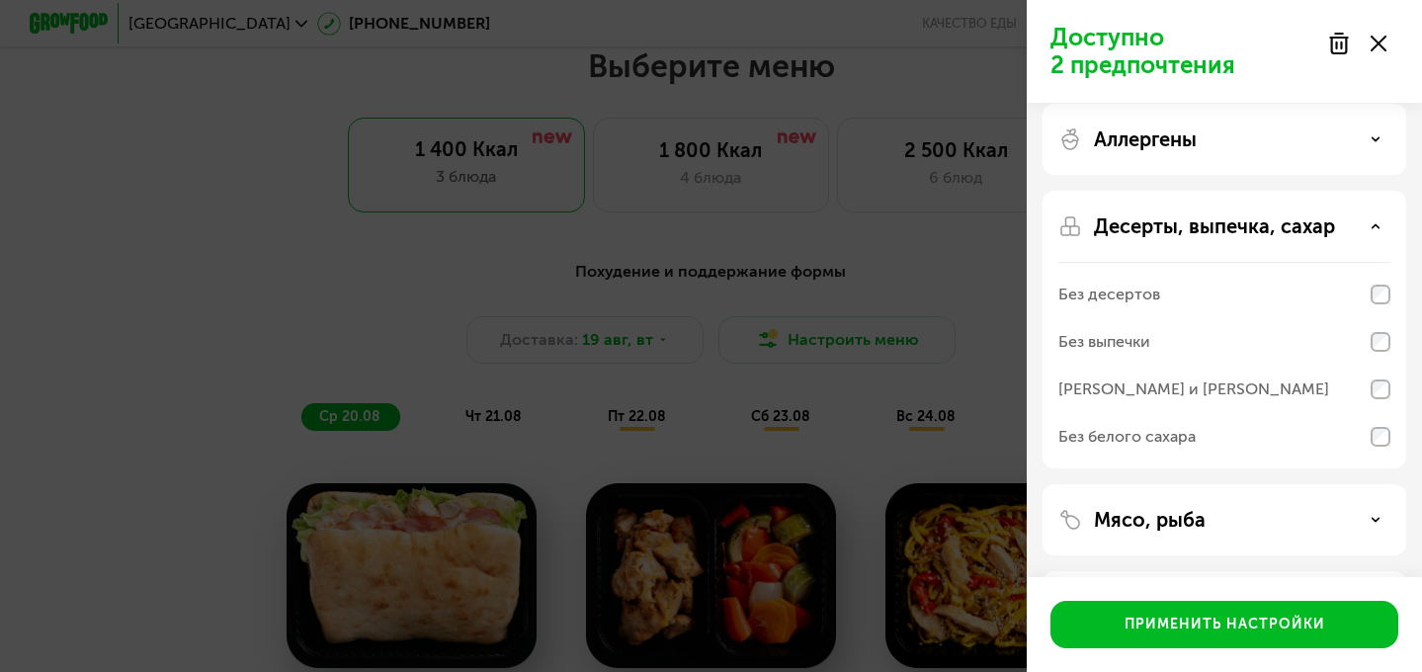
click at [1259, 226] on p "Десерты, выпечка, сахар" at bounding box center [1214, 227] width 241 height 24
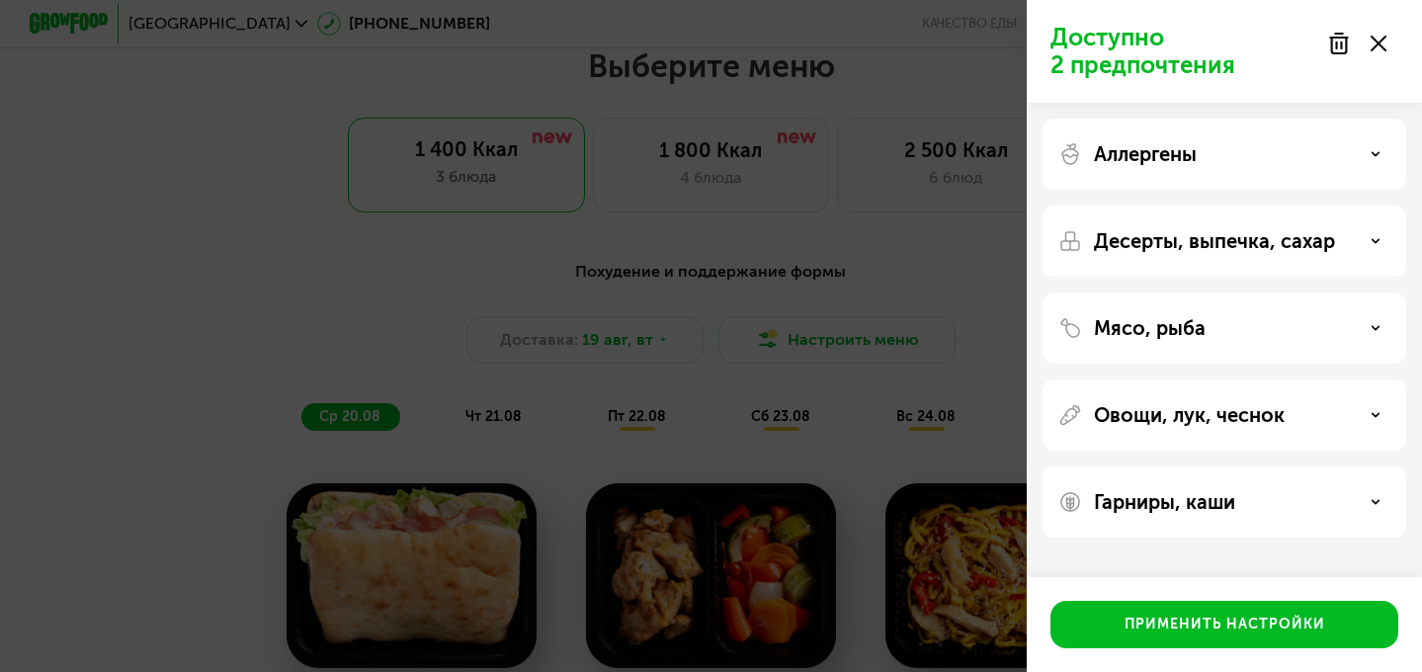
click at [1255, 160] on div "Аллергены" at bounding box center [1225, 154] width 332 height 24
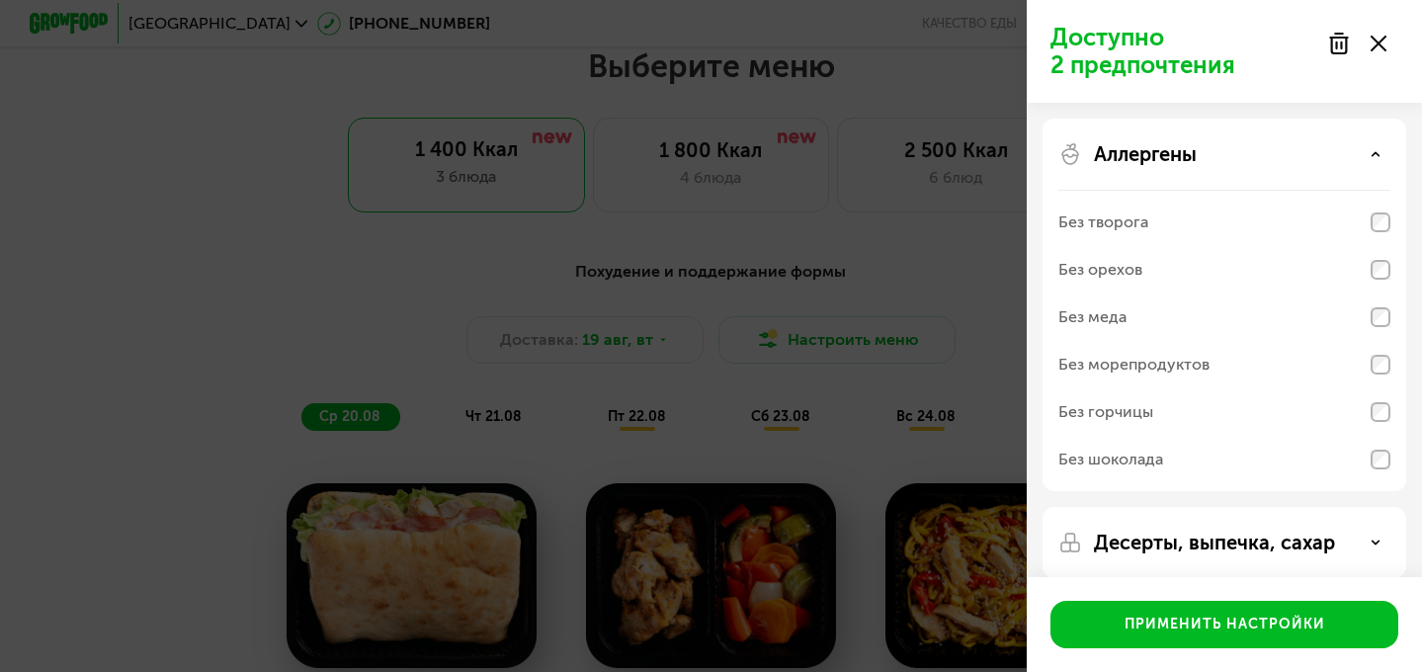
click at [1263, 507] on div "Аллергены Без творога Без орехов Без меда Без морепродуктов Без горчицы Без шок…" at bounding box center [1225, 542] width 364 height 71
click at [1255, 507] on div "Аллергены Без творога Без орехов Без меда Без морепродуктов Без горчицы Без шок…" at bounding box center [1225, 542] width 364 height 71
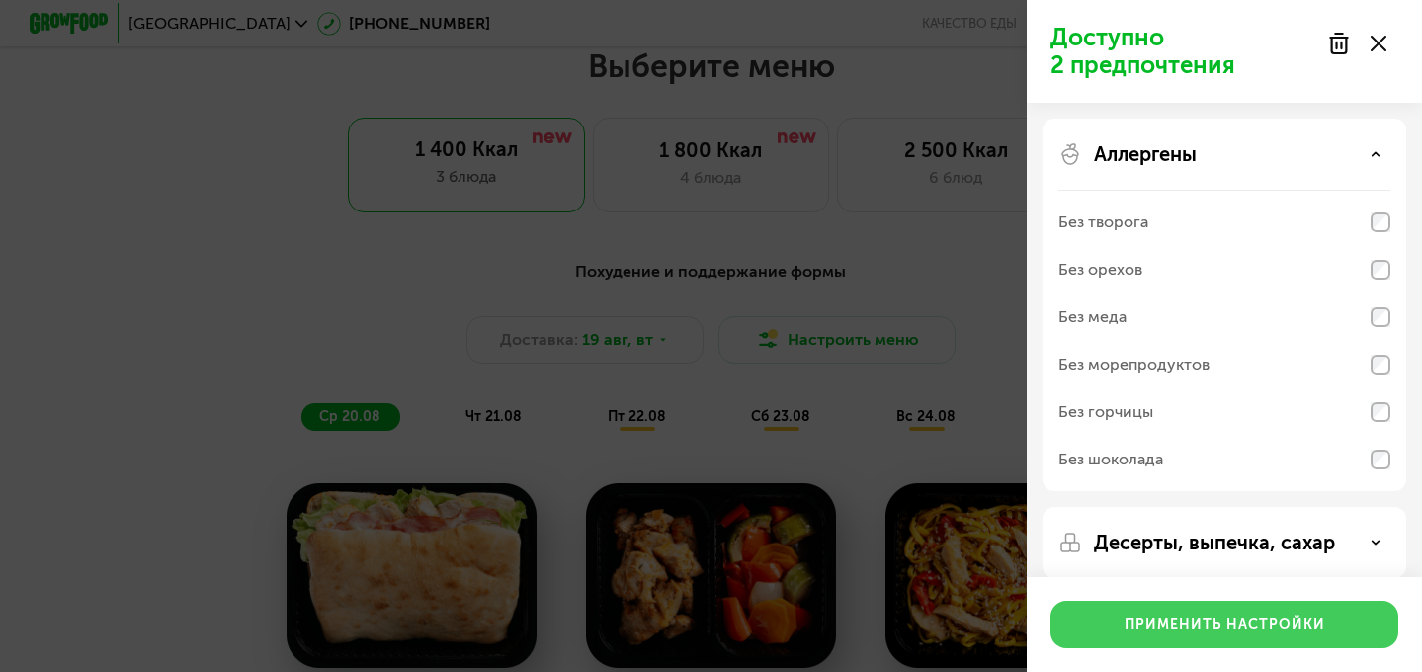
click at [1299, 646] on button "Применить настройки" at bounding box center [1225, 624] width 348 height 47
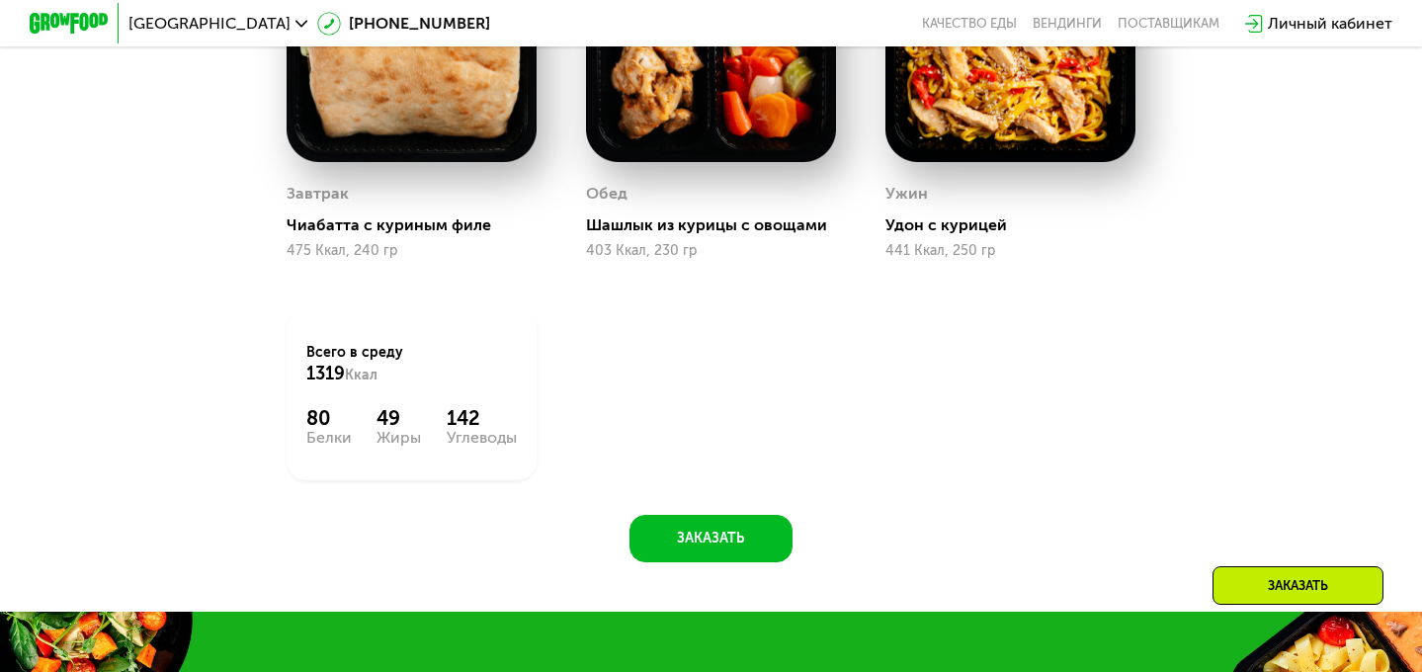
scroll to position [1302, 0]
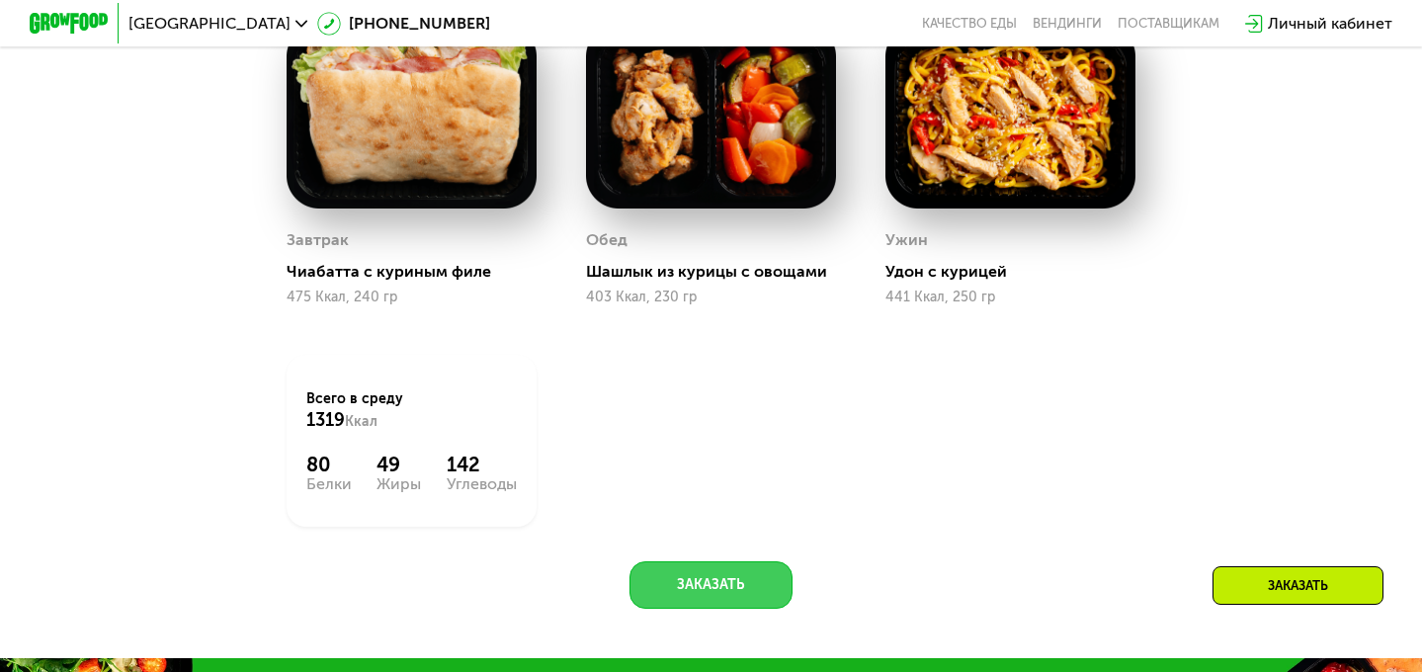
click at [689, 588] on button "Заказать" at bounding box center [712, 584] width 164 height 47
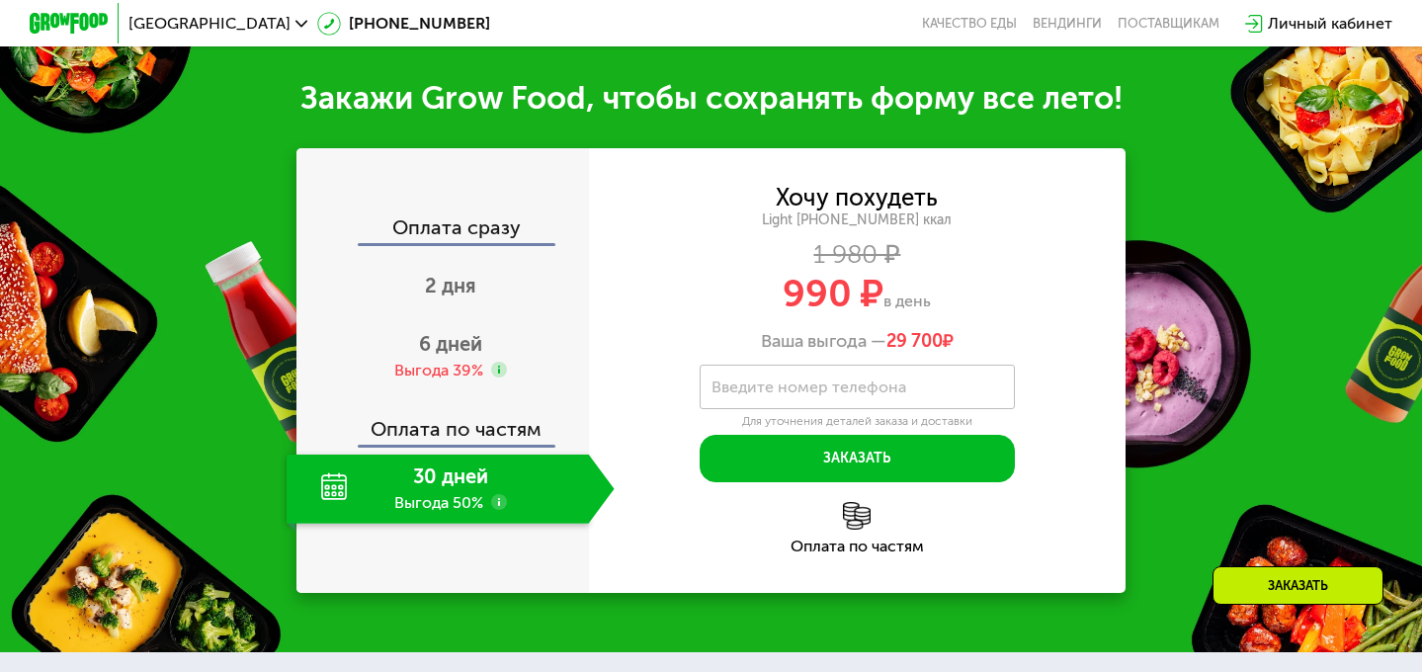
scroll to position [1960, 0]
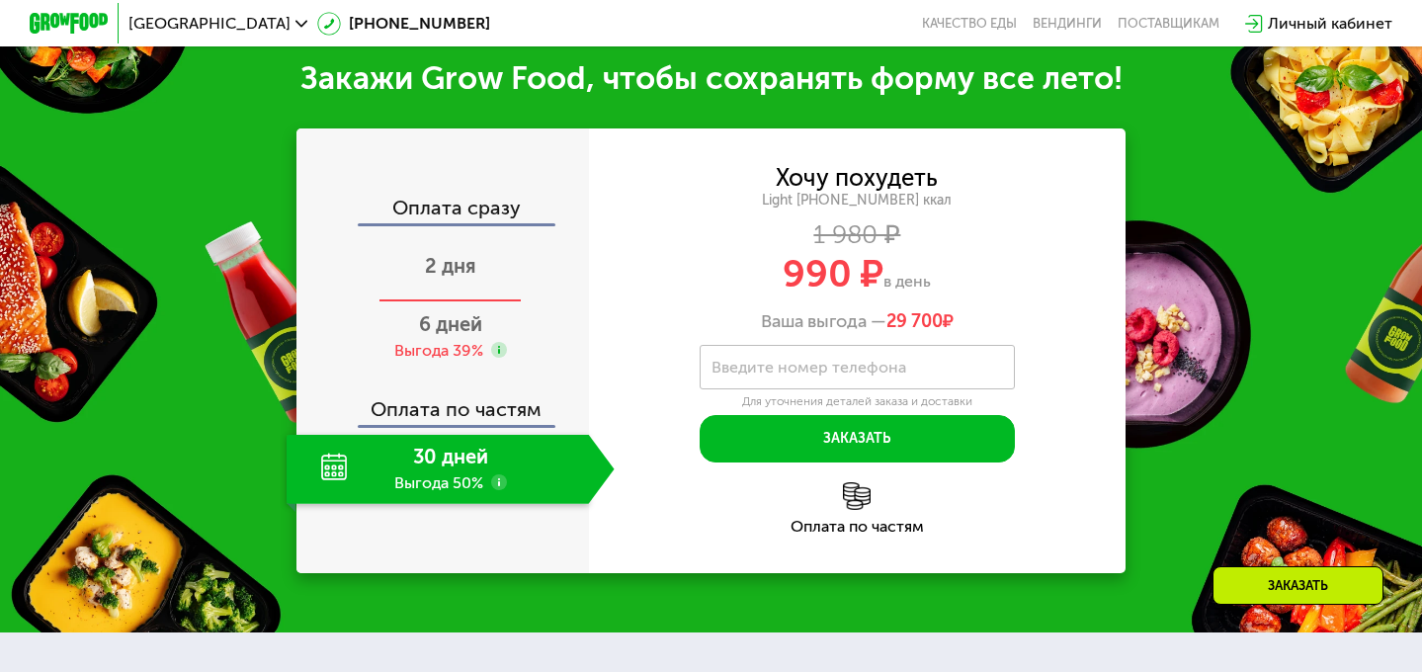
click at [470, 280] on div "2 дня" at bounding box center [451, 267] width 328 height 69
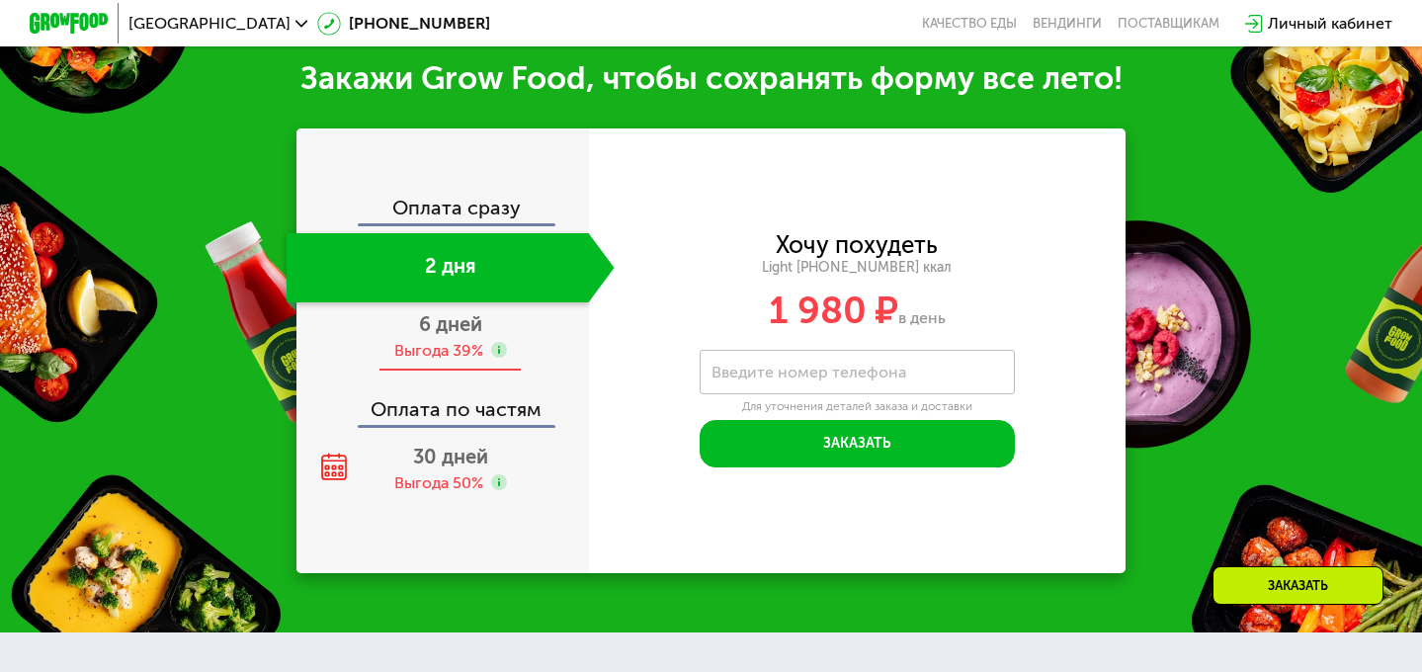
click at [472, 347] on div "Выгода 39%" at bounding box center [438, 351] width 89 height 22
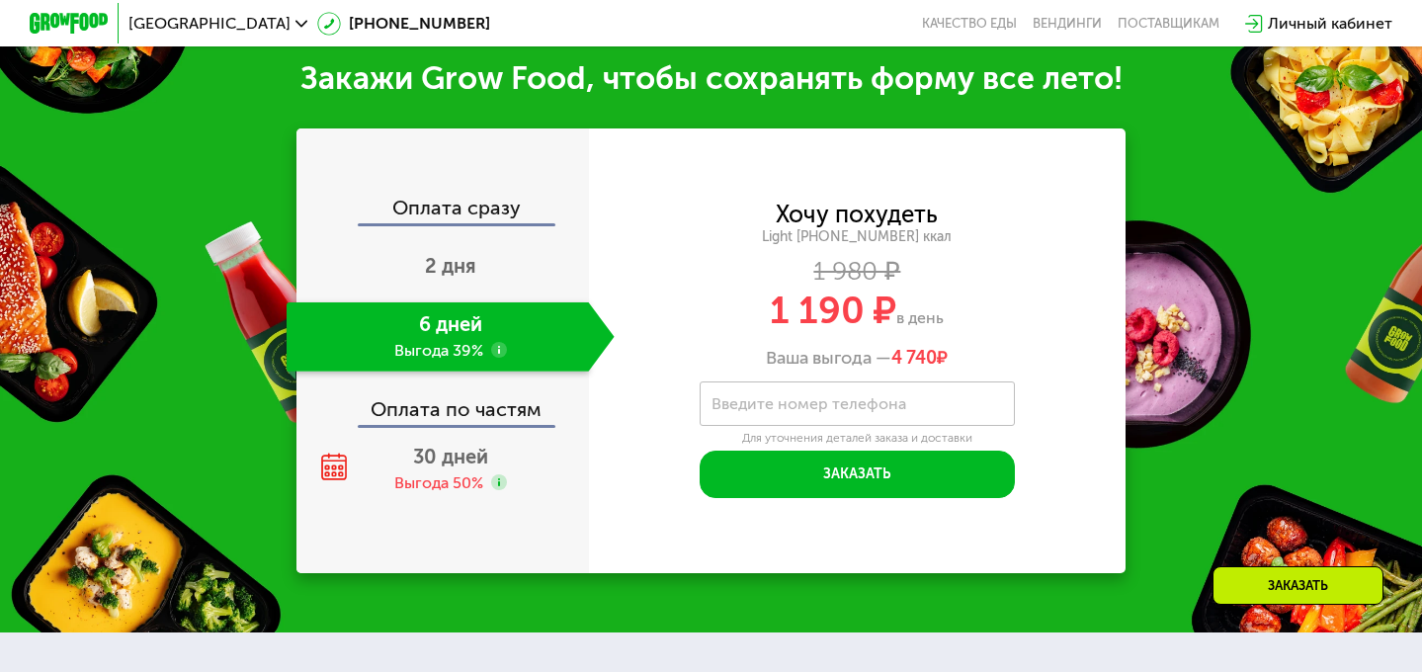
click at [500, 198] on div "Оплата сразу" at bounding box center [444, 211] width 291 height 26
click at [476, 210] on div "Оплата сразу" at bounding box center [444, 211] width 291 height 26
